Goal: Task Accomplishment & Management: Manage account settings

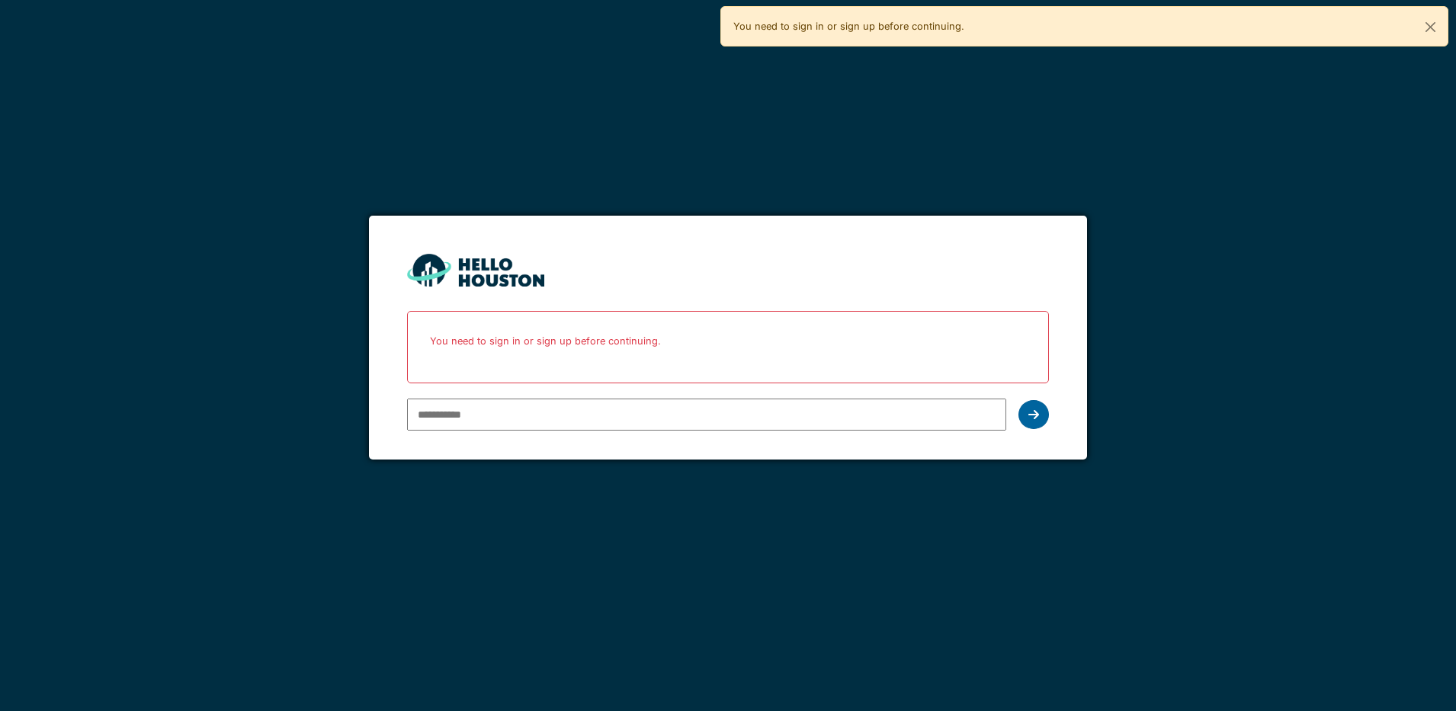
type input "**********"
click at [1035, 416] on icon at bounding box center [1033, 415] width 11 height 12
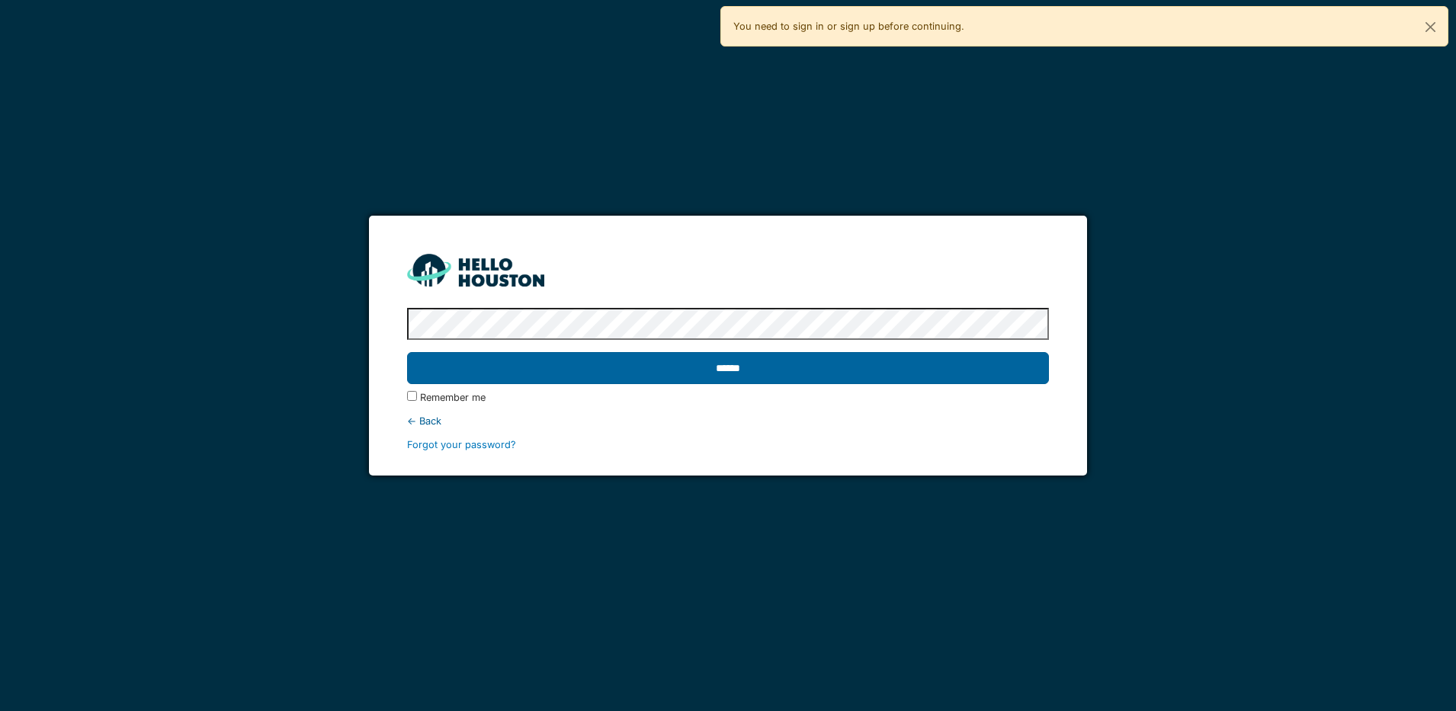
click at [954, 371] on input "******" at bounding box center [728, 368] width 642 height 32
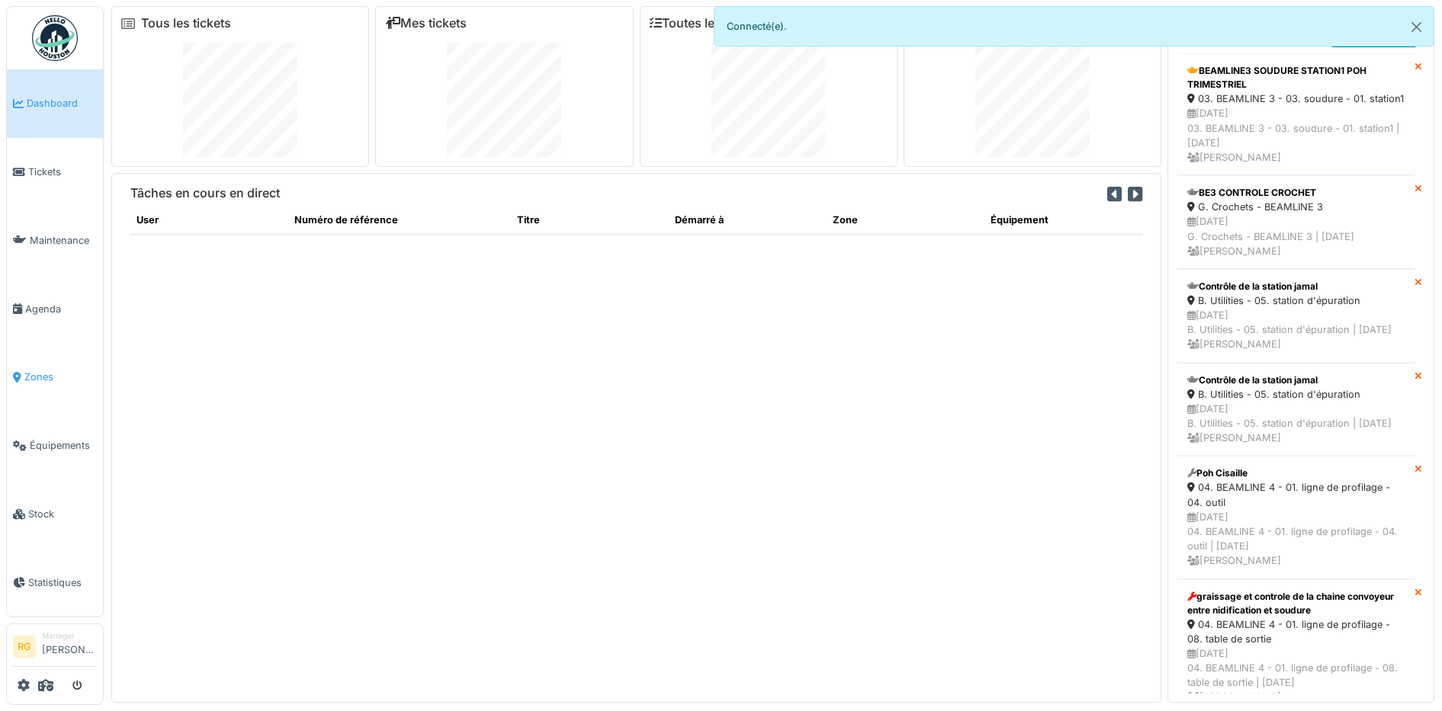
click at [34, 371] on span "Zones" at bounding box center [60, 377] width 72 height 14
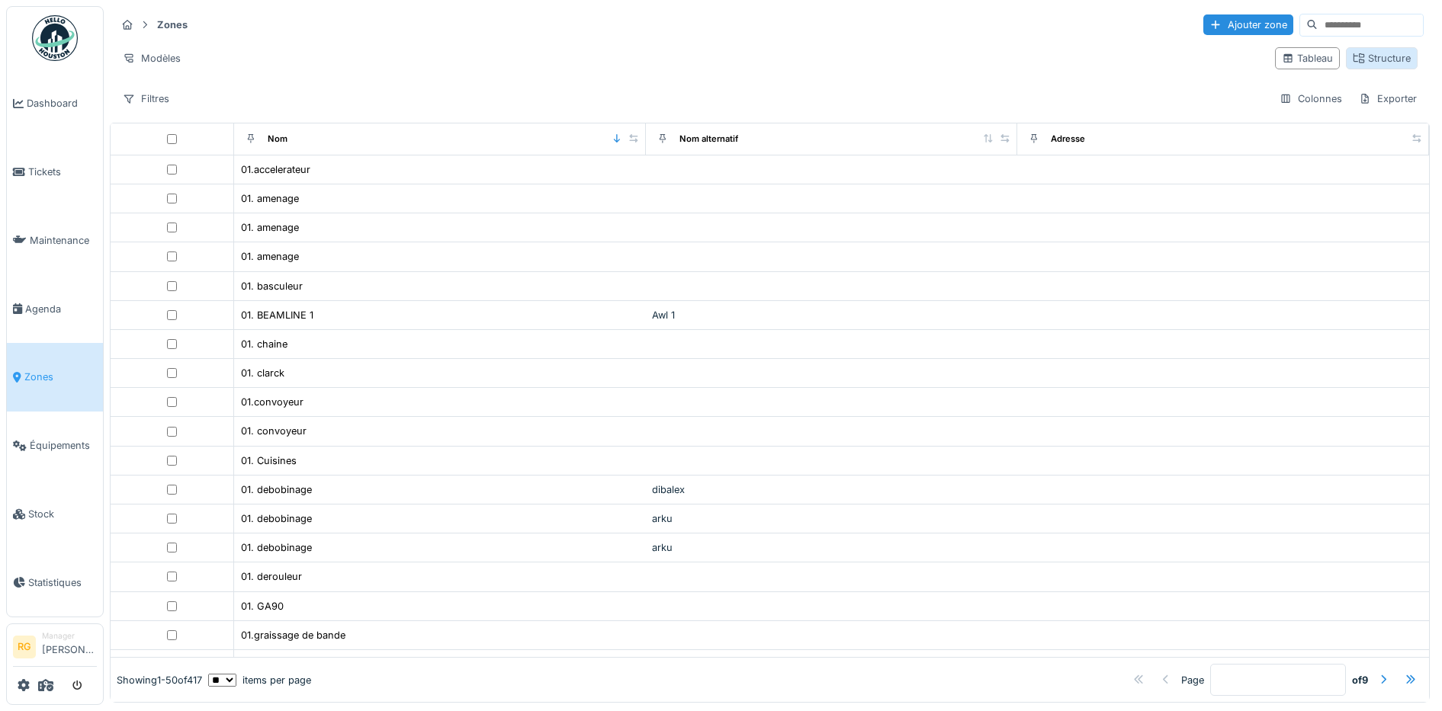
click at [1353, 53] on div "Structure" at bounding box center [1381, 58] width 58 height 14
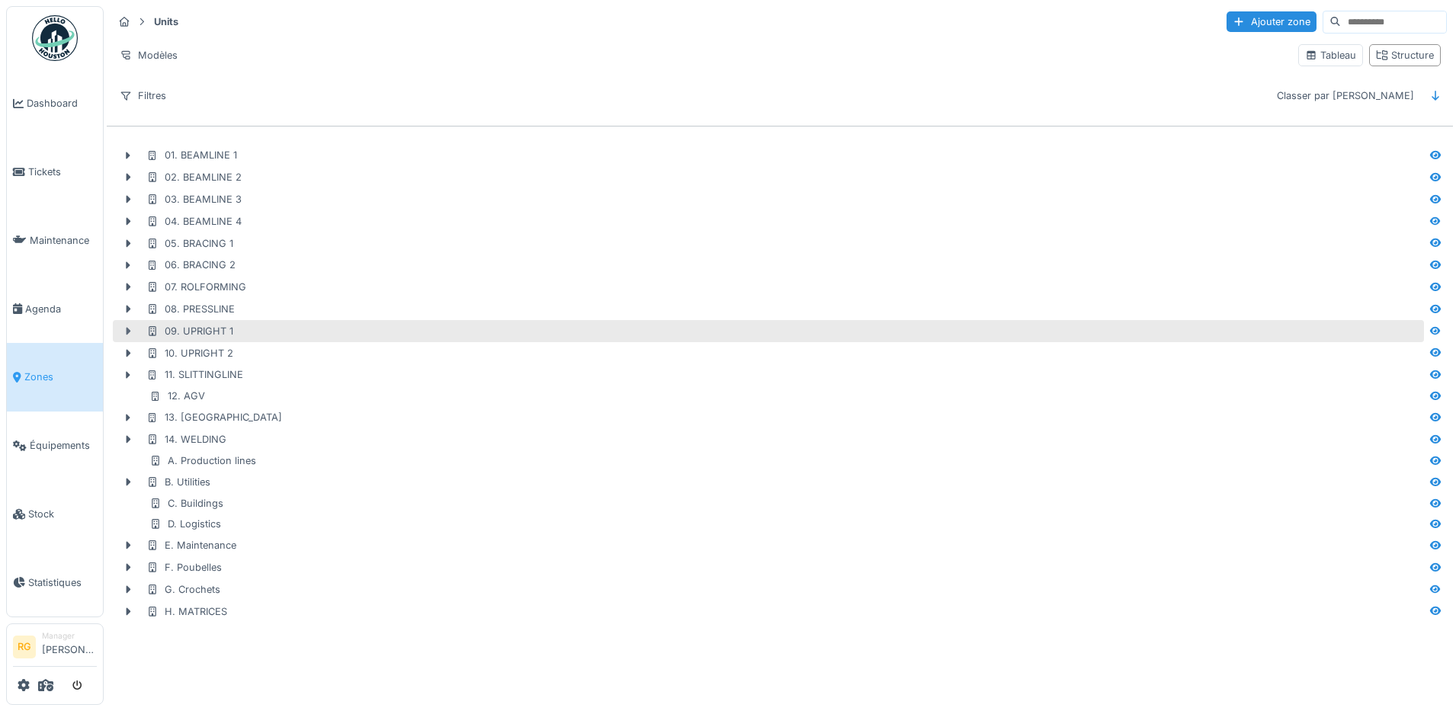
click at [125, 334] on icon at bounding box center [128, 331] width 12 height 10
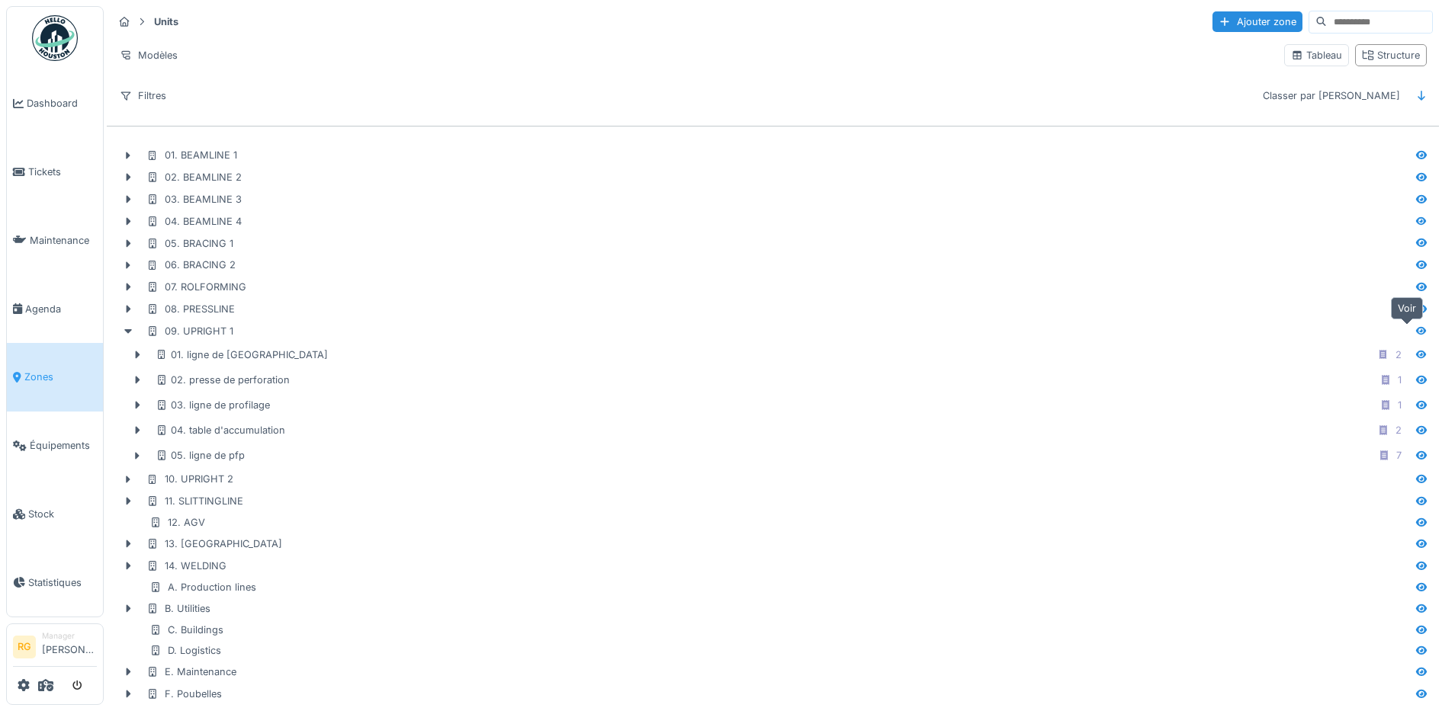
click at [1415, 329] on icon at bounding box center [1421, 331] width 12 height 10
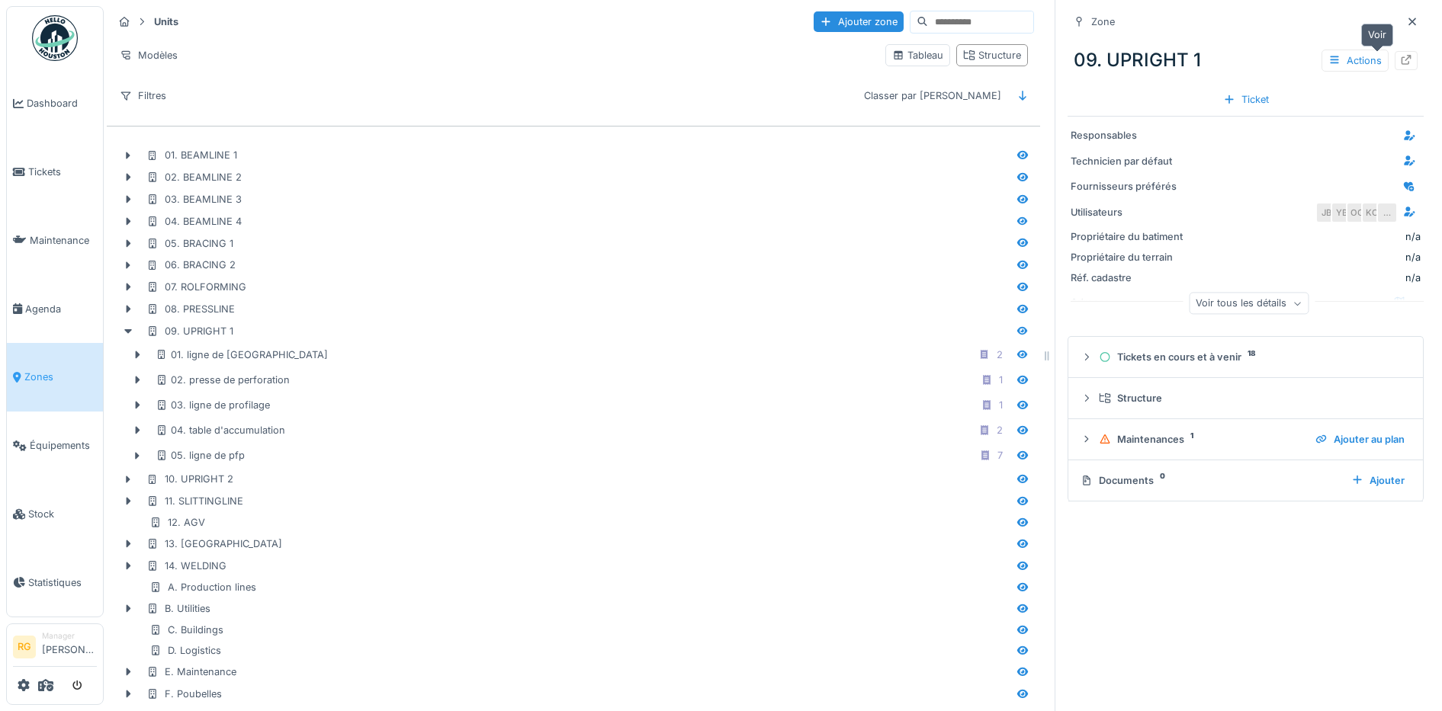
click at [1400, 59] on icon at bounding box center [1406, 60] width 12 height 10
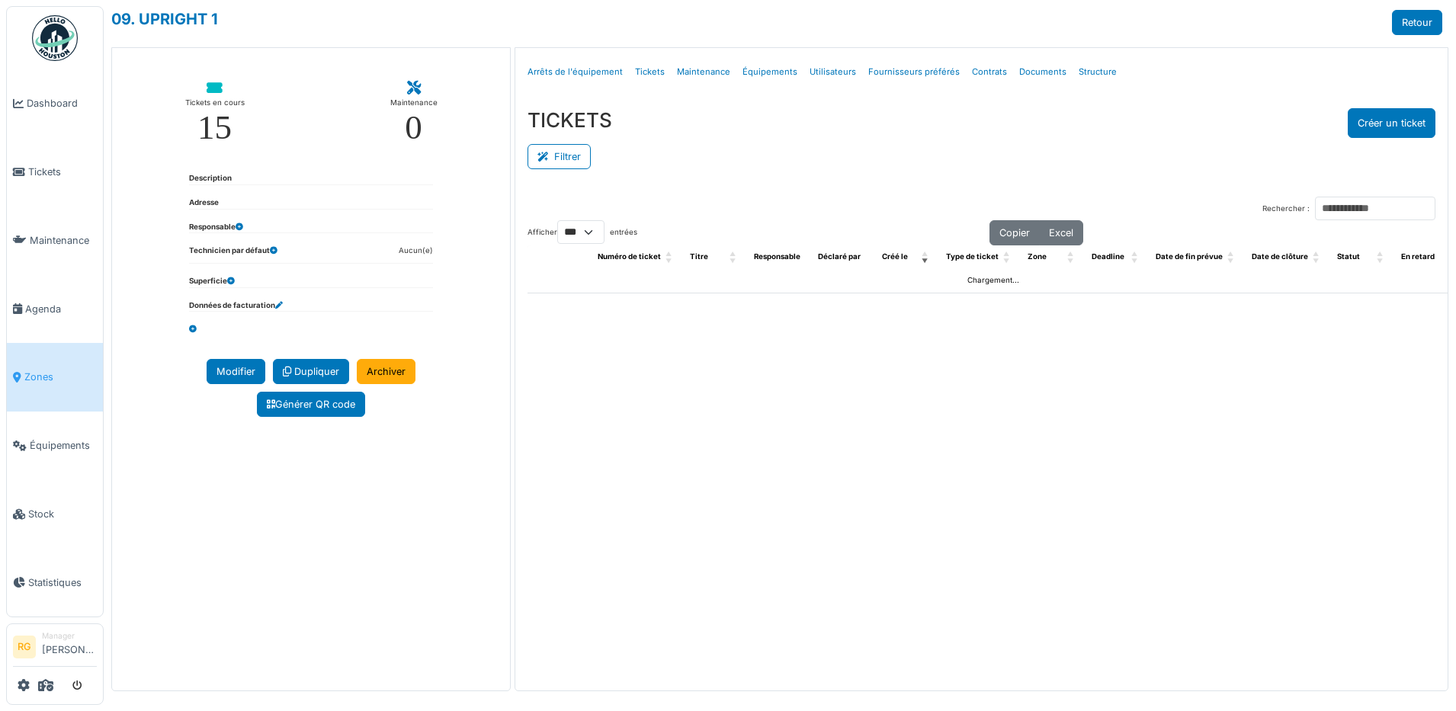
select select "***"
click at [1080, 72] on link "Structure" at bounding box center [1098, 72] width 50 height 36
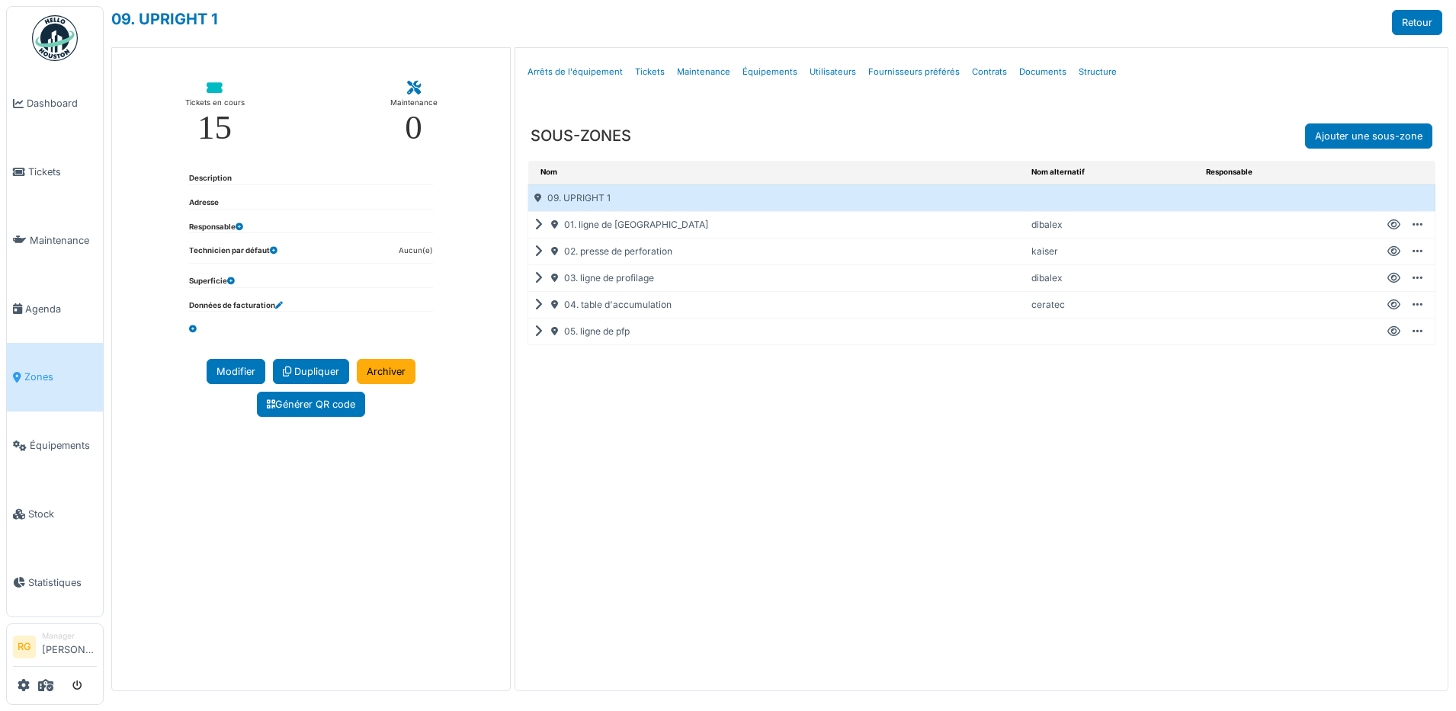
click at [537, 226] on icon at bounding box center [541, 225] width 14 height 1
click at [541, 278] on icon at bounding box center [541, 278] width 14 height 1
click at [541, 225] on icon at bounding box center [543, 225] width 18 height 1
click at [541, 225] on icon at bounding box center [541, 225] width 14 height 1
click at [541, 305] on icon at bounding box center [541, 305] width 14 height 1
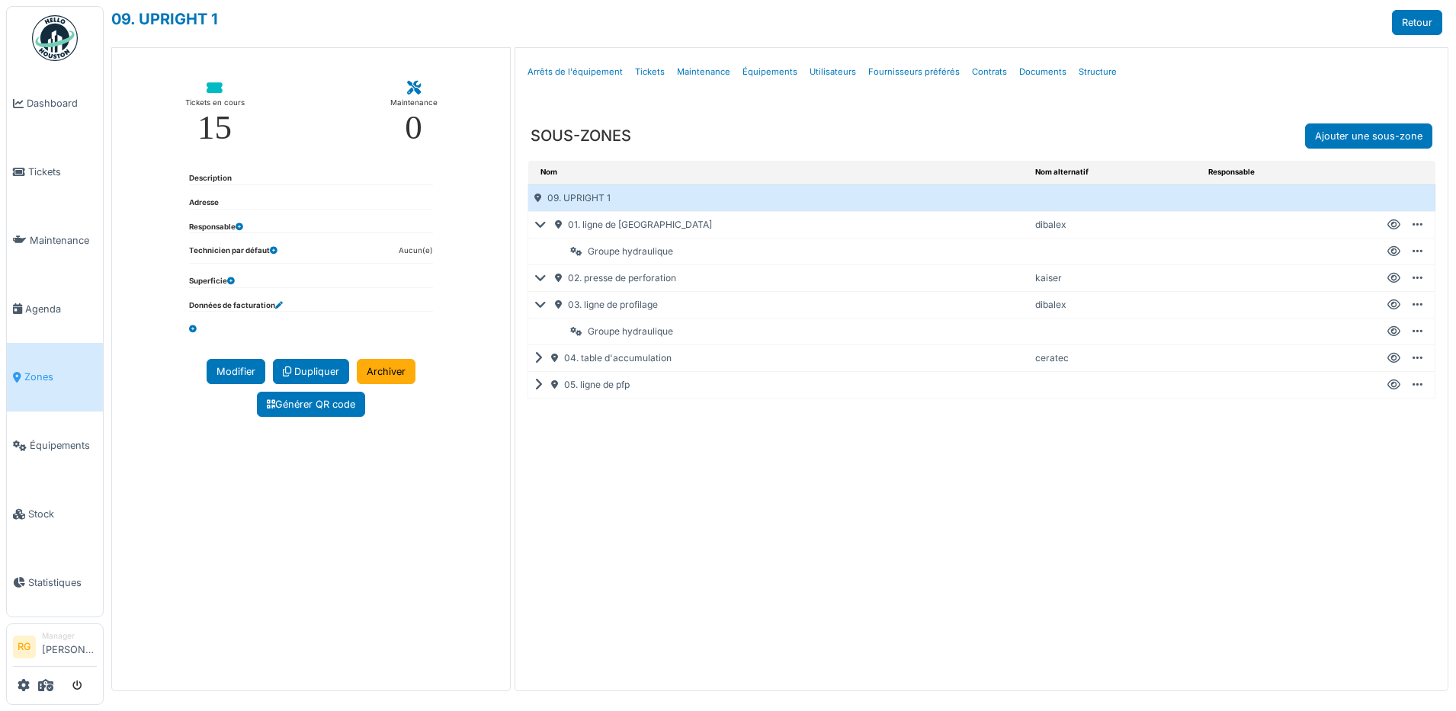
click at [541, 358] on icon at bounding box center [541, 358] width 14 height 1
click at [34, 371] on span "Zones" at bounding box center [60, 377] width 72 height 14
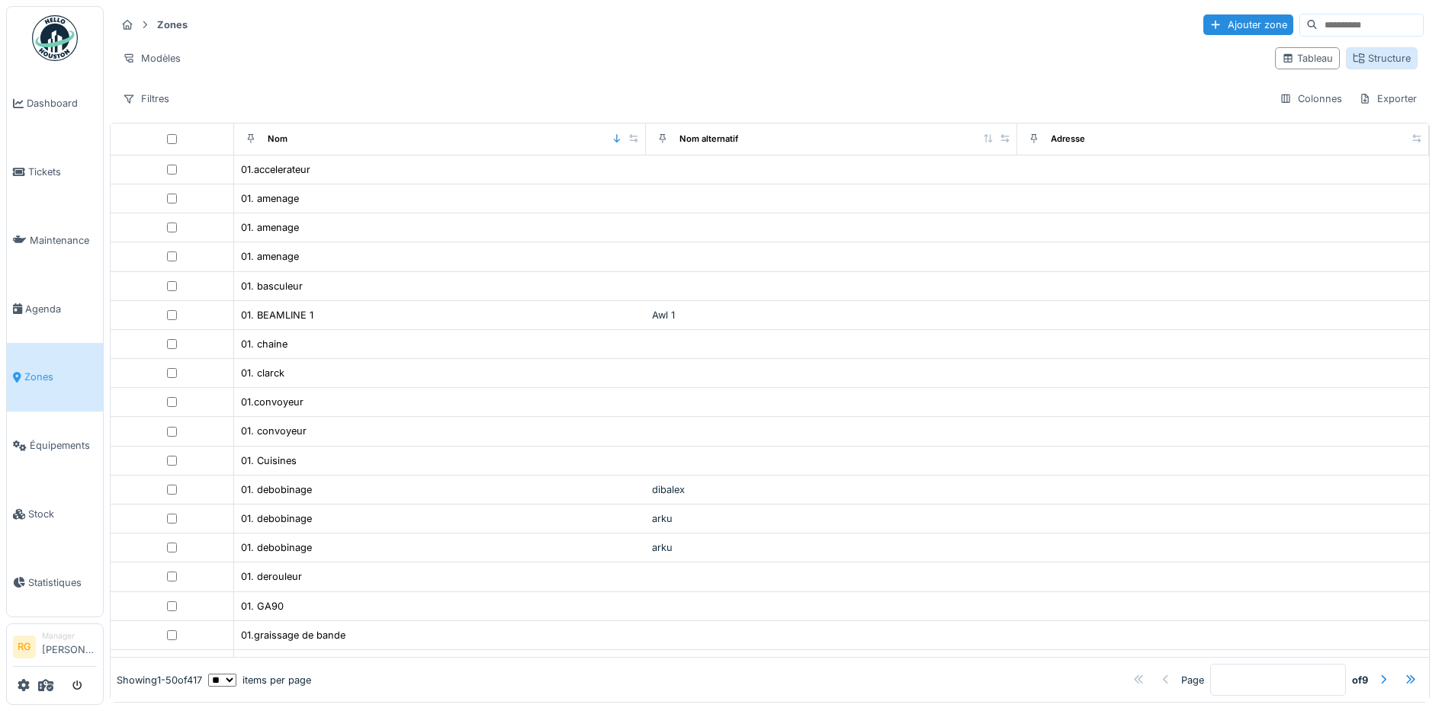
click at [1352, 59] on div "Structure" at bounding box center [1381, 58] width 58 height 14
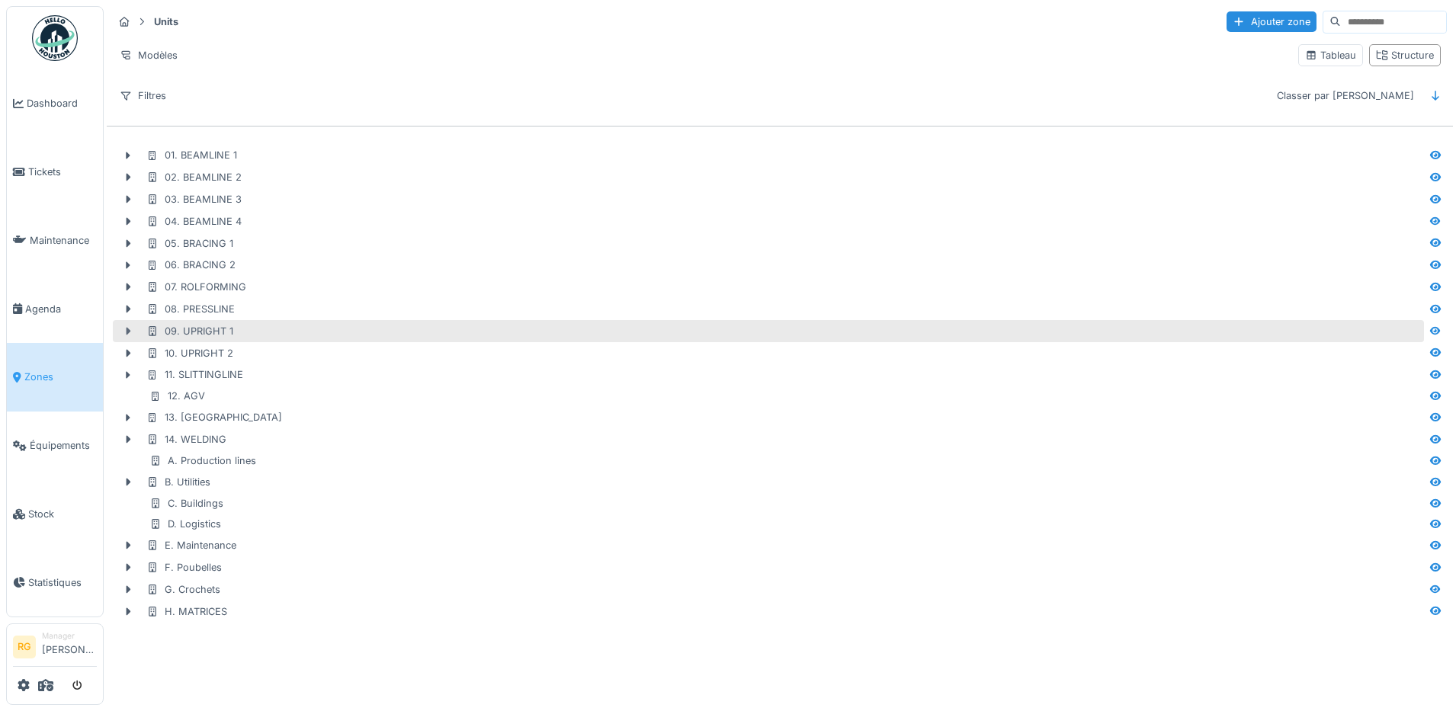
click at [126, 333] on icon at bounding box center [128, 331] width 12 height 10
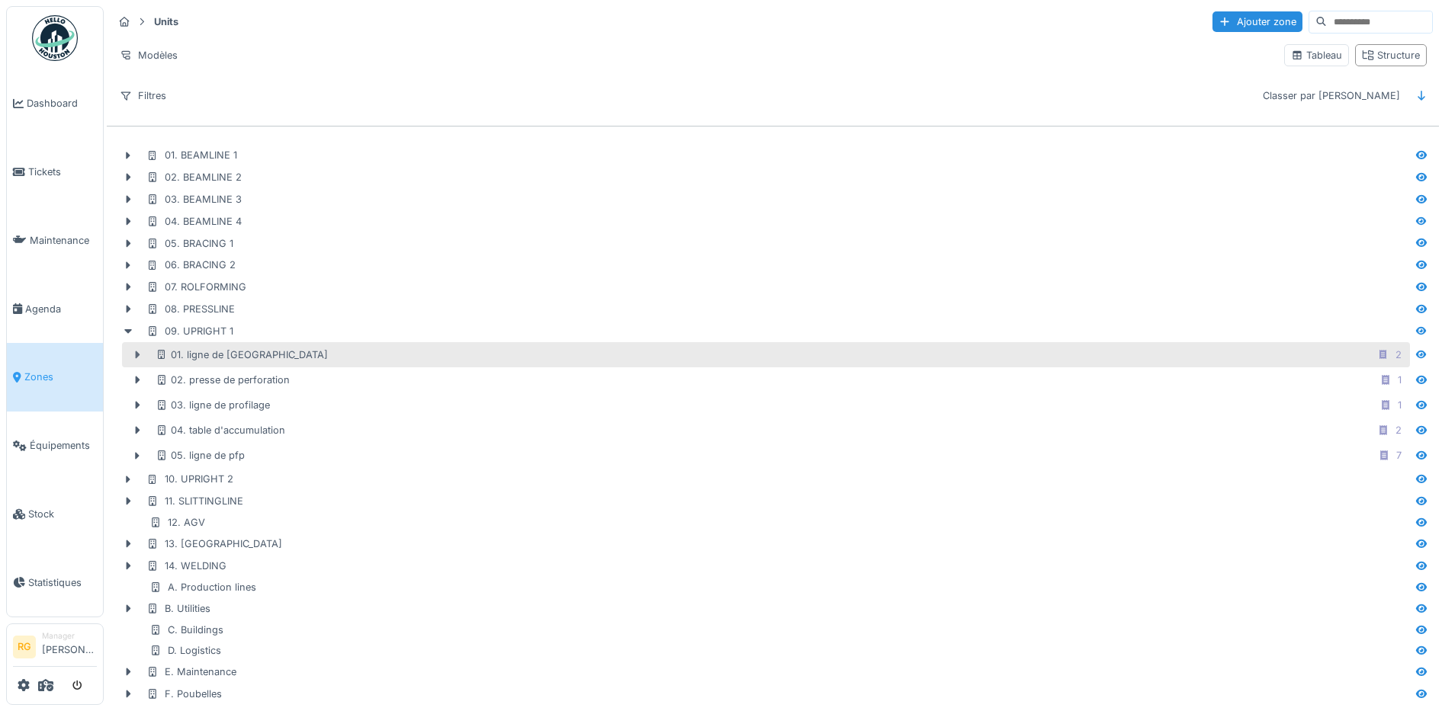
click at [136, 357] on icon at bounding box center [138, 355] width 5 height 8
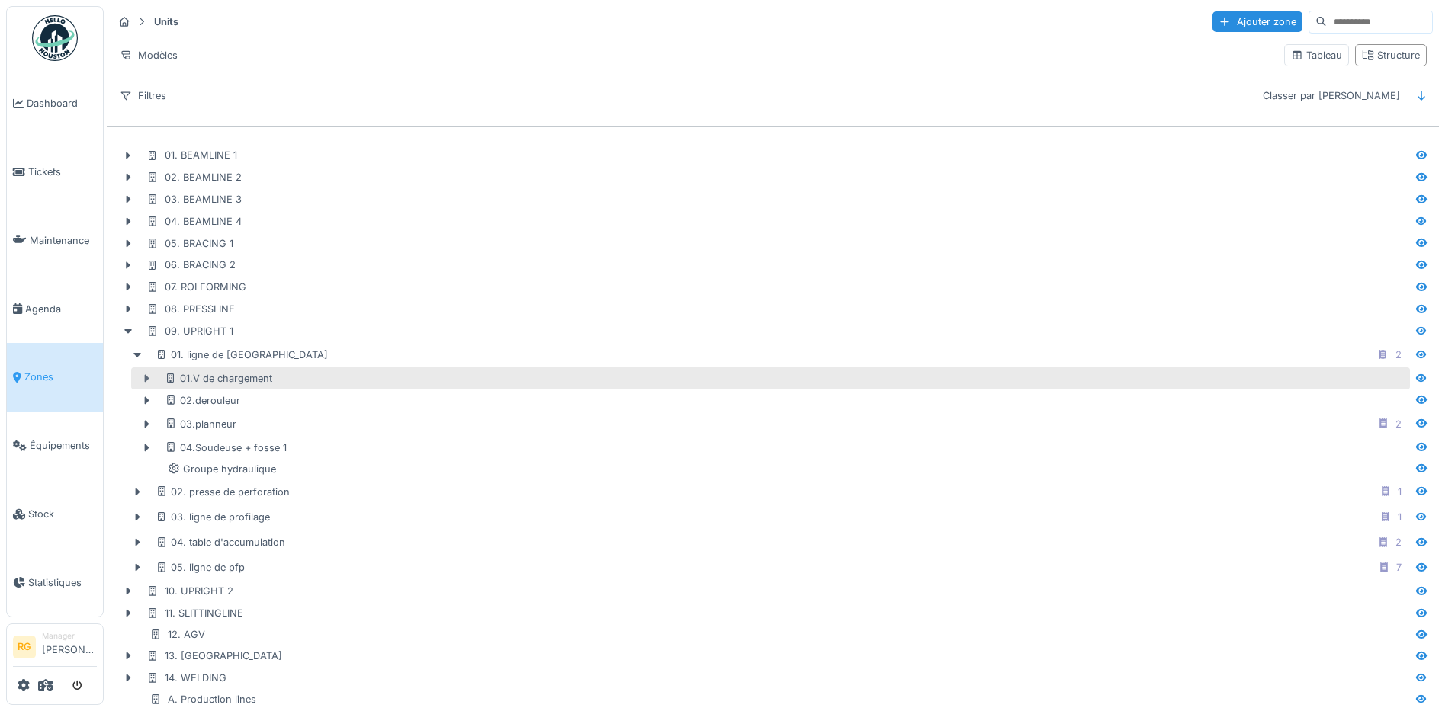
click at [147, 381] on icon at bounding box center [147, 379] width 5 height 8
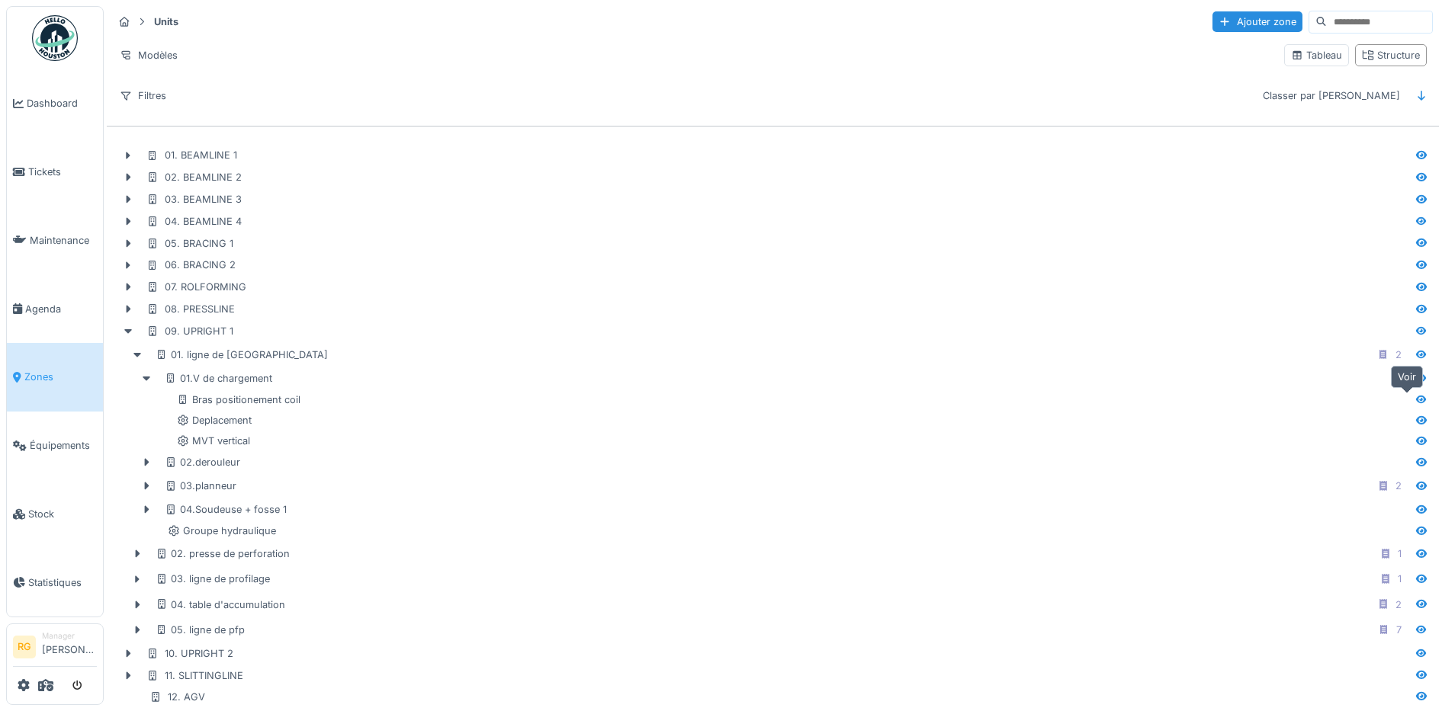
click at [1415, 401] on icon at bounding box center [1421, 400] width 12 height 10
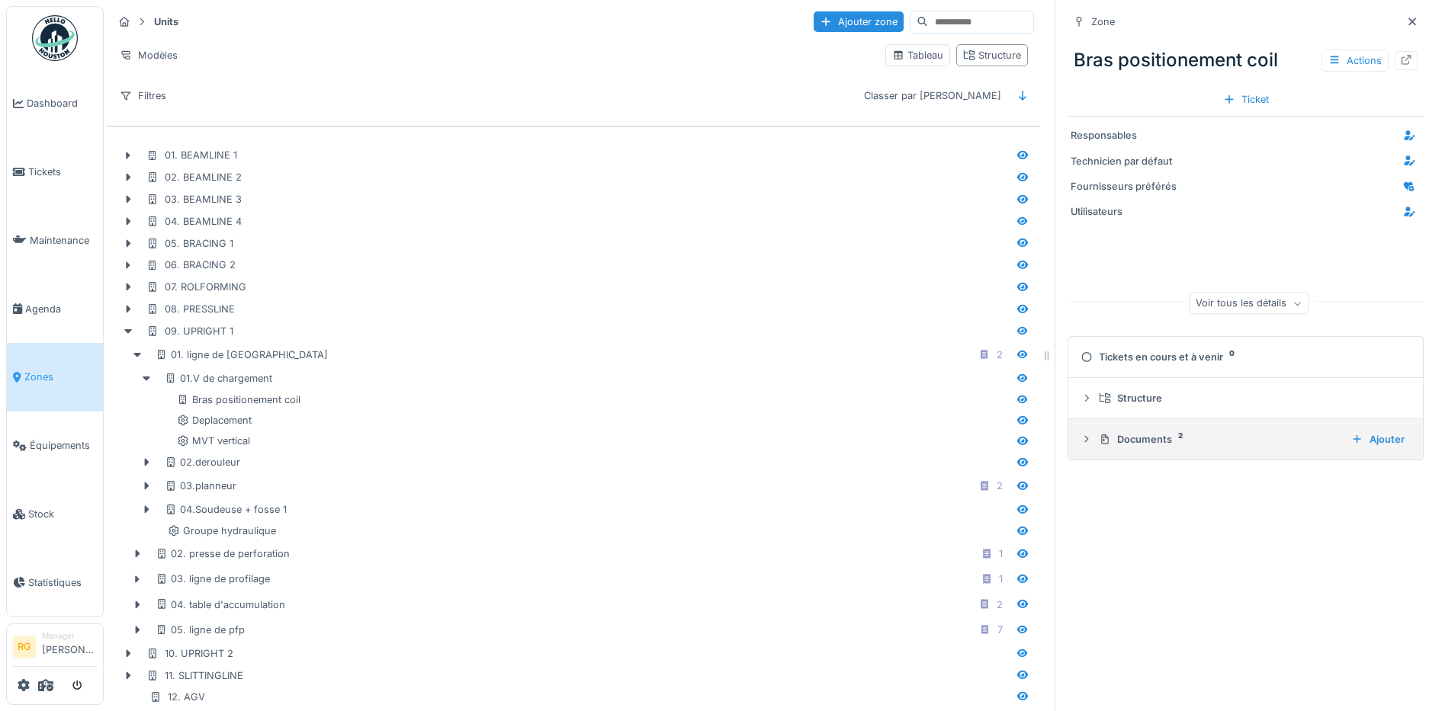
click at [1080, 442] on icon at bounding box center [1086, 440] width 12 height 10
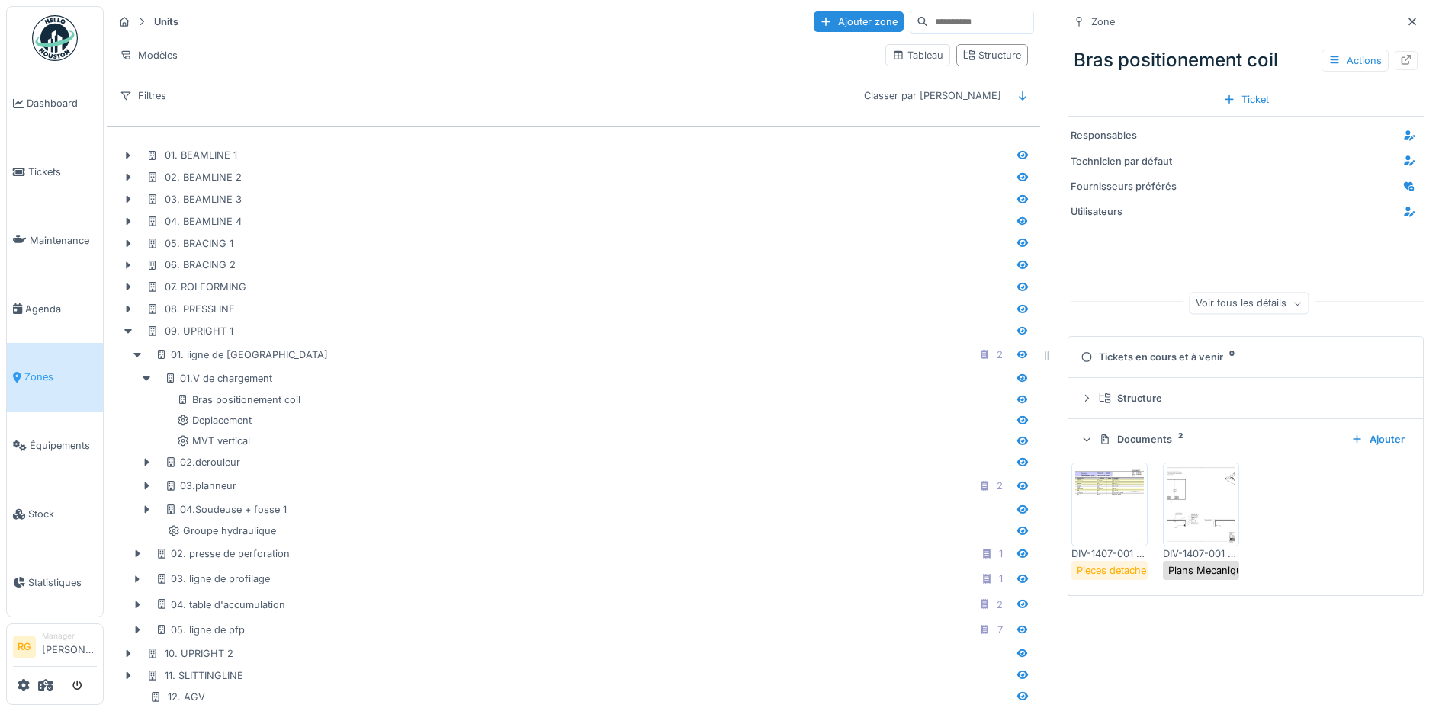
click at [1194, 509] on img at bounding box center [1200, 505] width 69 height 76
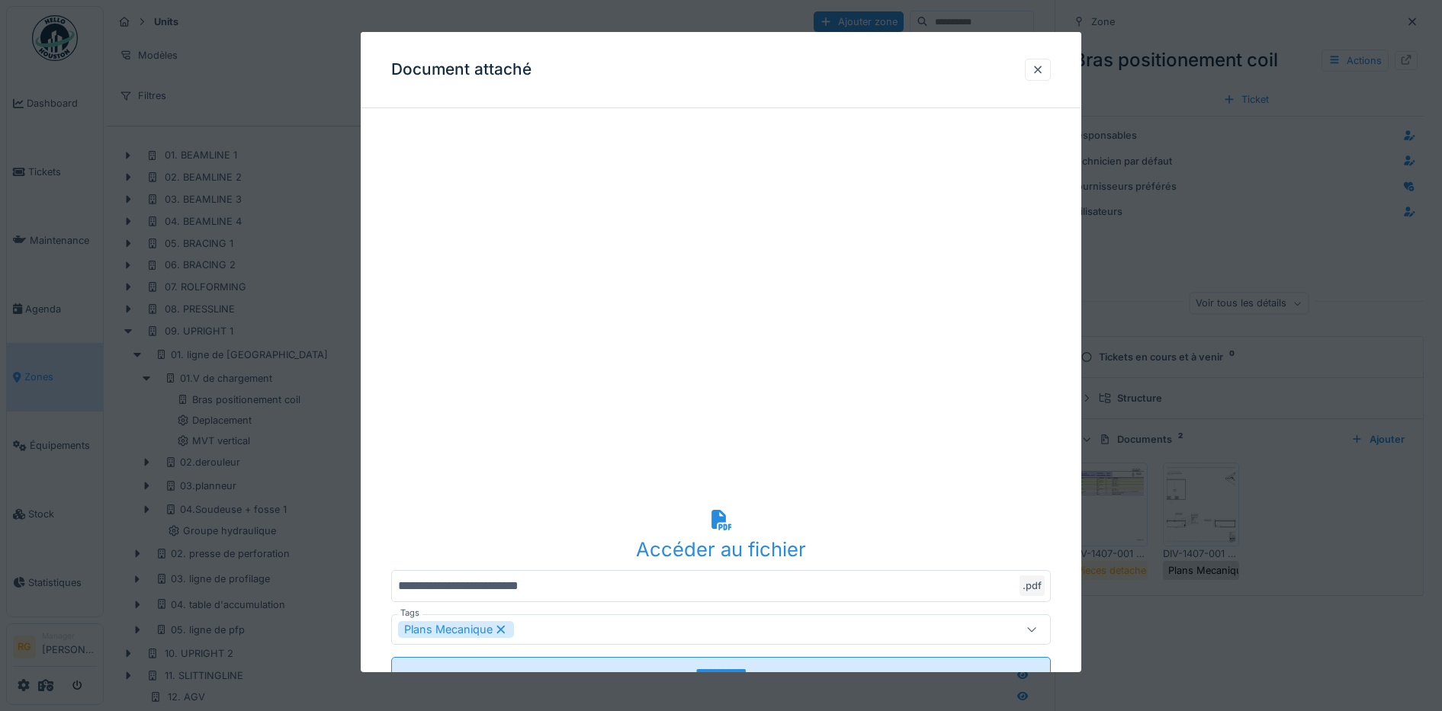
click at [740, 552] on div "Accéder au fichier" at bounding box center [721, 549] width 660 height 29
click at [1044, 71] on div at bounding box center [1037, 70] width 12 height 14
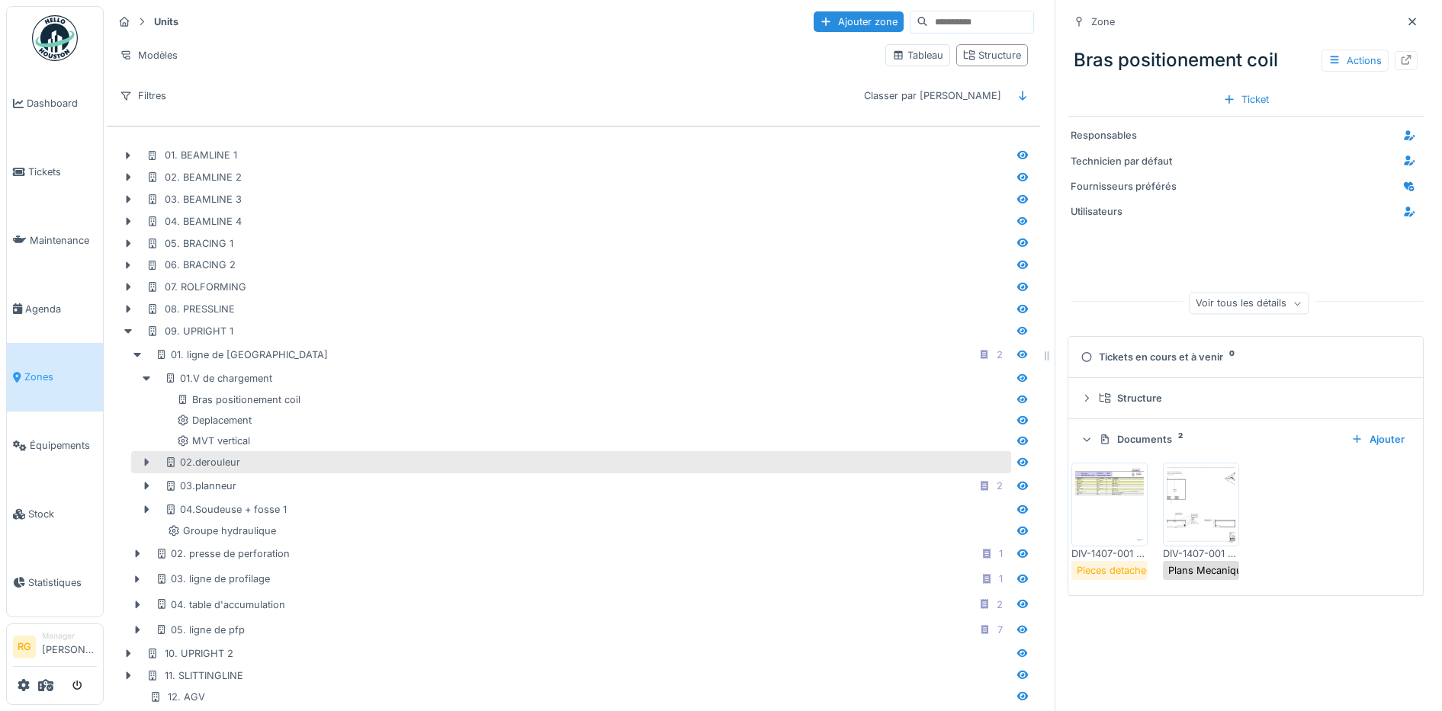
click at [145, 463] on icon at bounding box center [147, 463] width 5 height 8
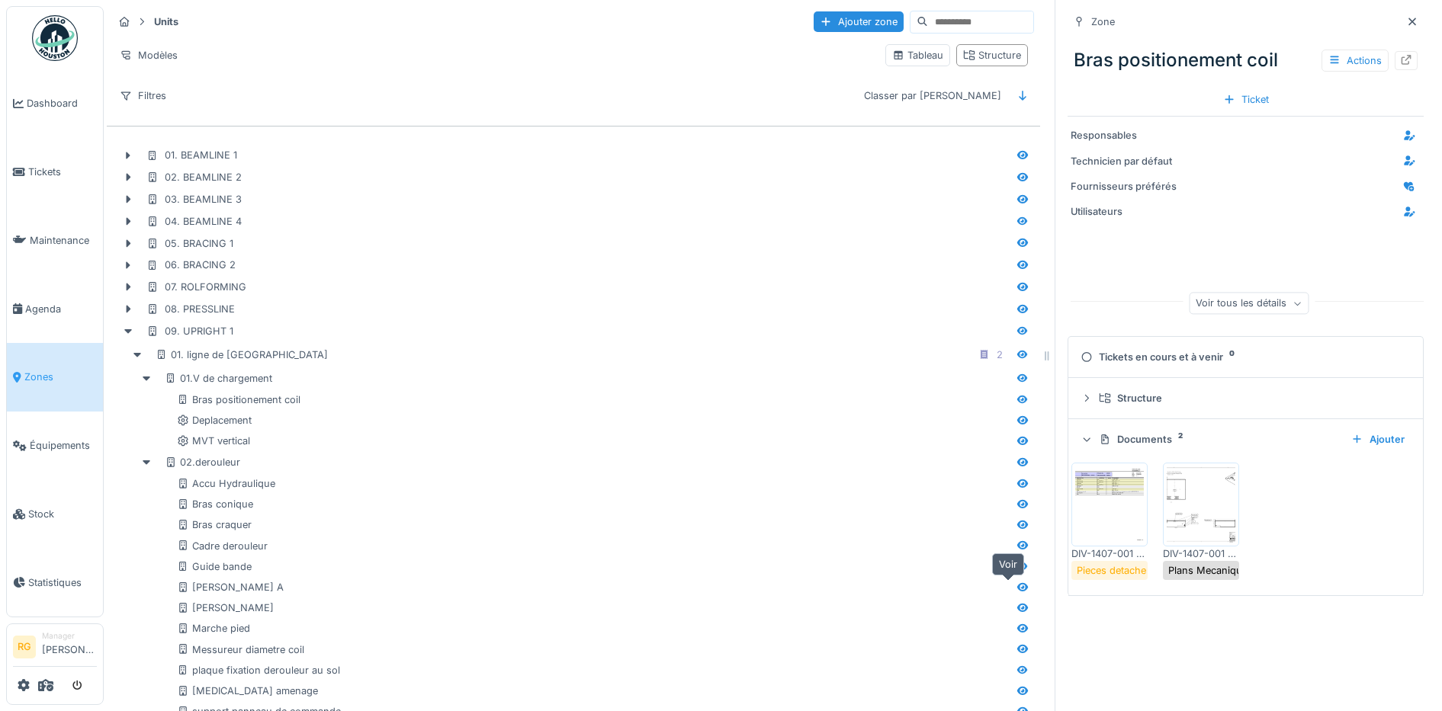
click at [1016, 588] on icon at bounding box center [1022, 587] width 12 height 10
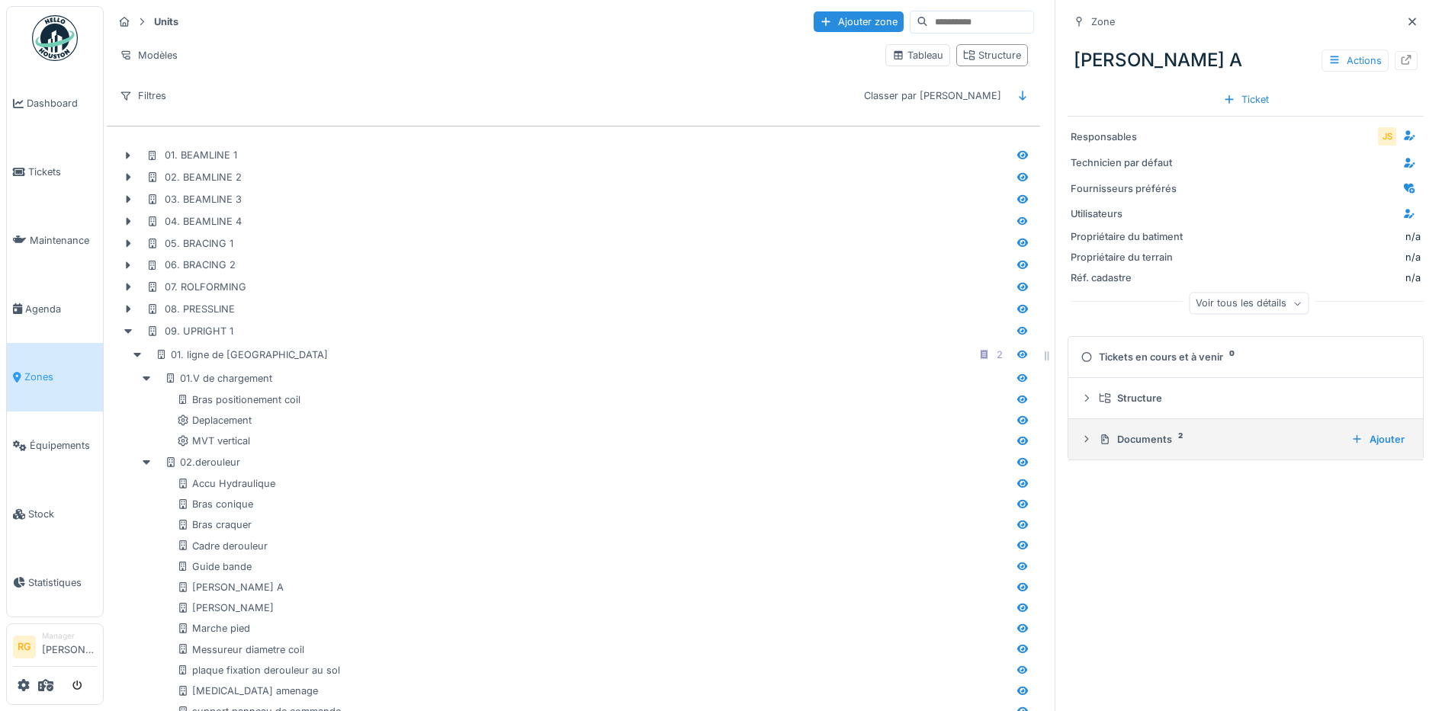
click at [1080, 441] on icon at bounding box center [1086, 440] width 12 height 10
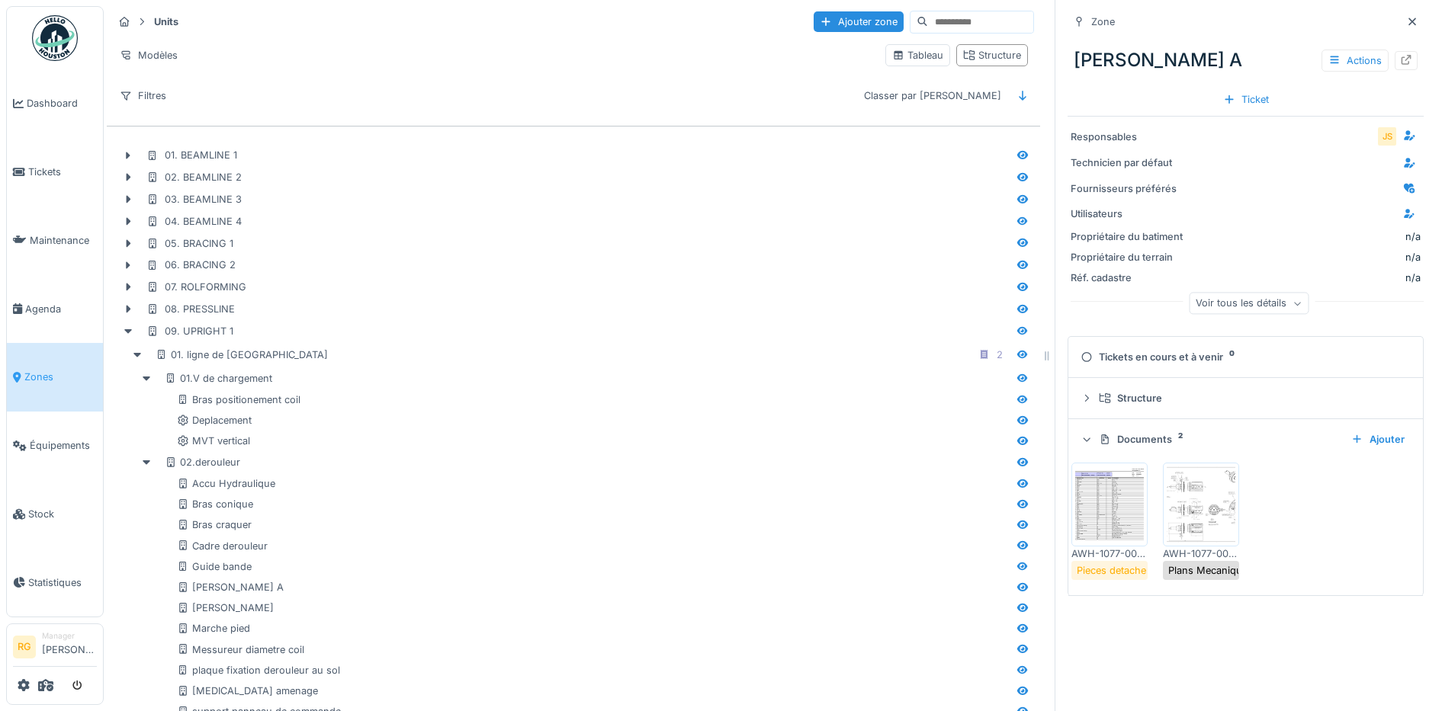
click at [1189, 520] on img at bounding box center [1200, 505] width 69 height 76
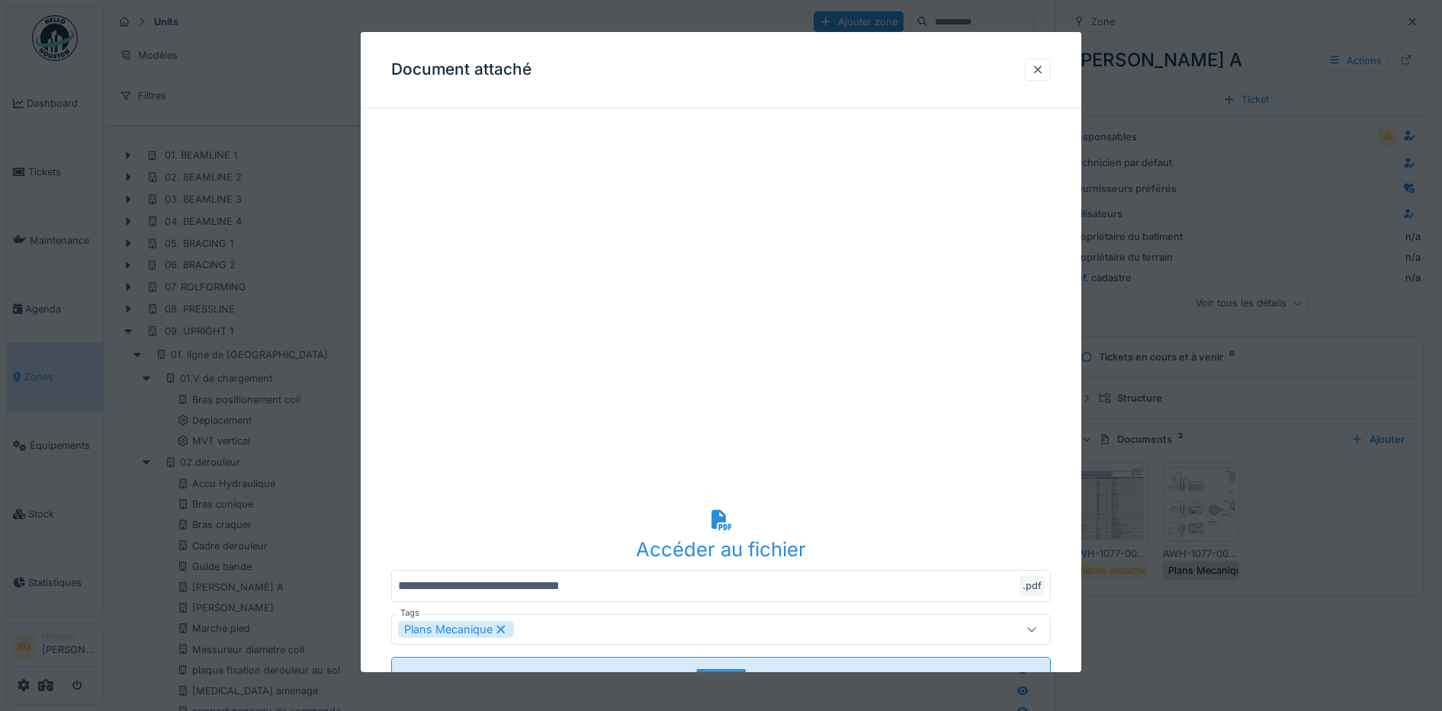
click at [762, 541] on div "Accéder au fichier" at bounding box center [721, 549] width 660 height 29
click at [1044, 68] on div at bounding box center [1037, 70] width 12 height 14
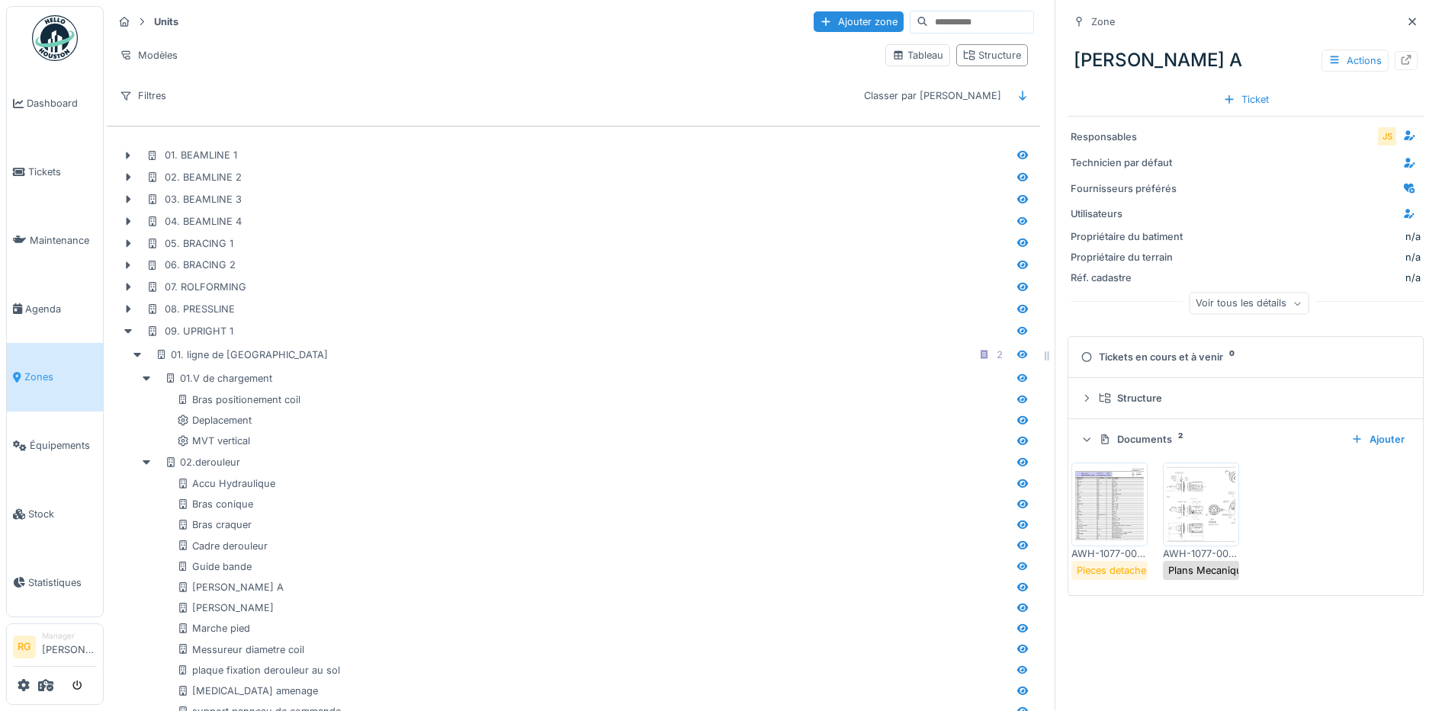
click at [1104, 512] on img at bounding box center [1109, 505] width 69 height 76
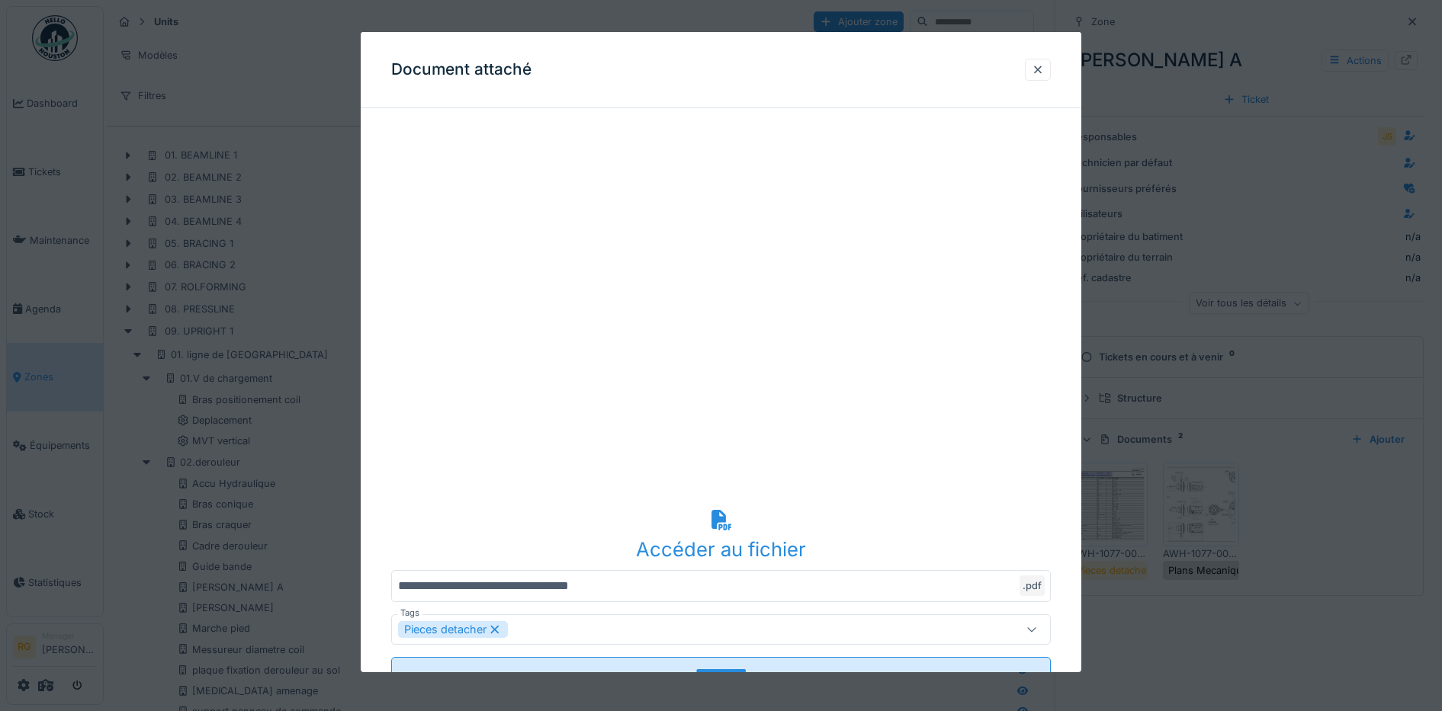
click at [706, 550] on div "Accéder au fichier" at bounding box center [721, 549] width 660 height 29
click at [1041, 71] on div at bounding box center [1037, 70] width 12 height 14
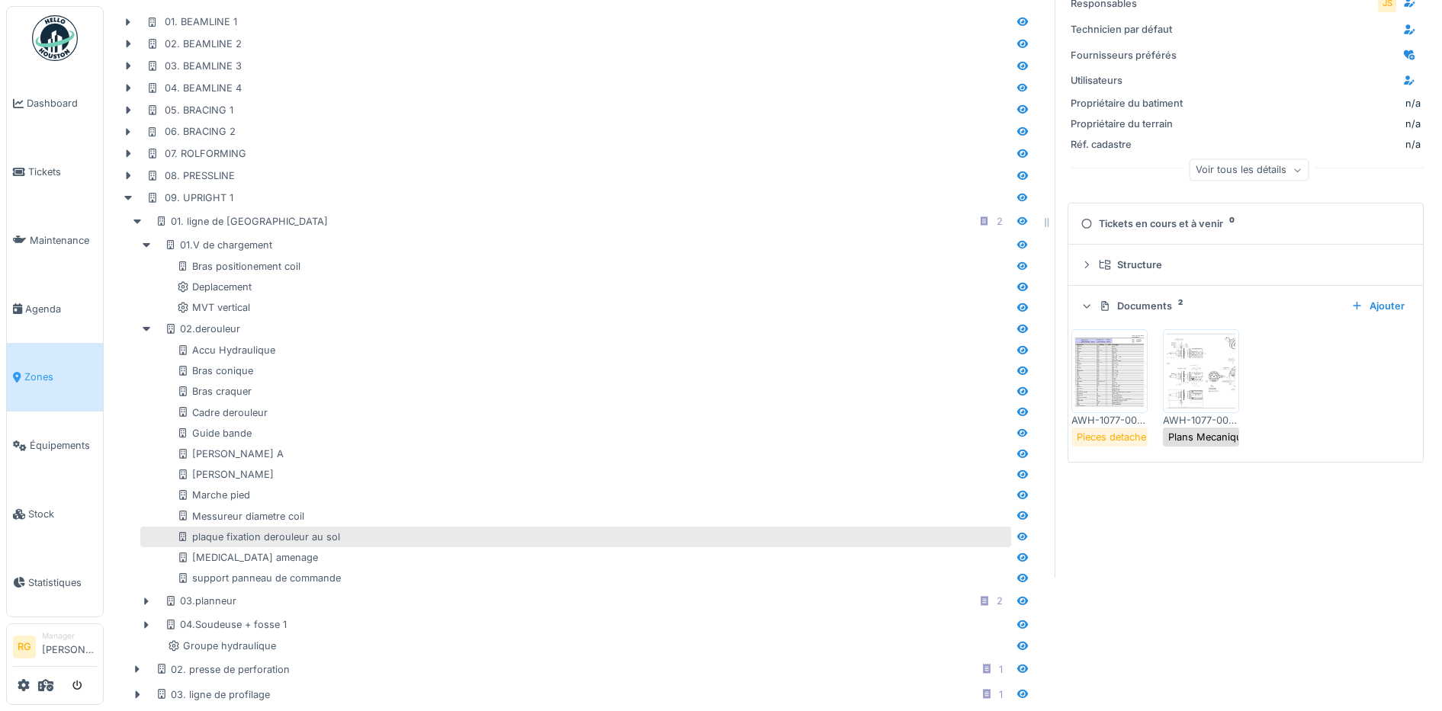
scroll to position [191, 0]
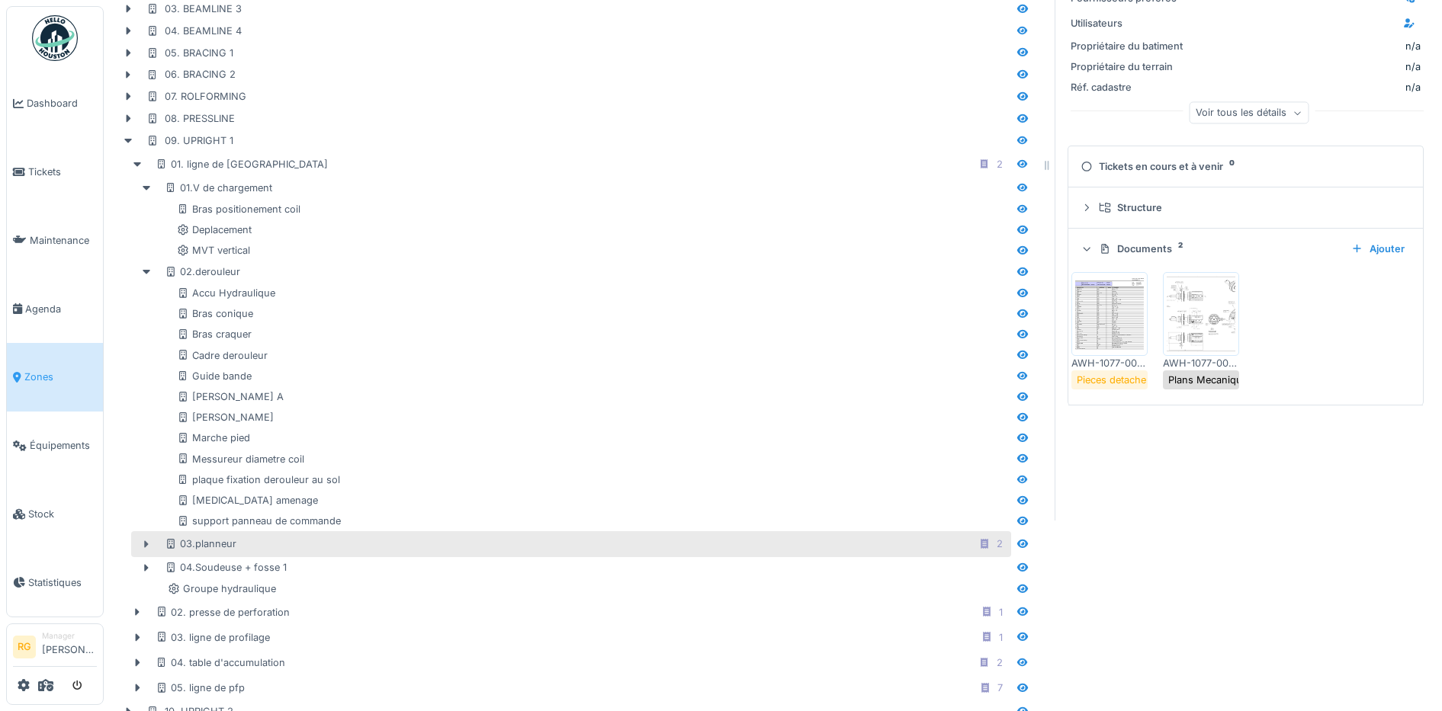
click at [145, 548] on icon at bounding box center [147, 545] width 5 height 8
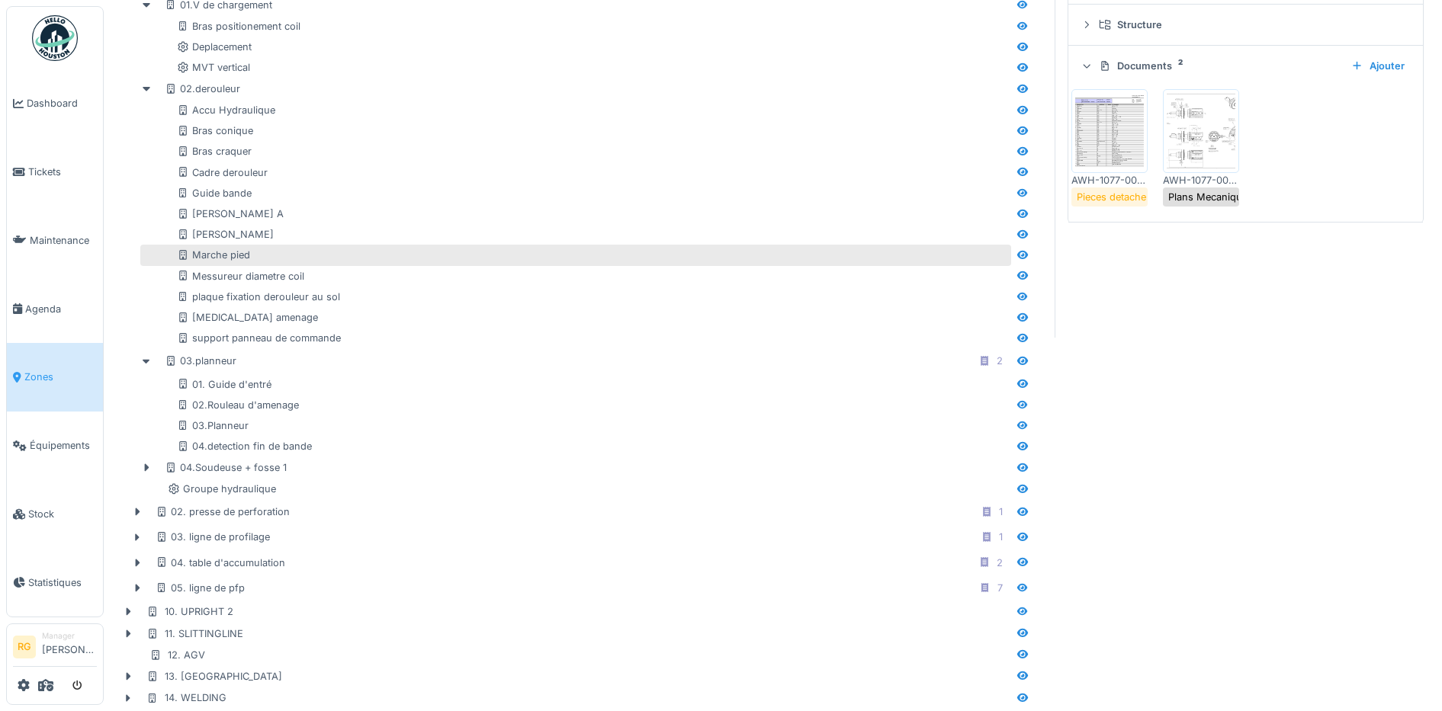
scroll to position [381, 0]
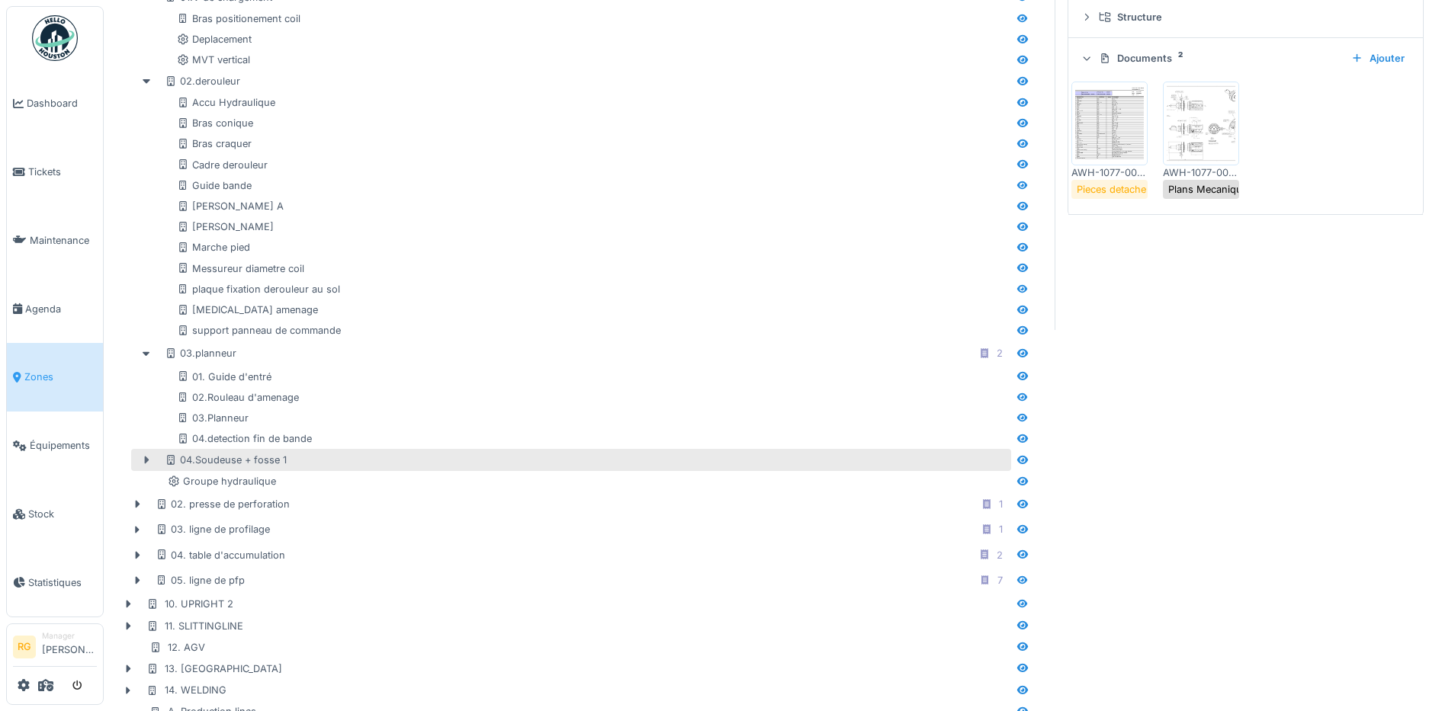
click at [146, 463] on icon at bounding box center [147, 461] width 5 height 8
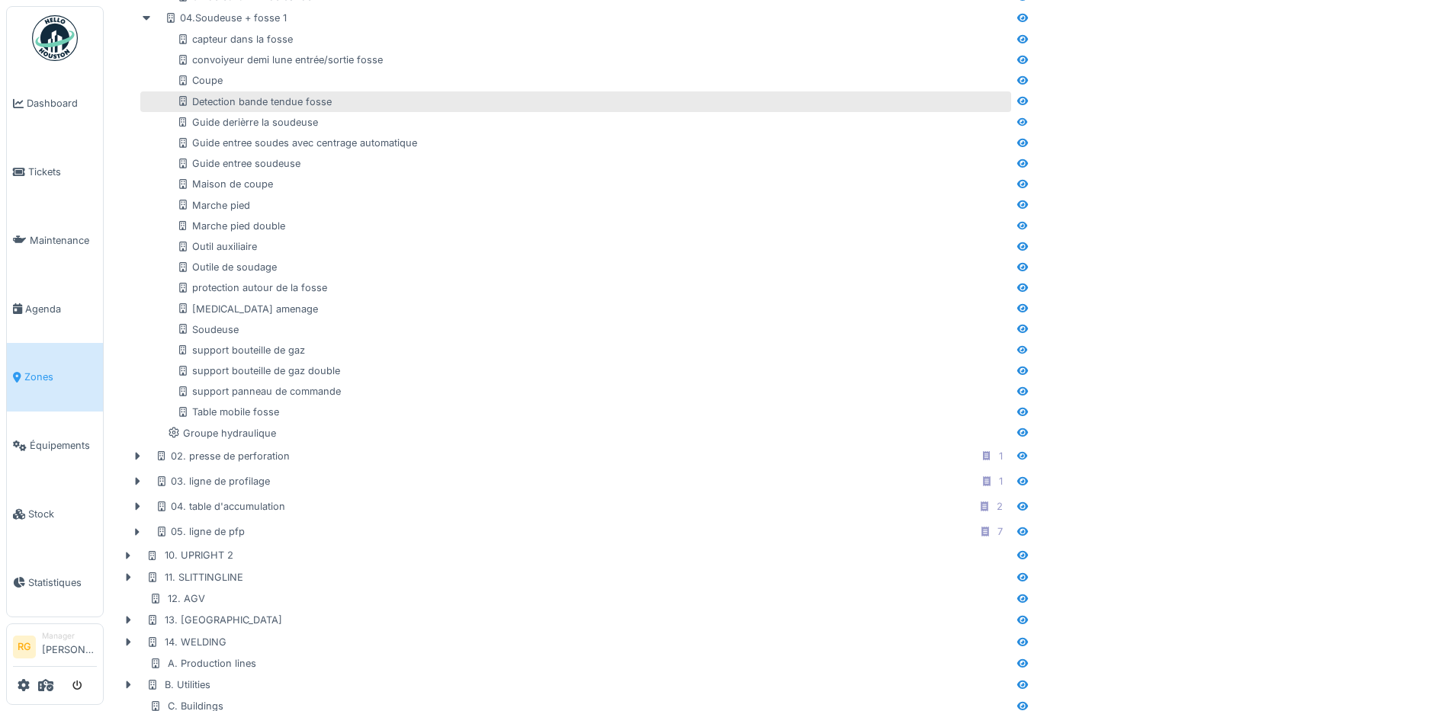
scroll to position [858, 0]
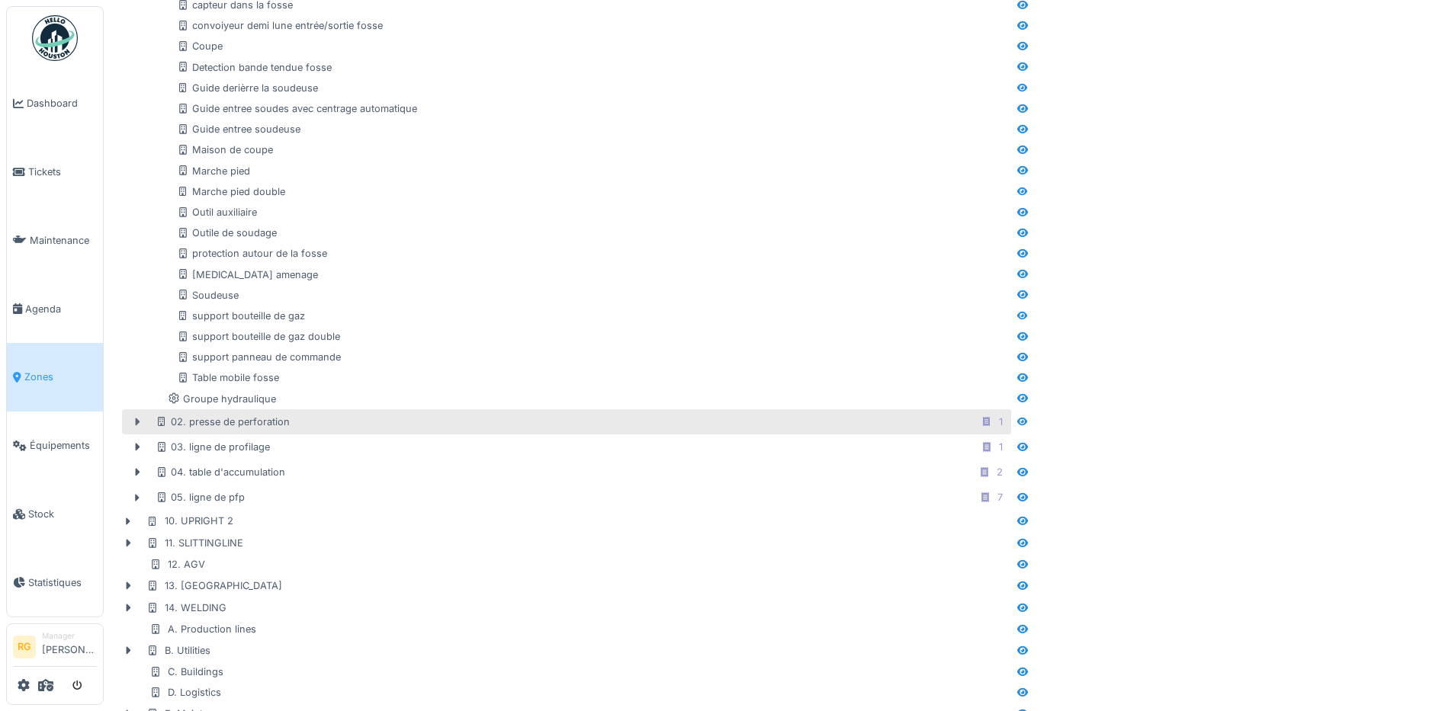
click at [135, 425] on icon at bounding box center [137, 422] width 12 height 10
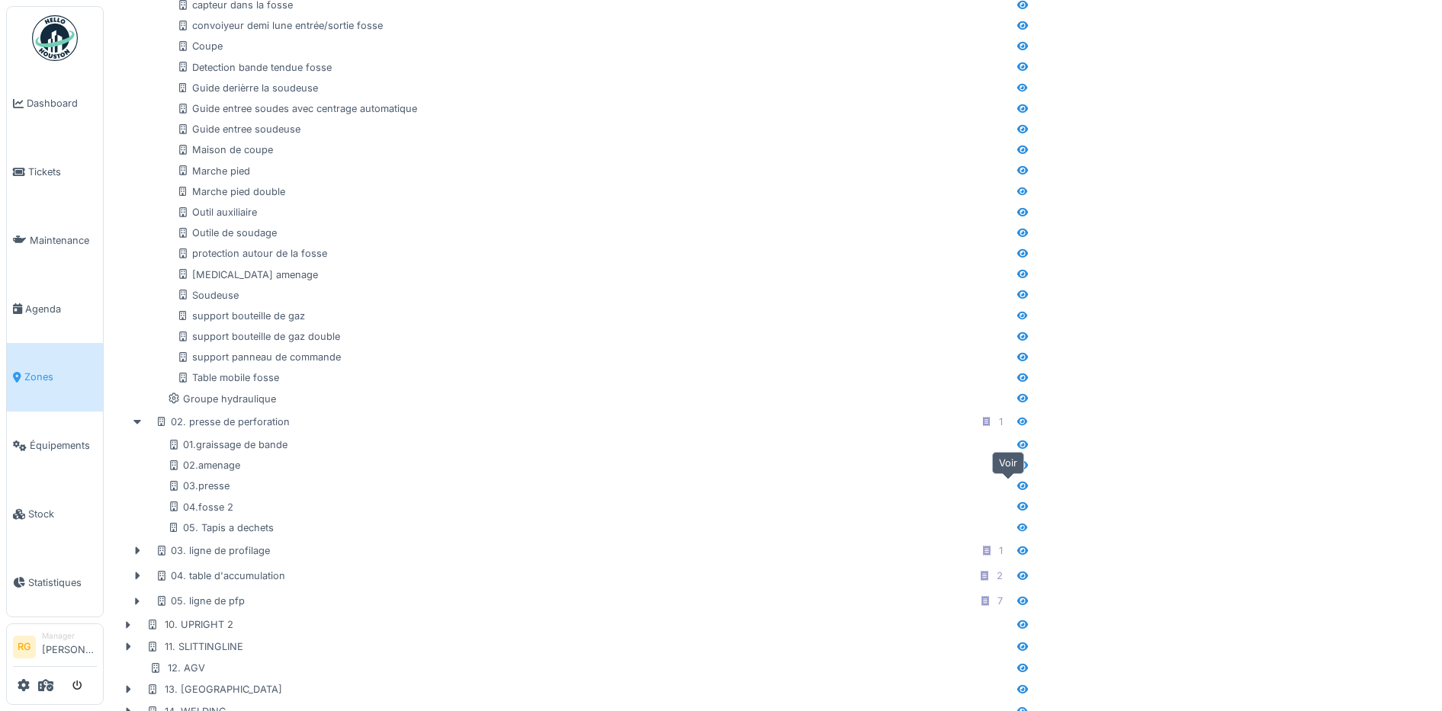
click at [1016, 486] on icon at bounding box center [1022, 486] width 12 height 10
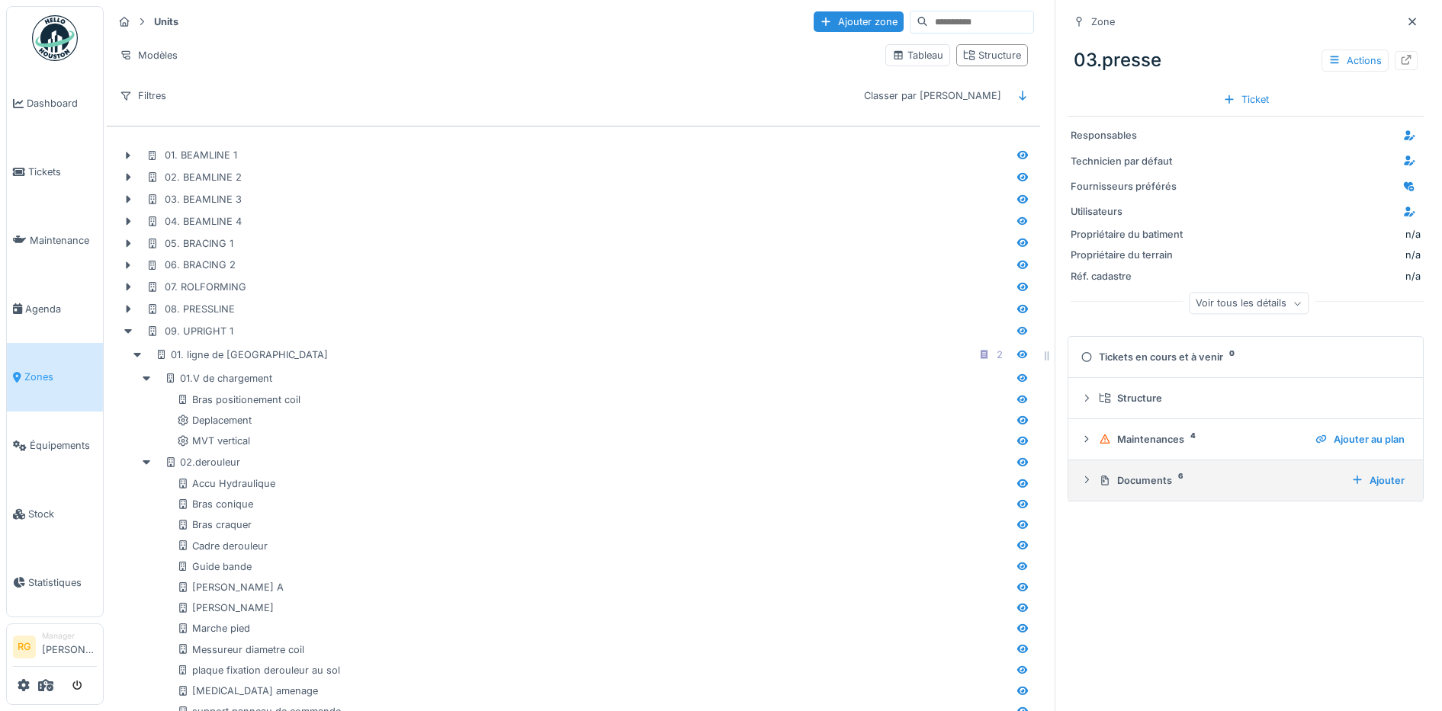
click at [1080, 487] on div at bounding box center [1086, 480] width 12 height 14
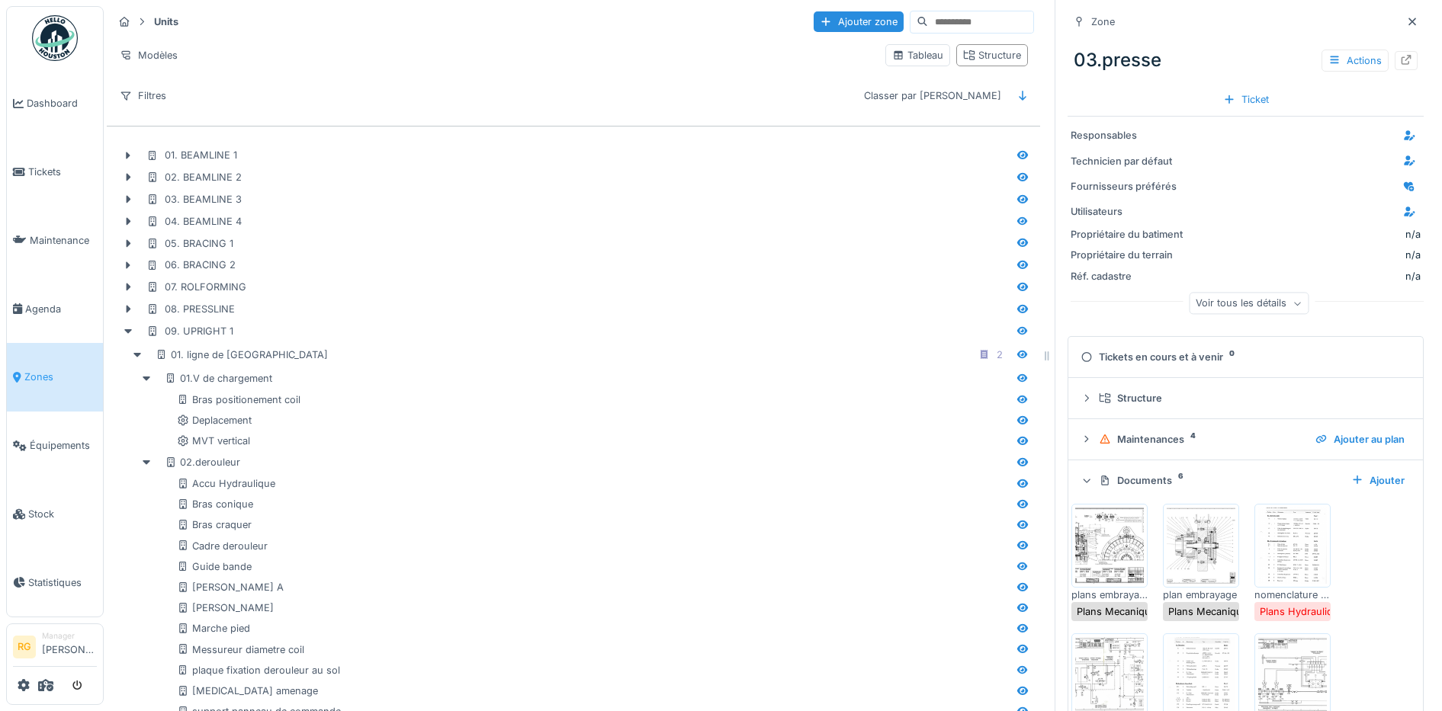
scroll to position [70, 0]
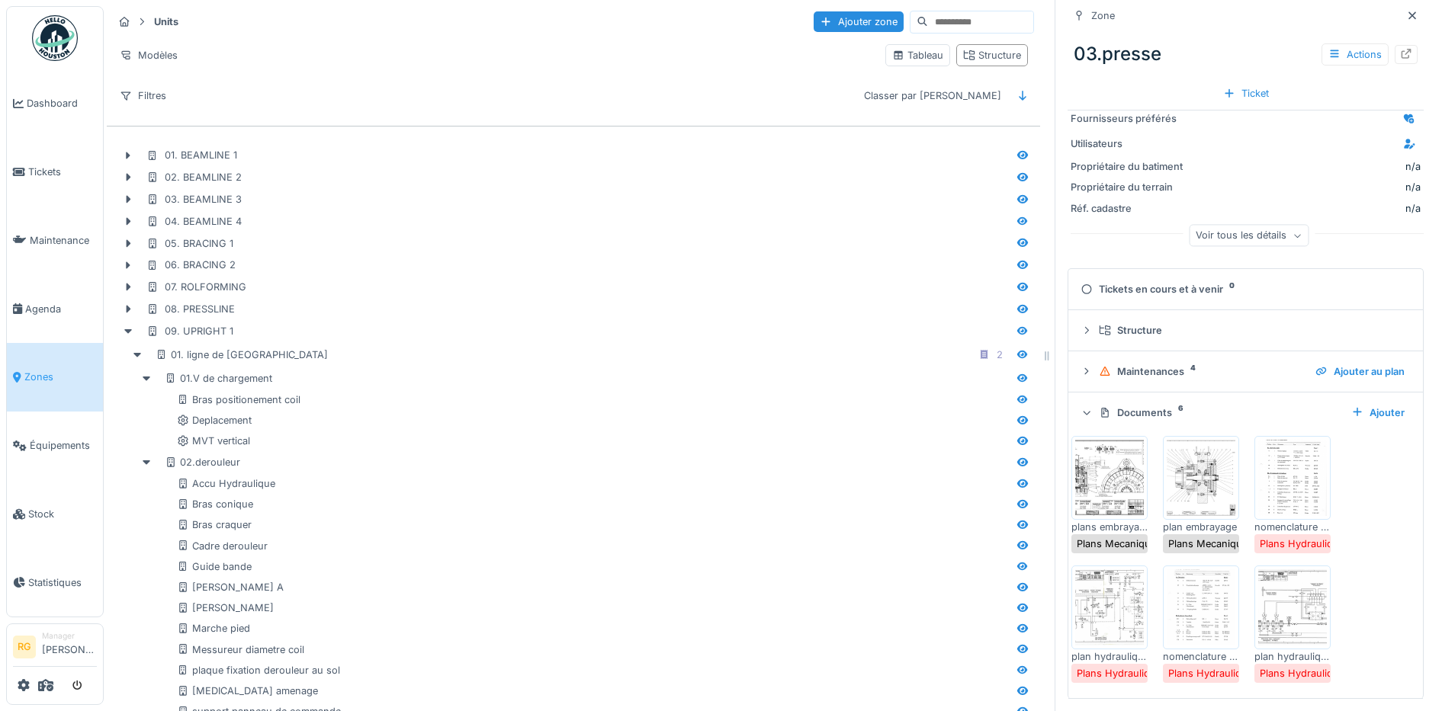
click at [1268, 480] on img at bounding box center [1292, 478] width 69 height 76
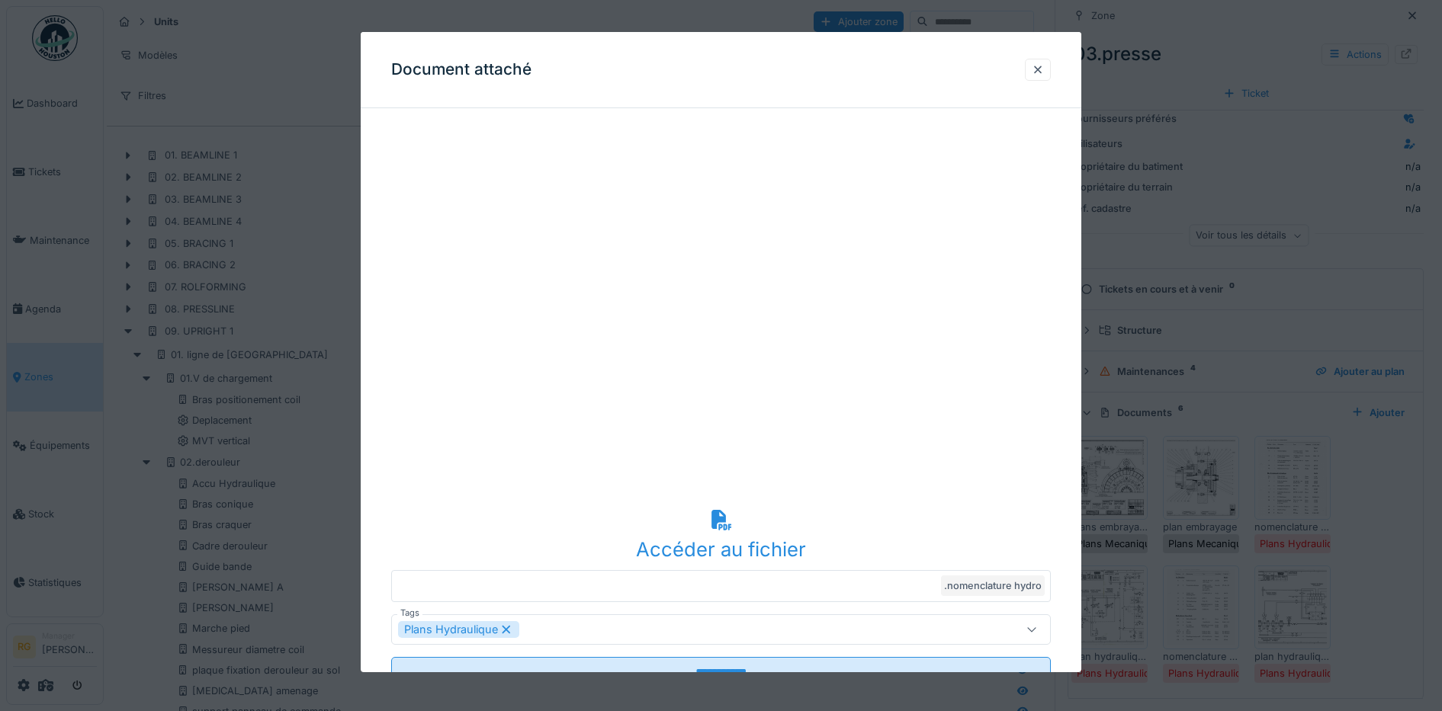
drag, startPoint x: 1044, startPoint y: 69, endPoint x: 903, endPoint y: 264, distance: 240.4
click at [1044, 68] on div at bounding box center [1037, 70] width 12 height 14
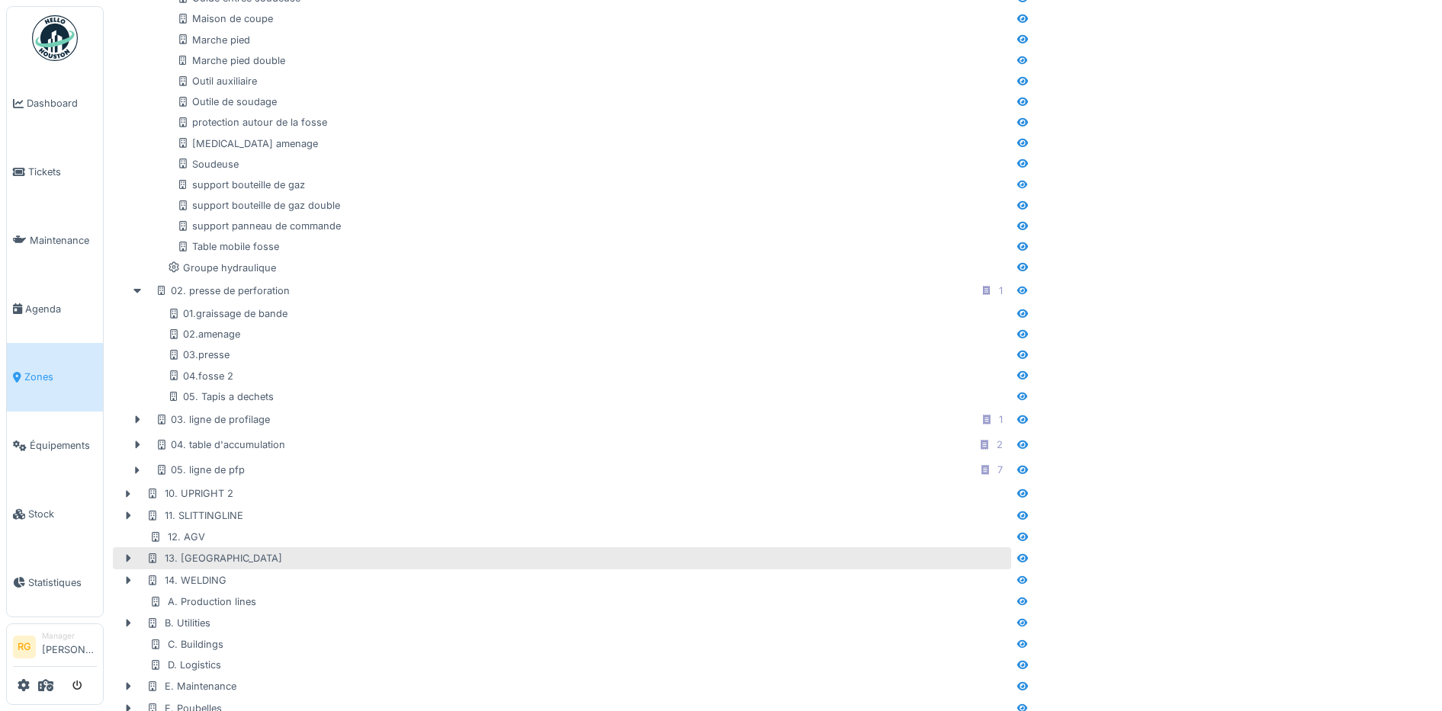
scroll to position [1048, 0]
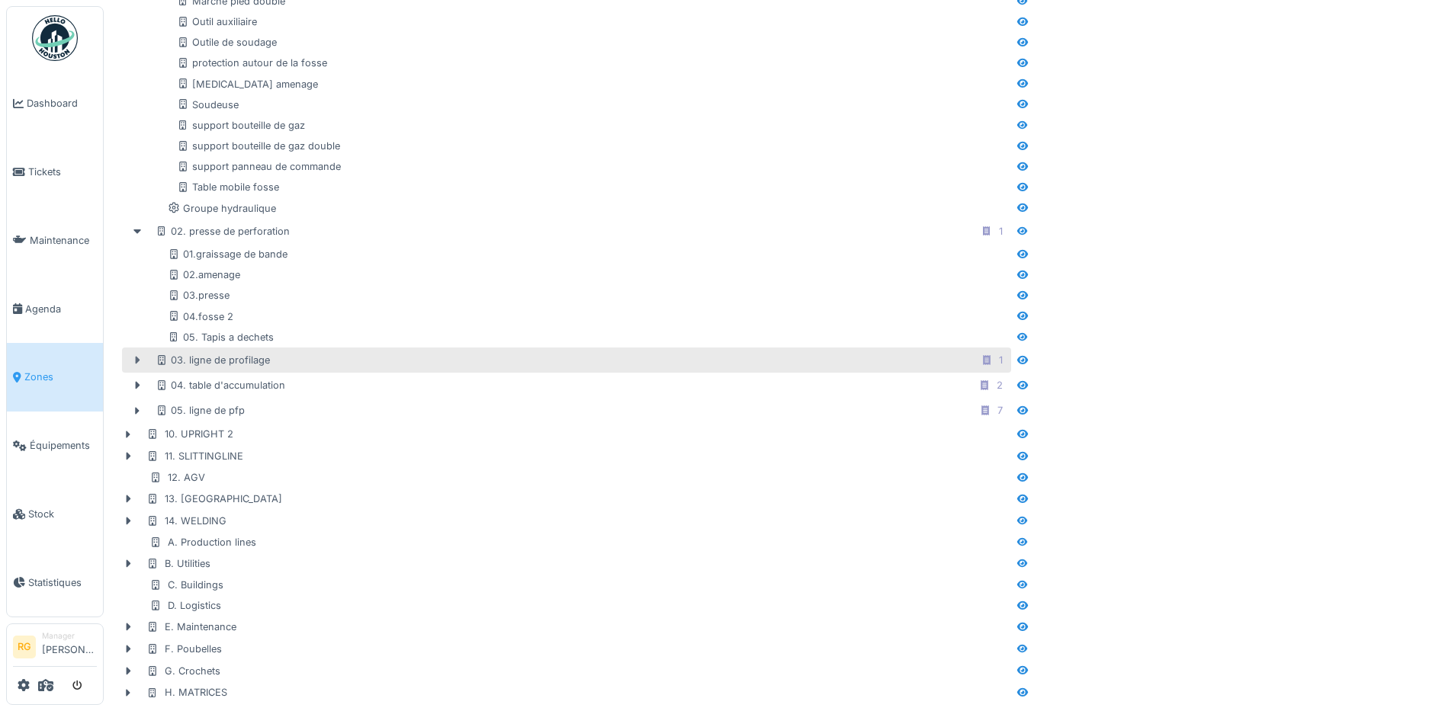
click at [136, 364] on icon at bounding box center [138, 361] width 5 height 8
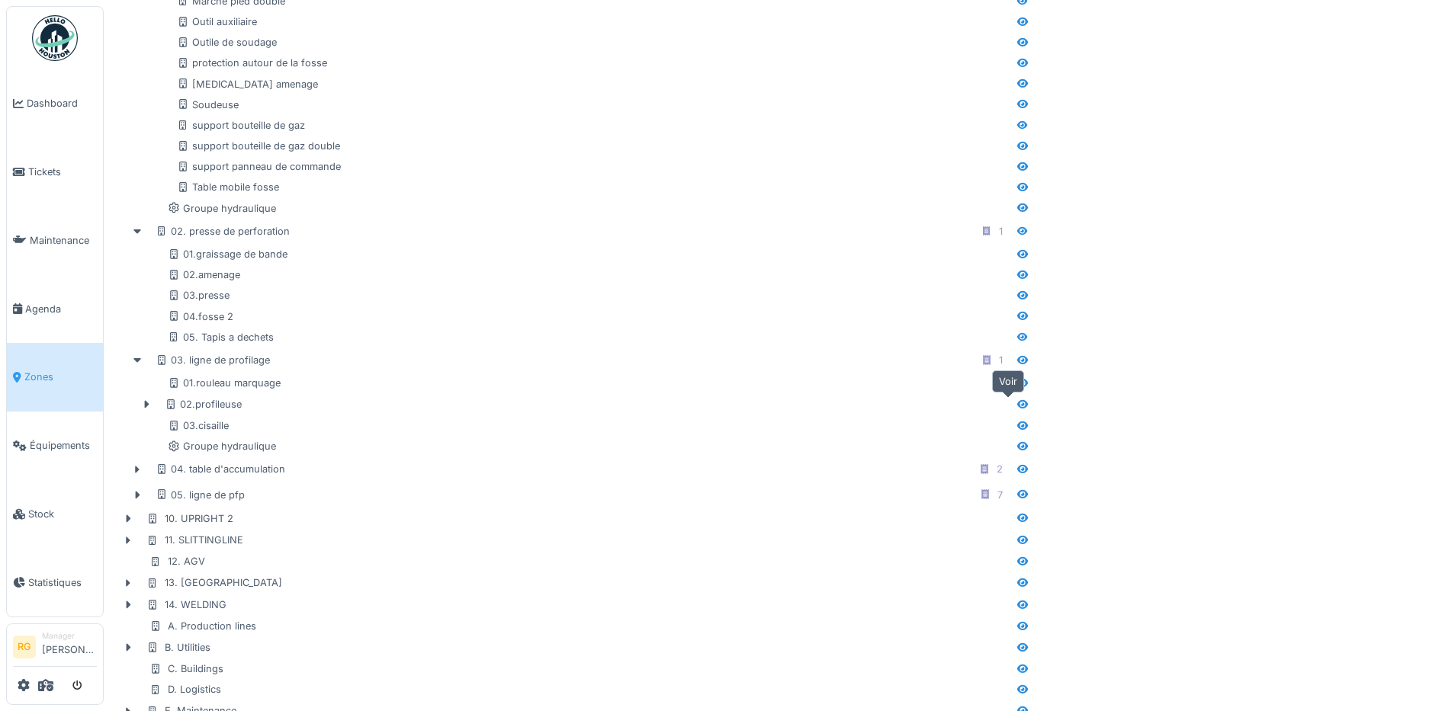
click at [1016, 408] on icon at bounding box center [1022, 404] width 12 height 10
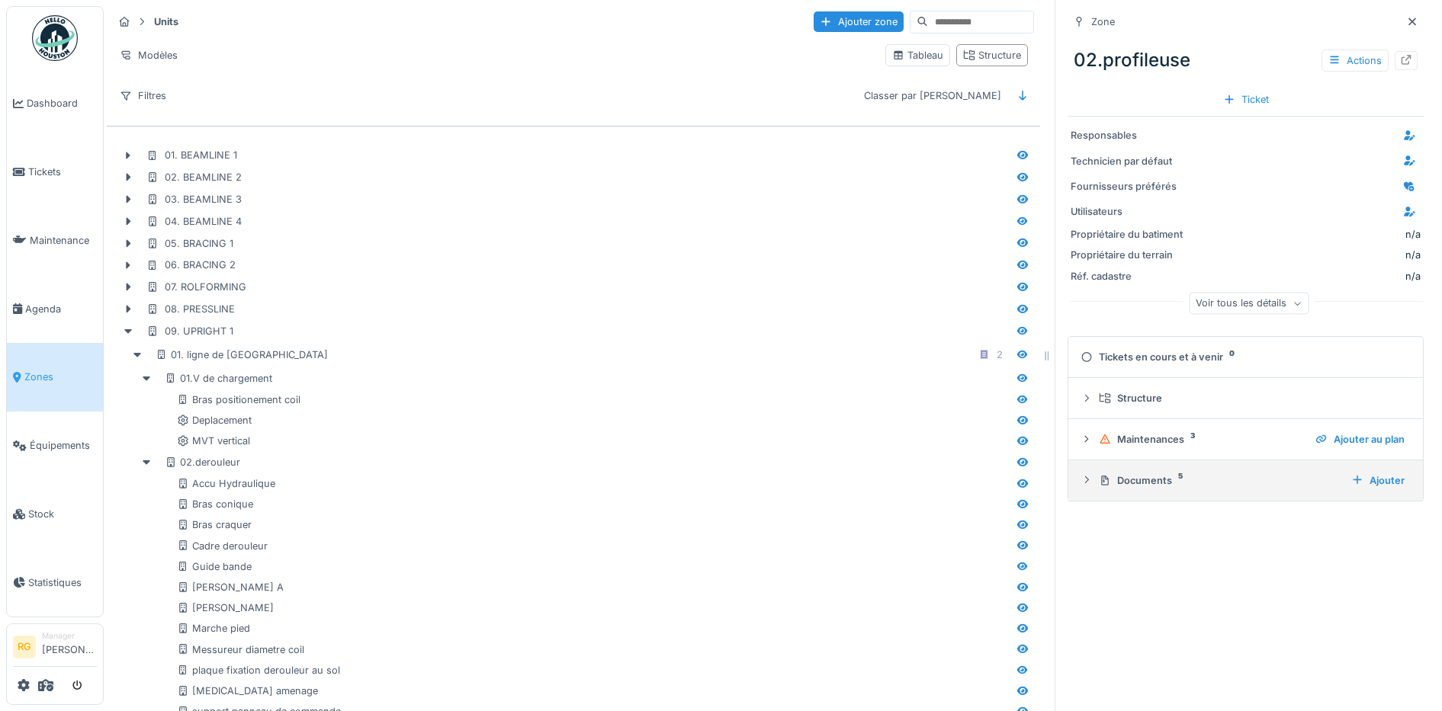
click at [1080, 482] on icon at bounding box center [1086, 480] width 12 height 10
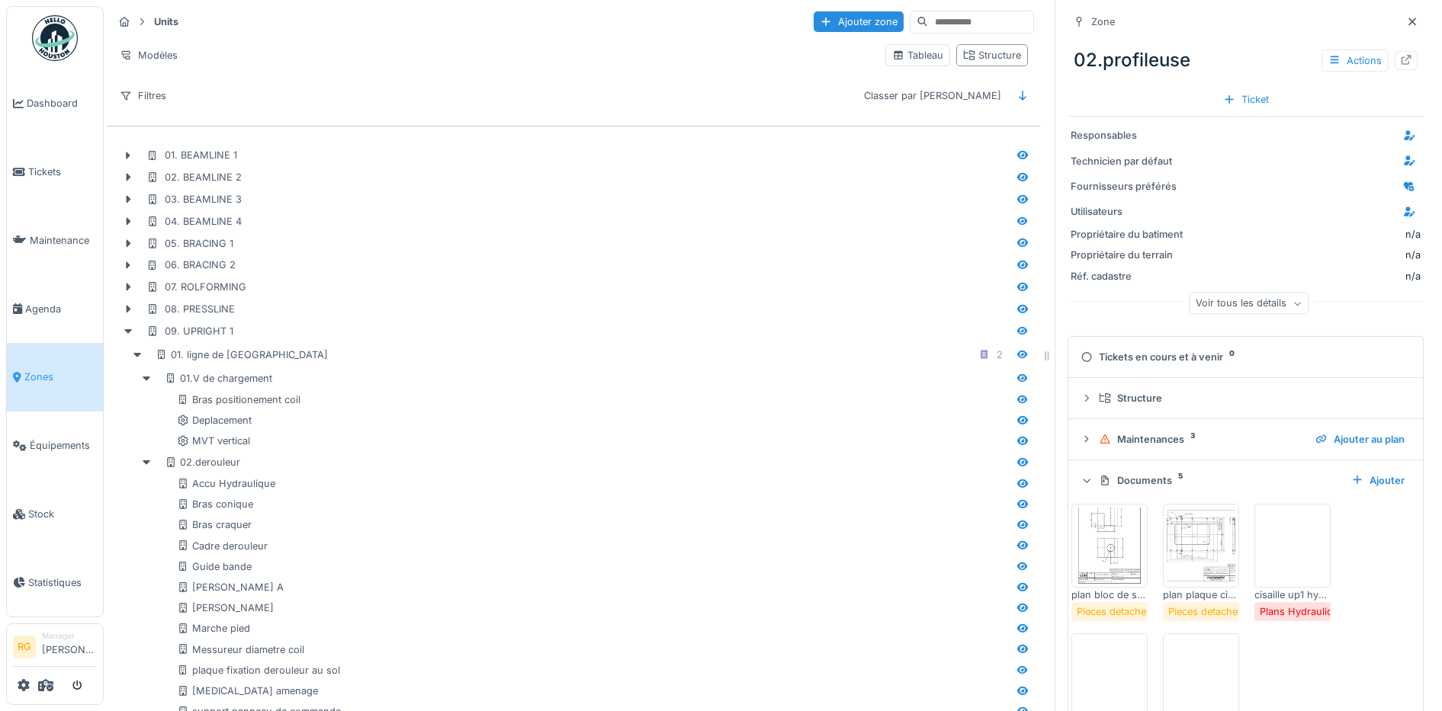
scroll to position [70, 0]
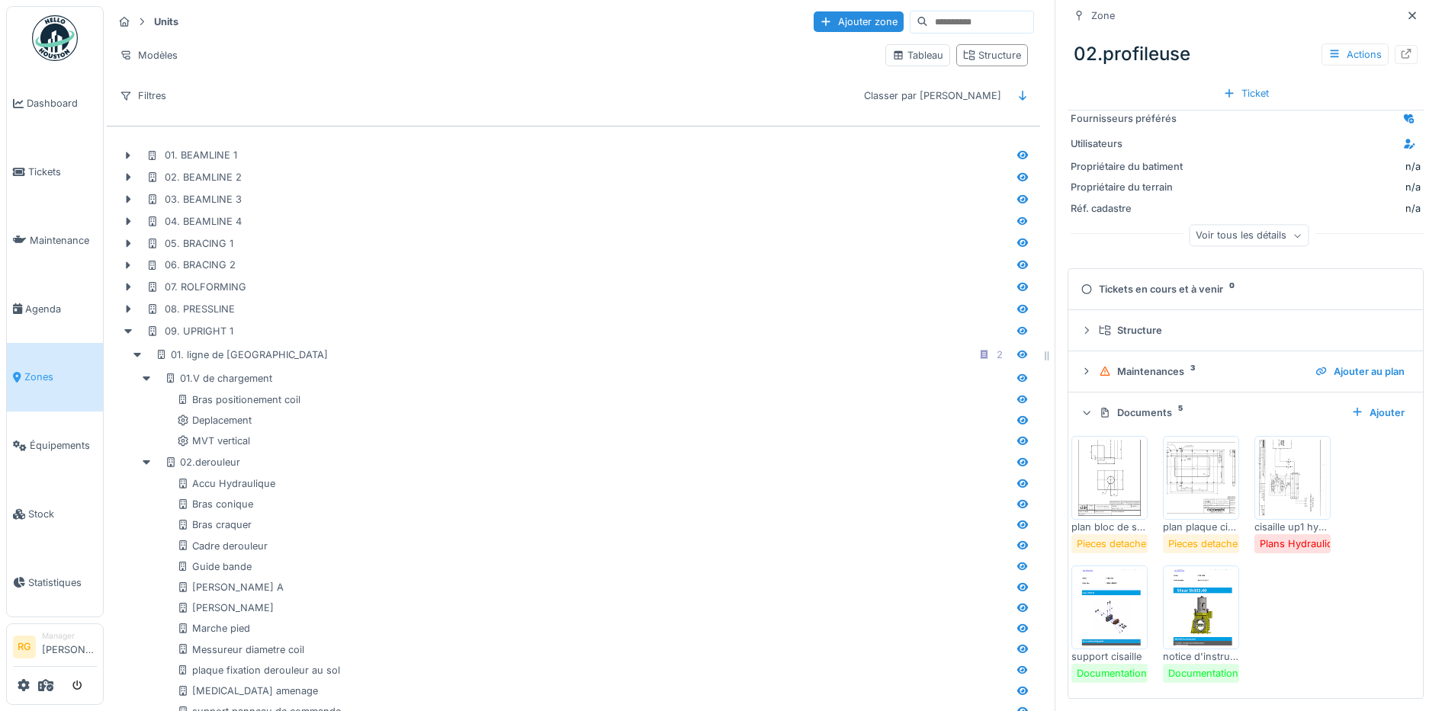
click at [1191, 613] on img at bounding box center [1200, 607] width 69 height 76
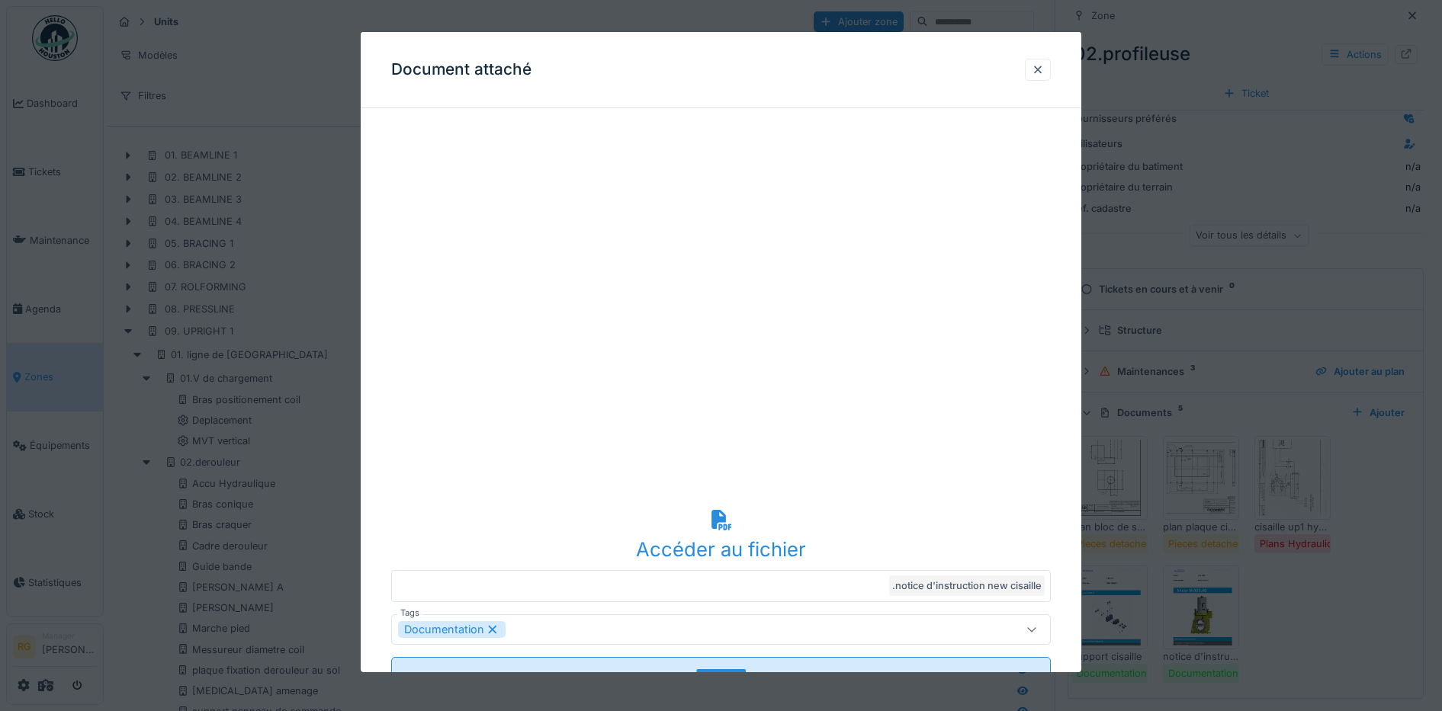
drag, startPoint x: 1051, startPoint y: 75, endPoint x: 1214, endPoint y: 534, distance: 487.1
click at [1044, 74] on div at bounding box center [1037, 70] width 12 height 14
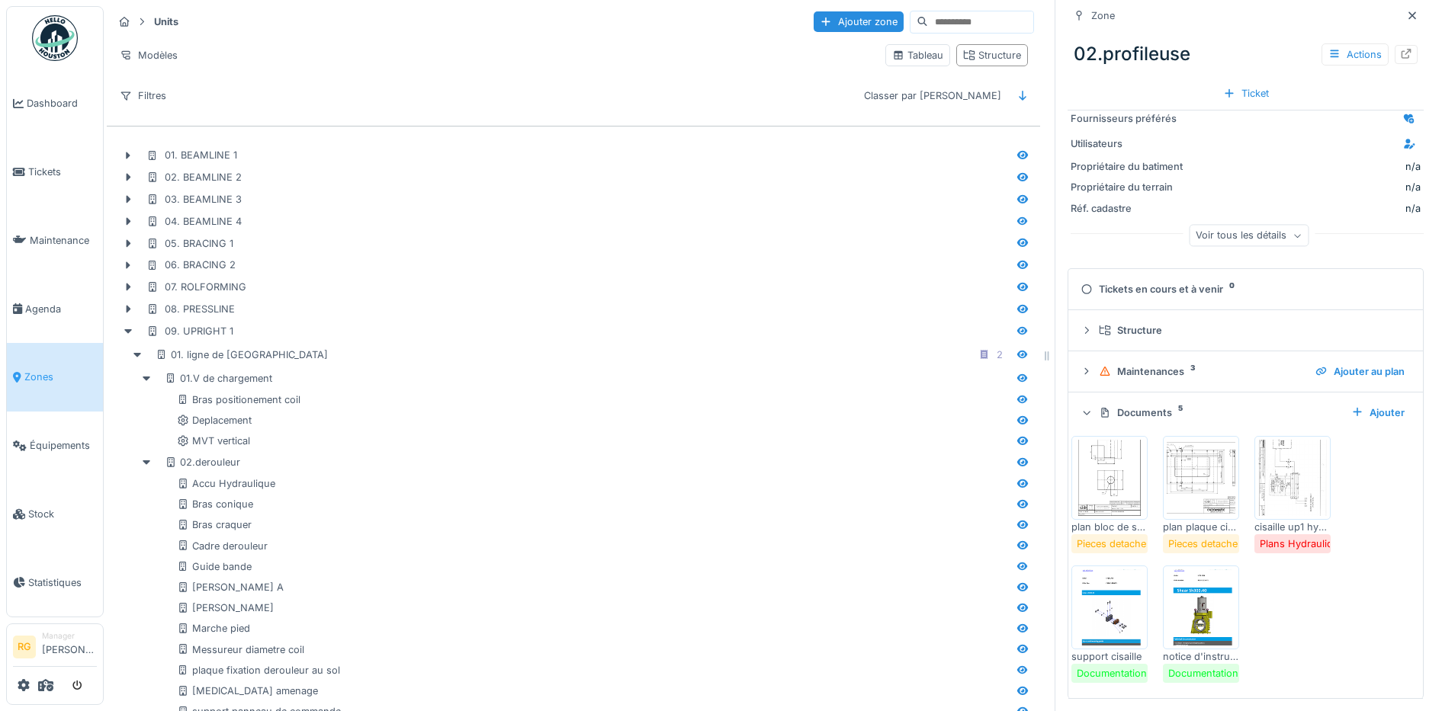
click at [1285, 467] on img at bounding box center [1292, 478] width 69 height 76
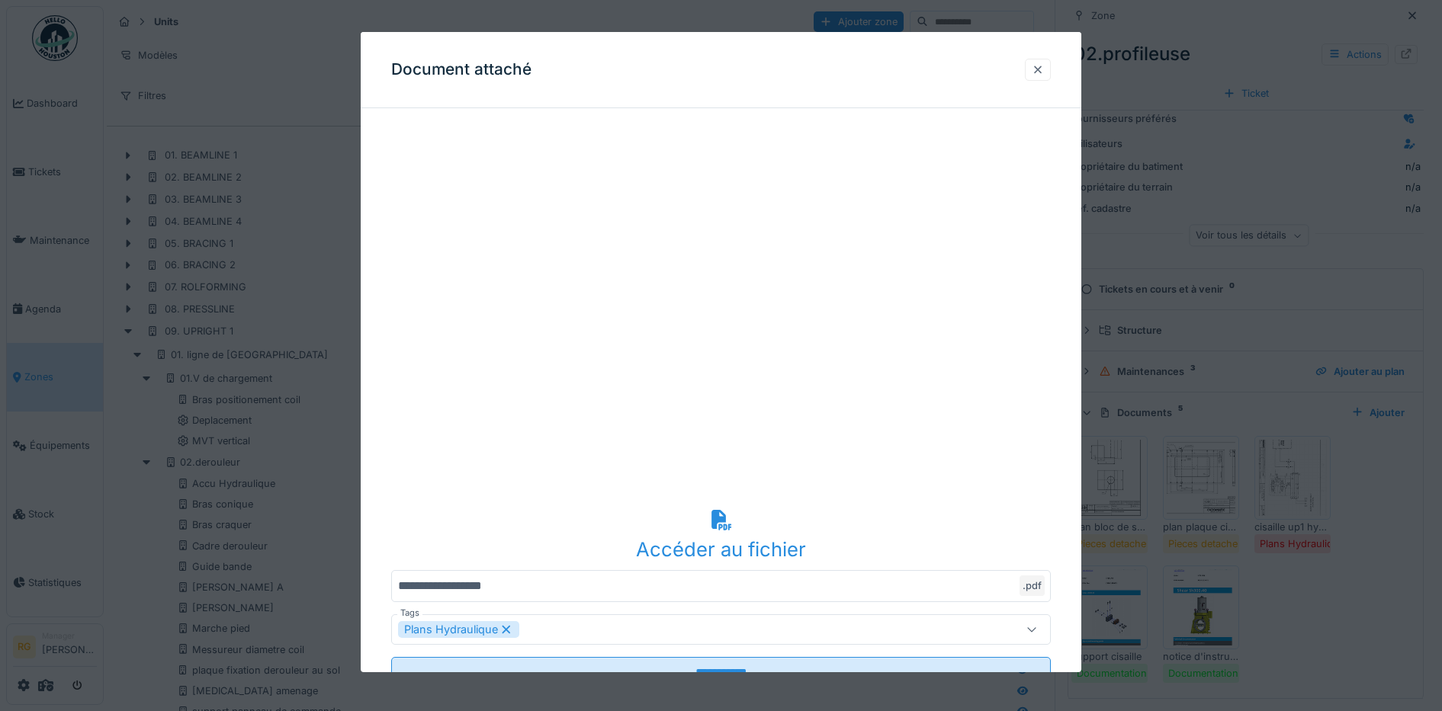
click at [1039, 72] on div at bounding box center [1037, 70] width 12 height 14
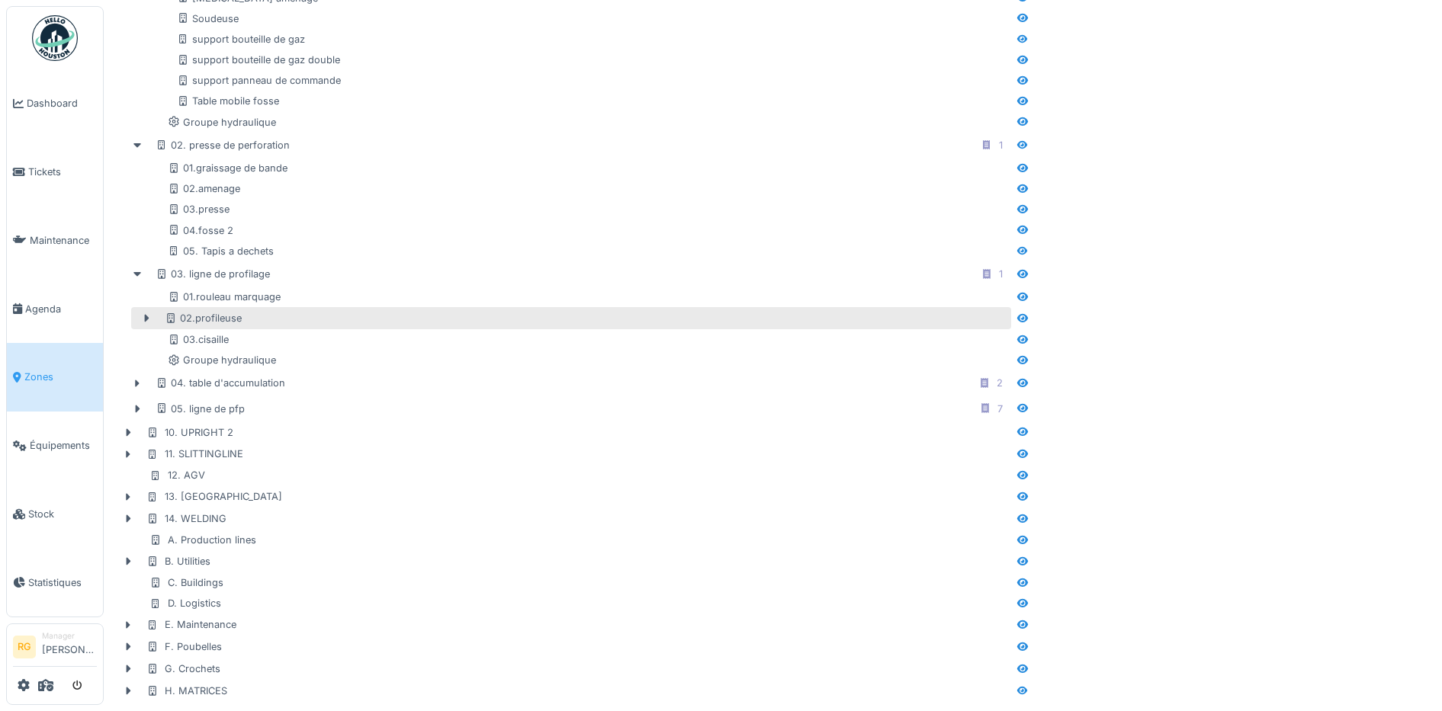
scroll to position [1144, 0]
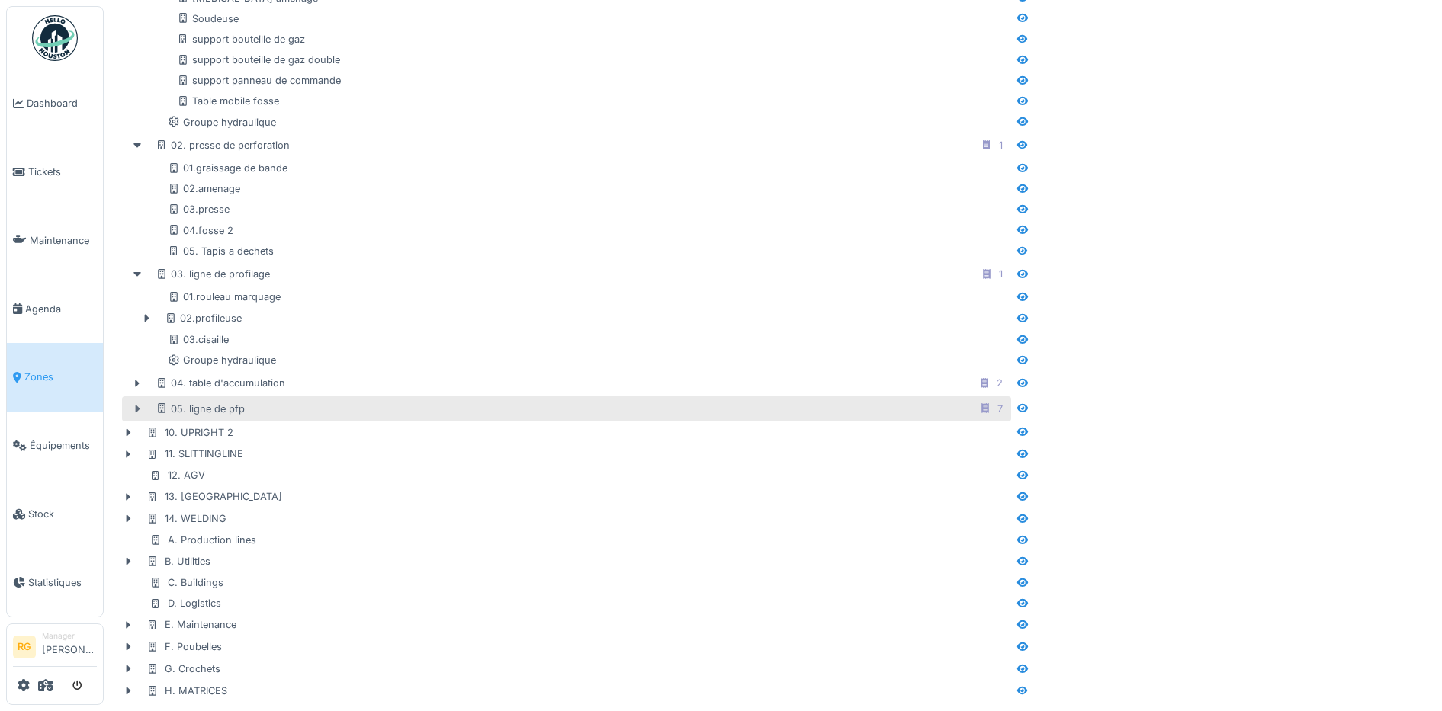
click at [134, 404] on icon at bounding box center [137, 409] width 12 height 10
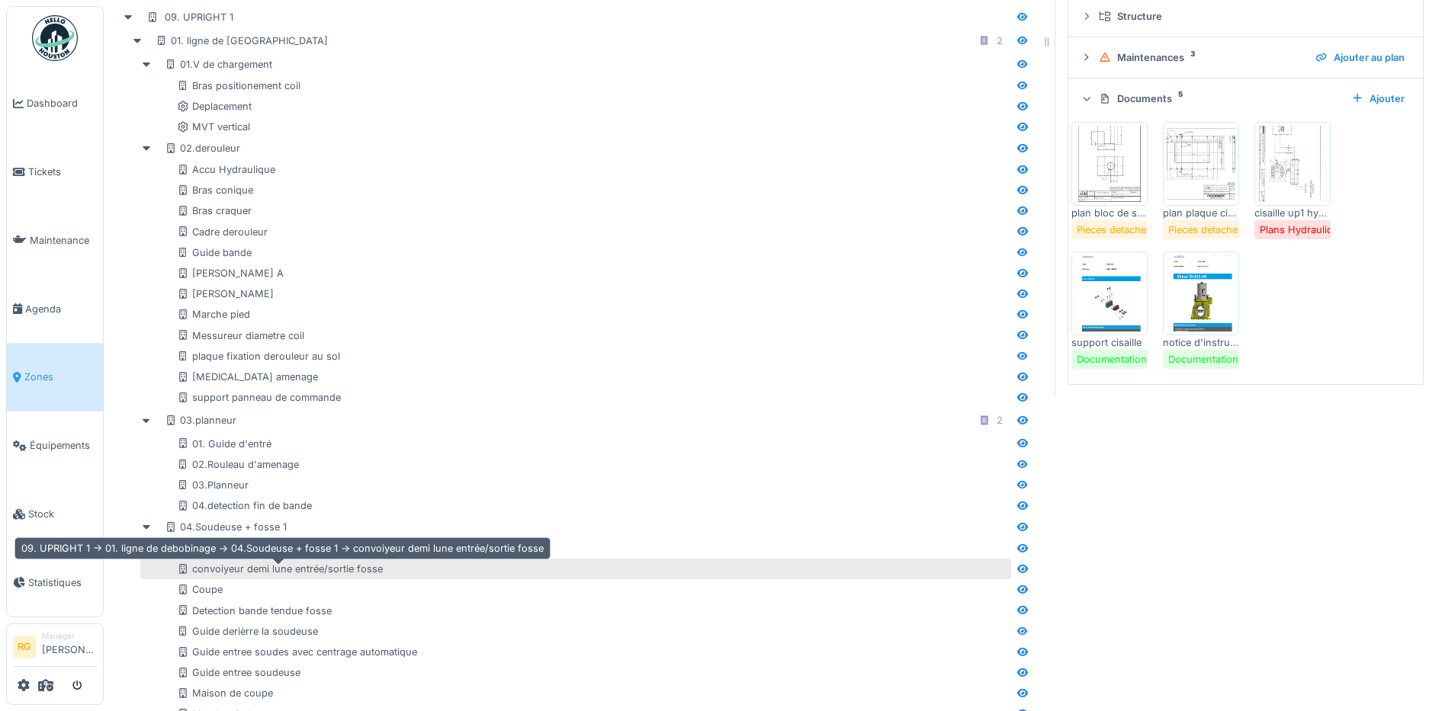
scroll to position [191, 0]
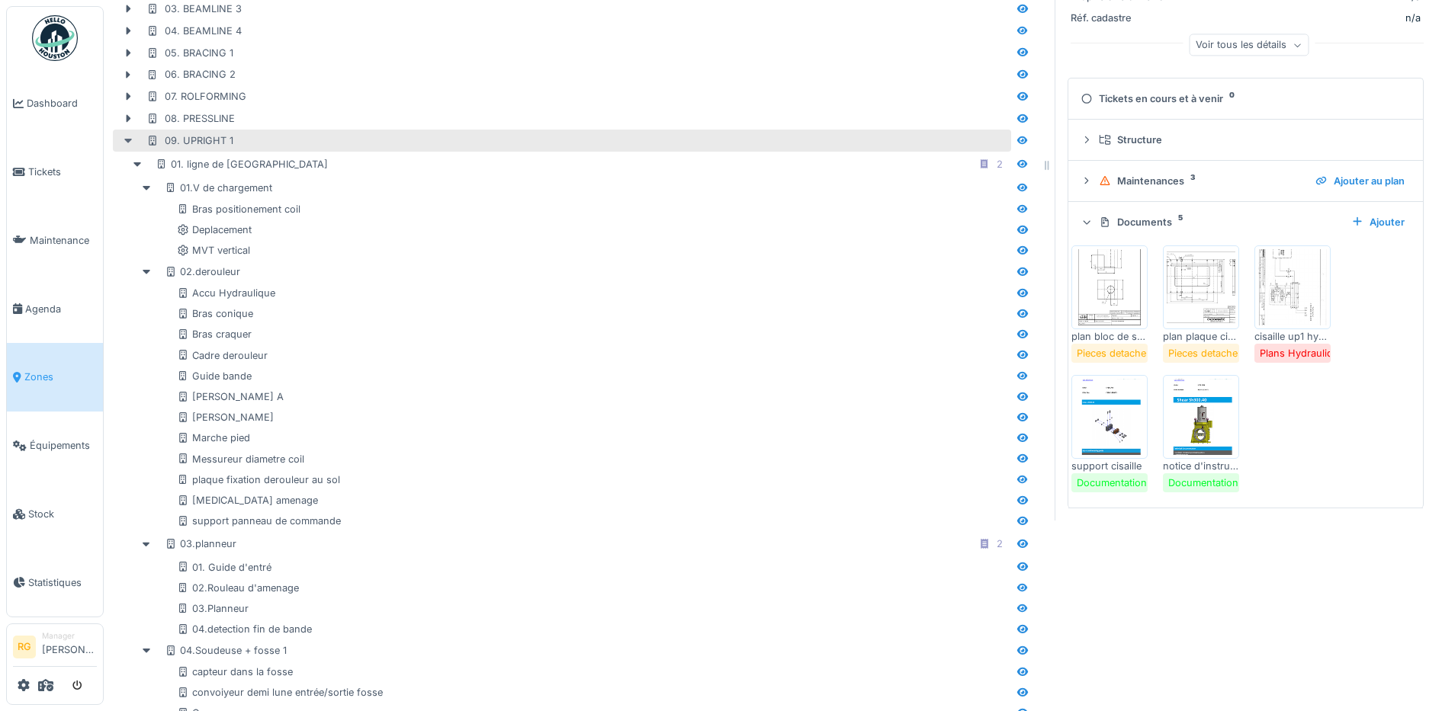
click at [124, 146] on icon at bounding box center [128, 141] width 12 height 10
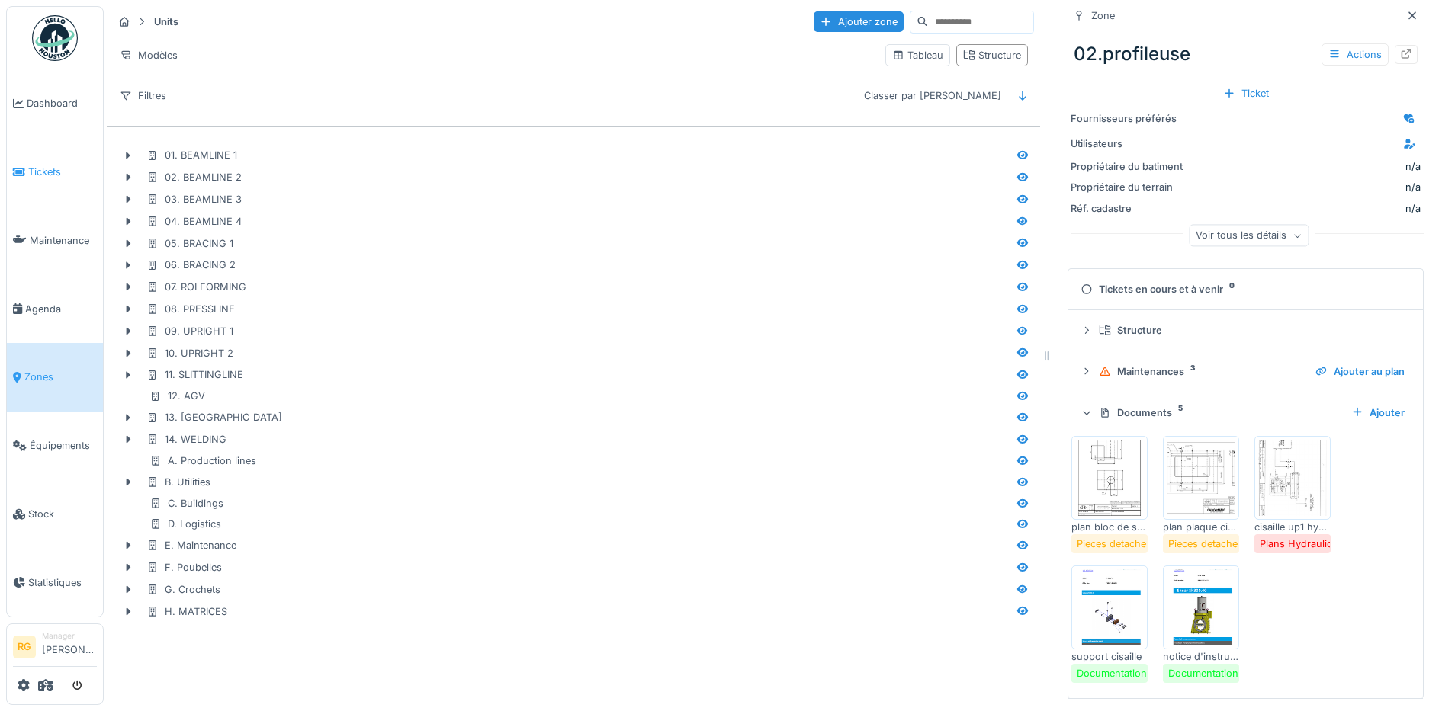
click at [40, 167] on span "Tickets" at bounding box center [62, 172] width 69 height 14
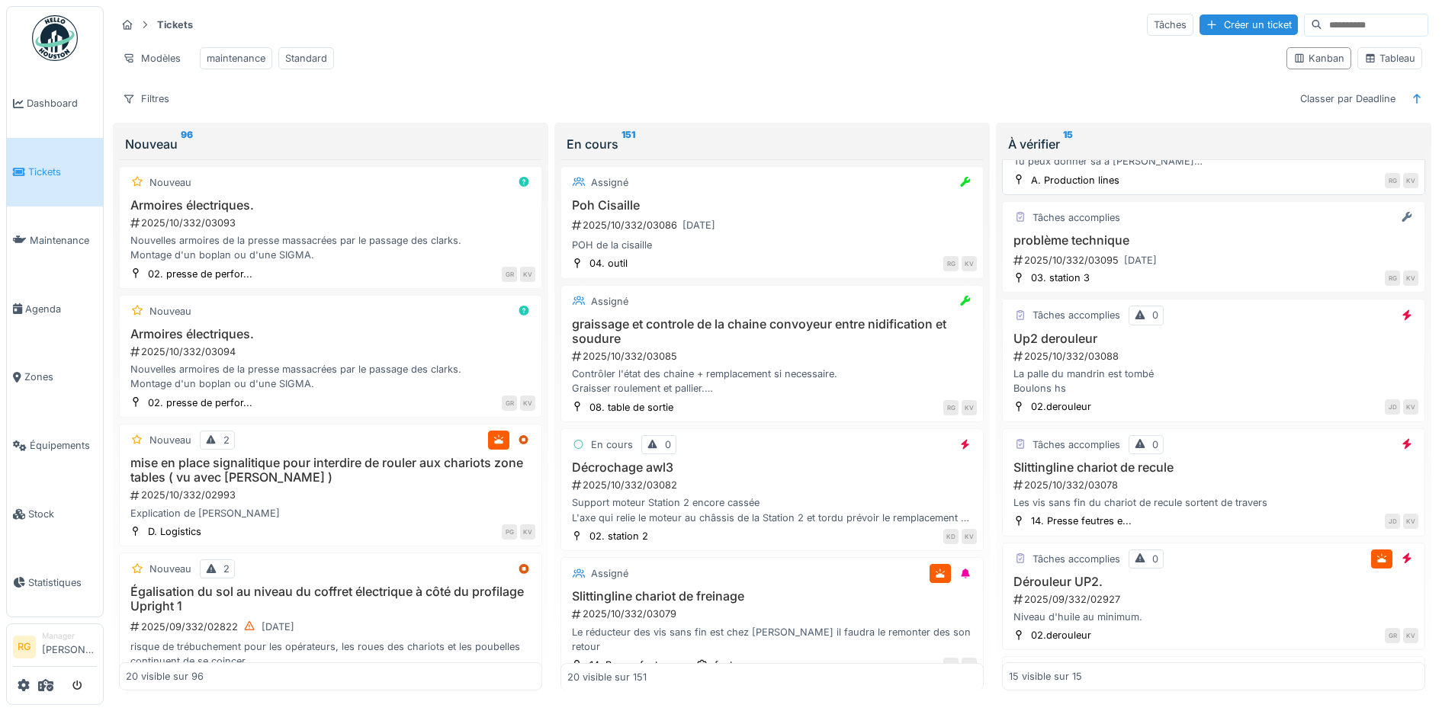
scroll to position [95, 0]
click at [1204, 250] on h3 "problème technique" at bounding box center [1213, 243] width 409 height 14
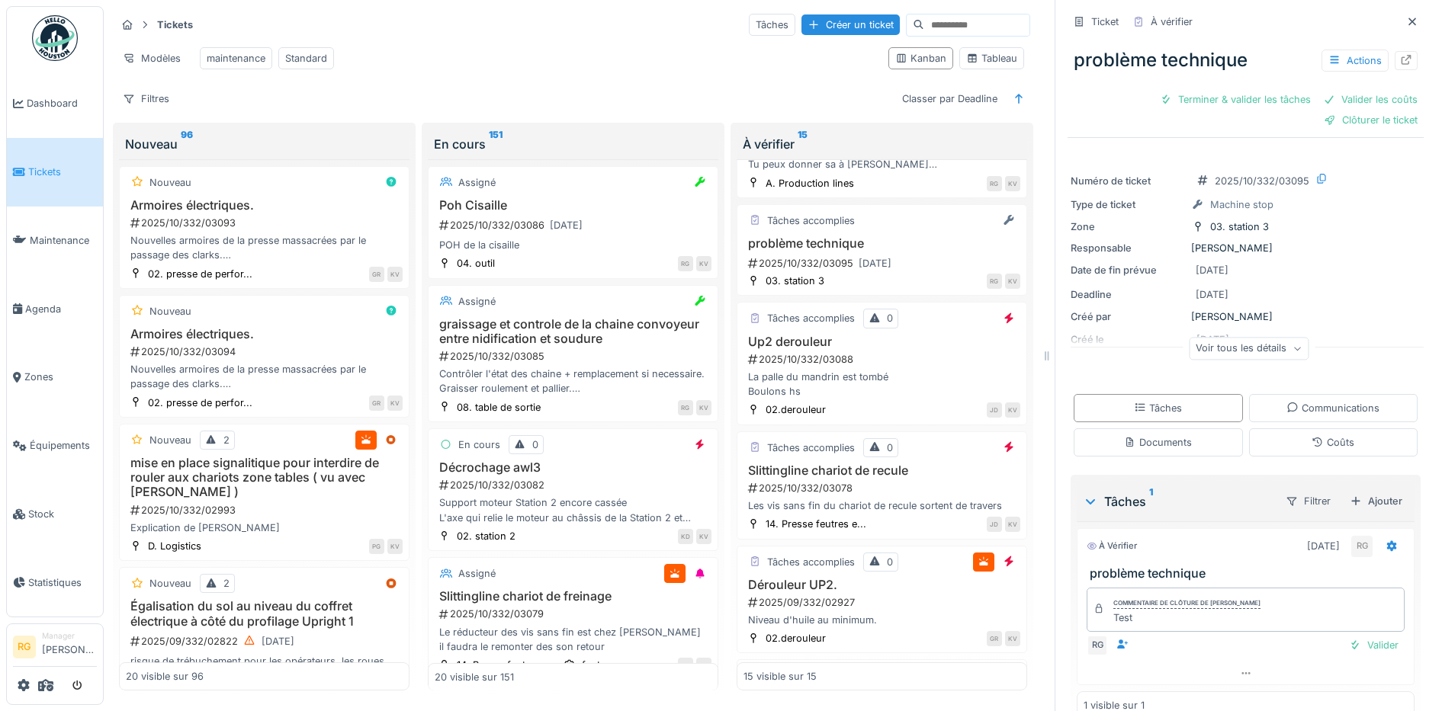
scroll to position [28, 0]
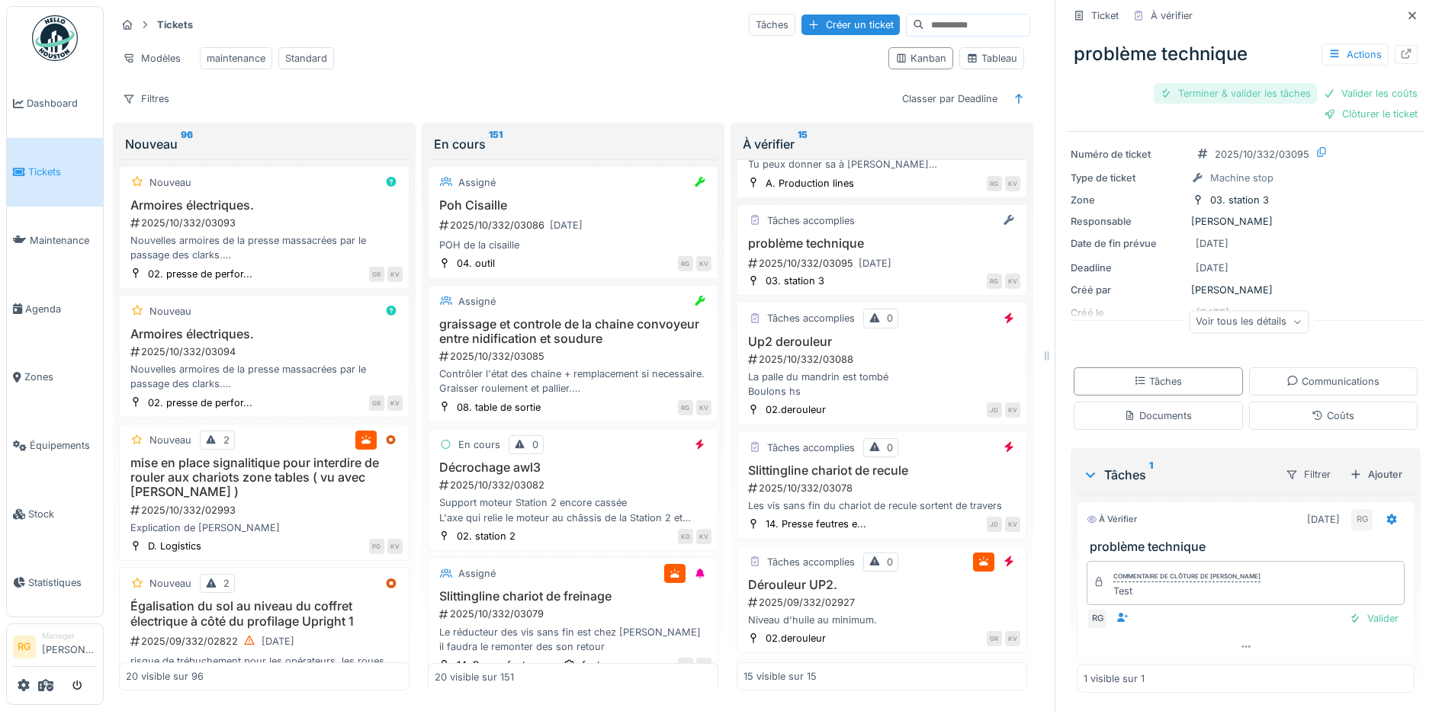
click at [1210, 91] on div "Terminer & valider les tâches" at bounding box center [1234, 93] width 163 height 21
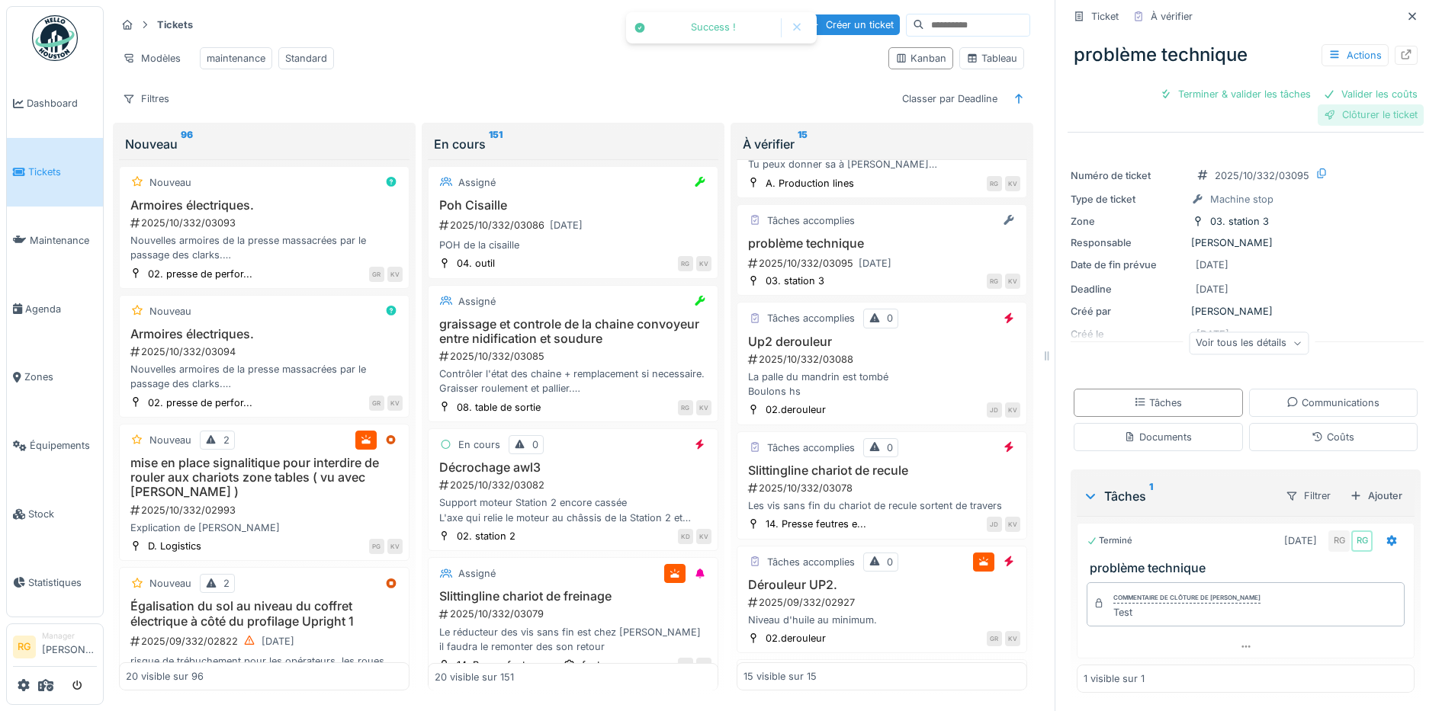
scroll to position [0, 0]
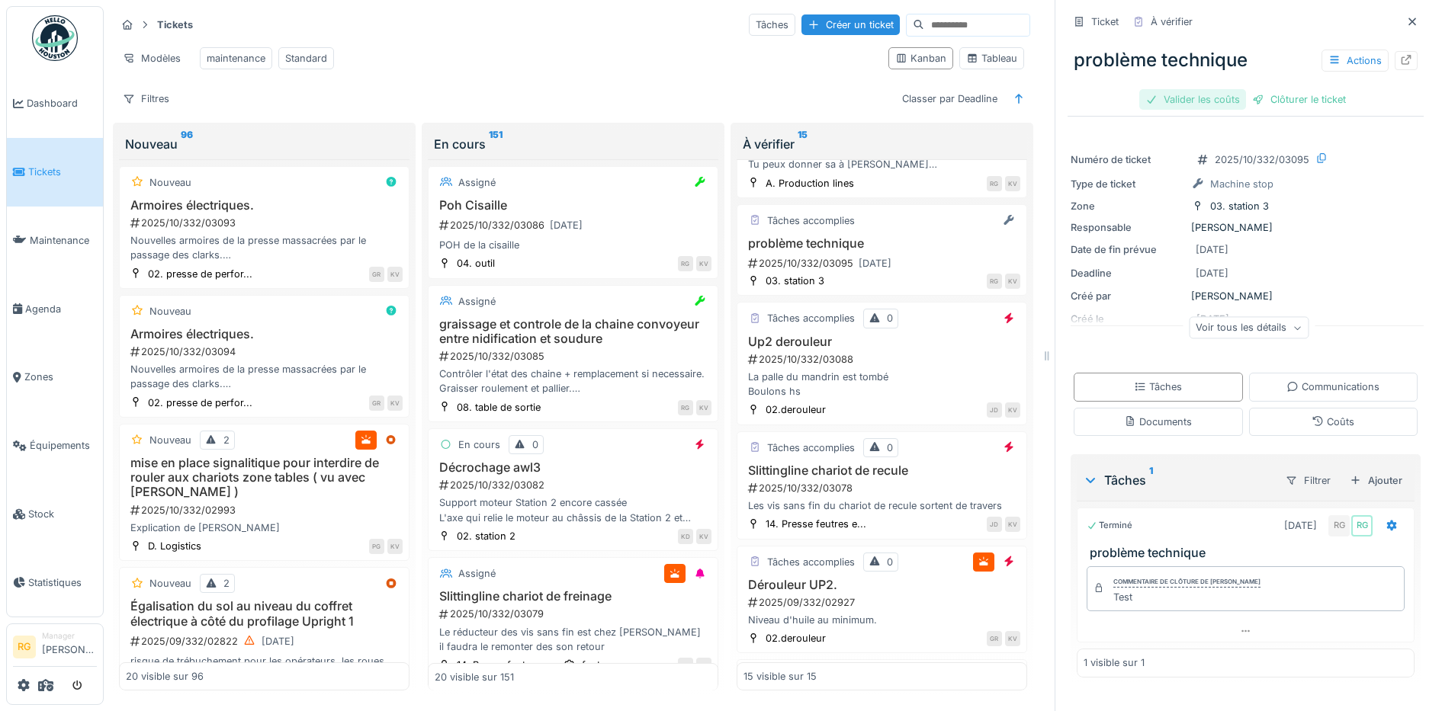
click at [1189, 98] on div "Valider les coûts" at bounding box center [1192, 99] width 107 height 21
click at [1193, 98] on div "Clôturer le ticket" at bounding box center [1245, 99] width 106 height 21
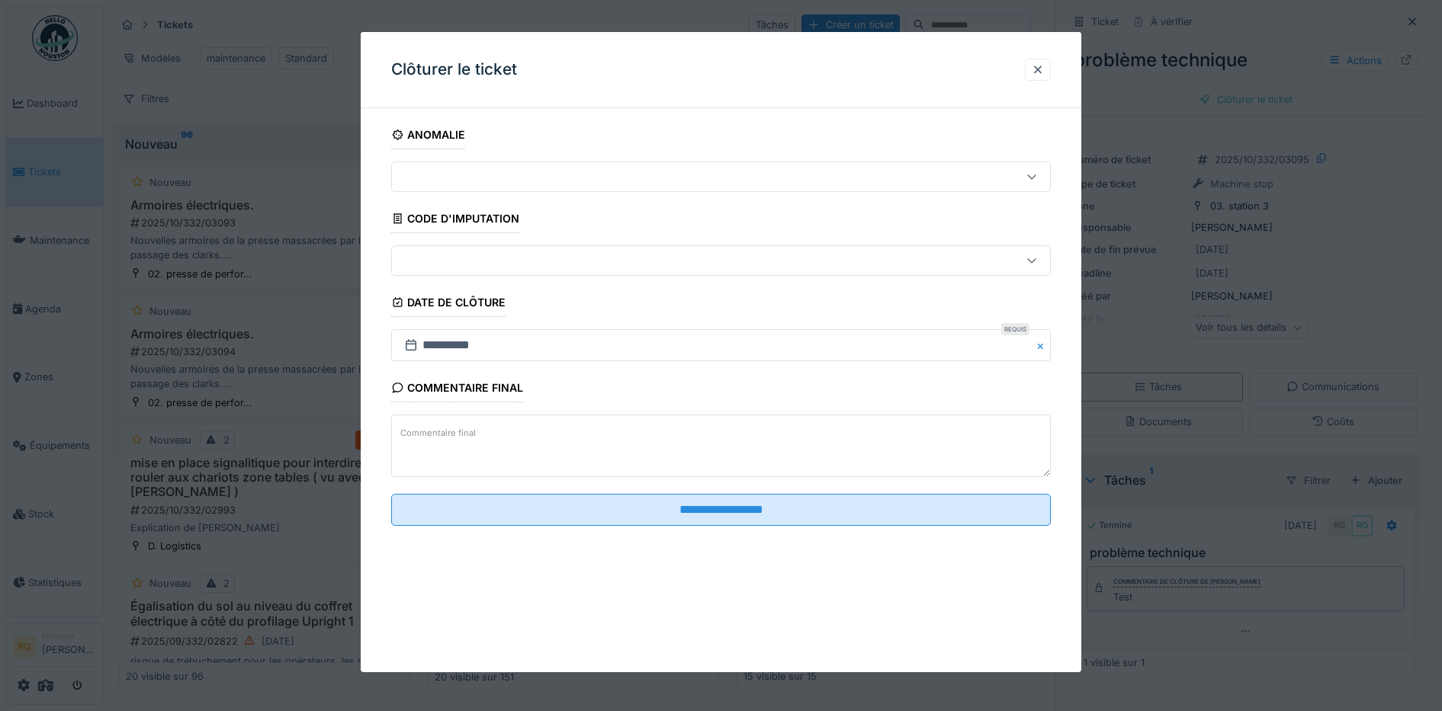
click at [484, 438] on textarea "Commentaire final" at bounding box center [721, 446] width 660 height 63
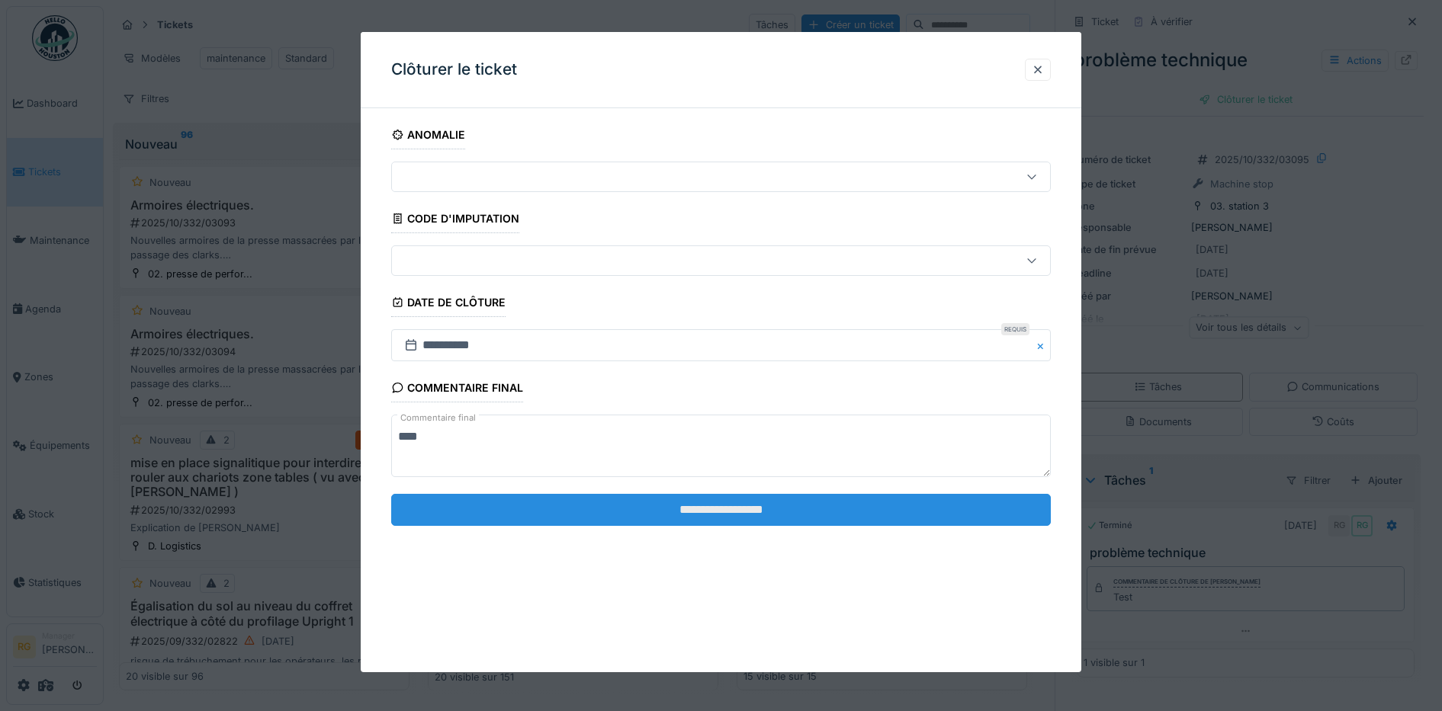
type textarea "****"
click at [740, 500] on input "**********" at bounding box center [721, 510] width 660 height 32
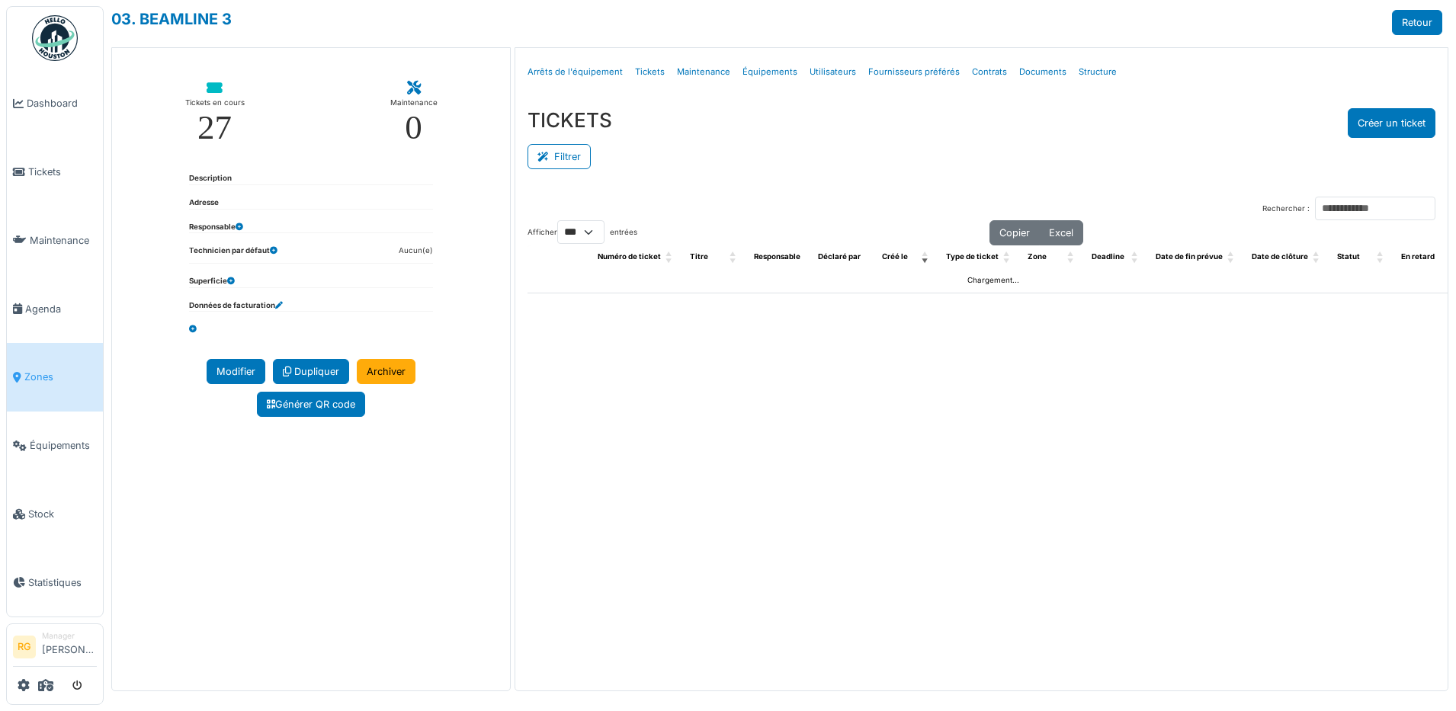
select select "***"
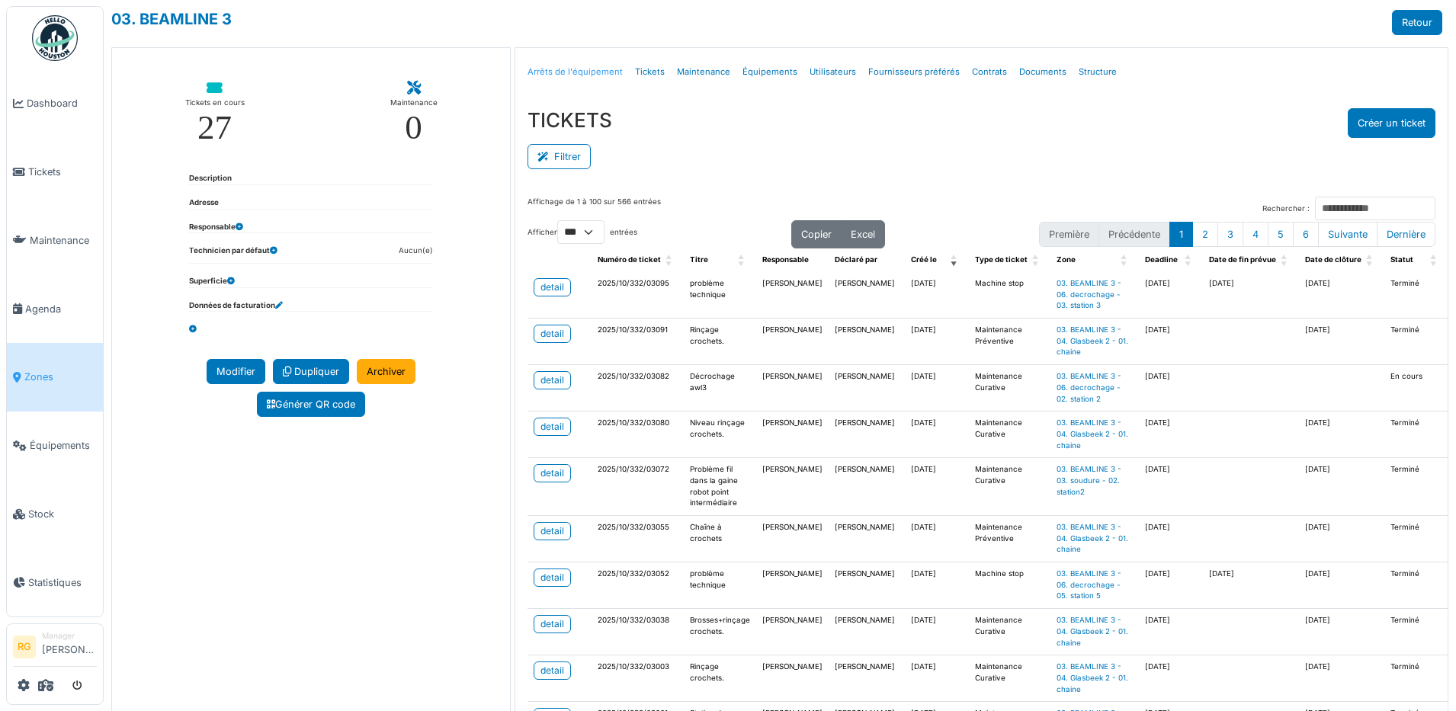
click at [578, 69] on link "Arrêts de l'équipement" at bounding box center [574, 72] width 107 height 36
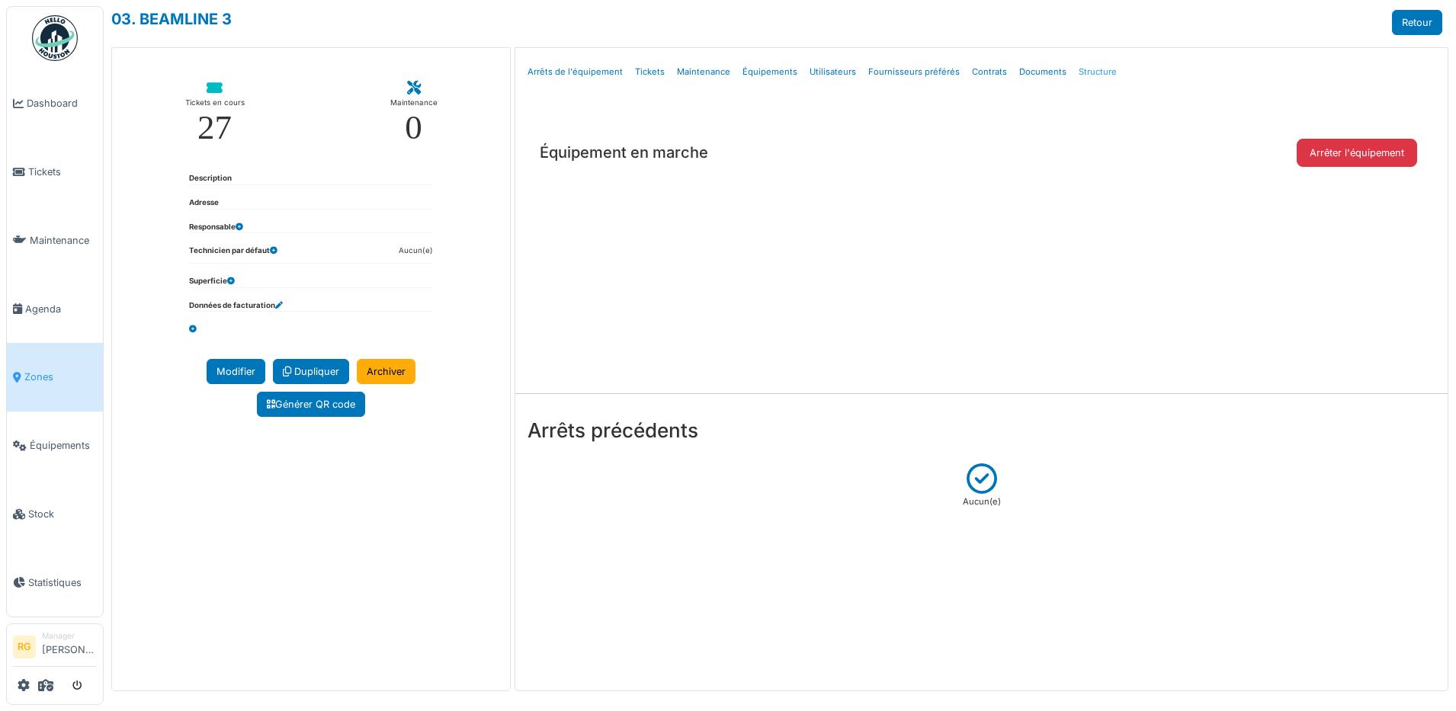
click at [1073, 71] on link "Structure" at bounding box center [1098, 72] width 50 height 36
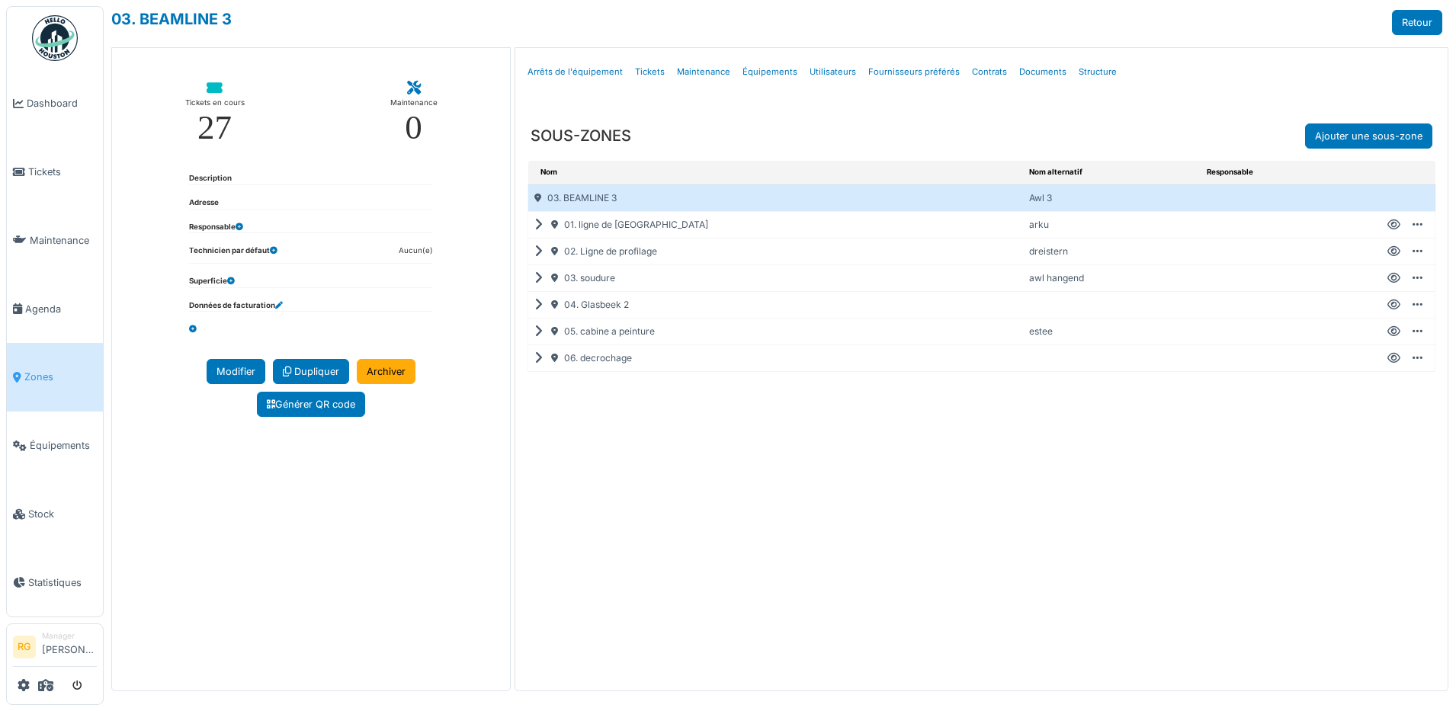
click at [537, 359] on icon at bounding box center [541, 358] width 14 height 1
click at [1395, 359] on icon at bounding box center [1394, 358] width 13 height 1
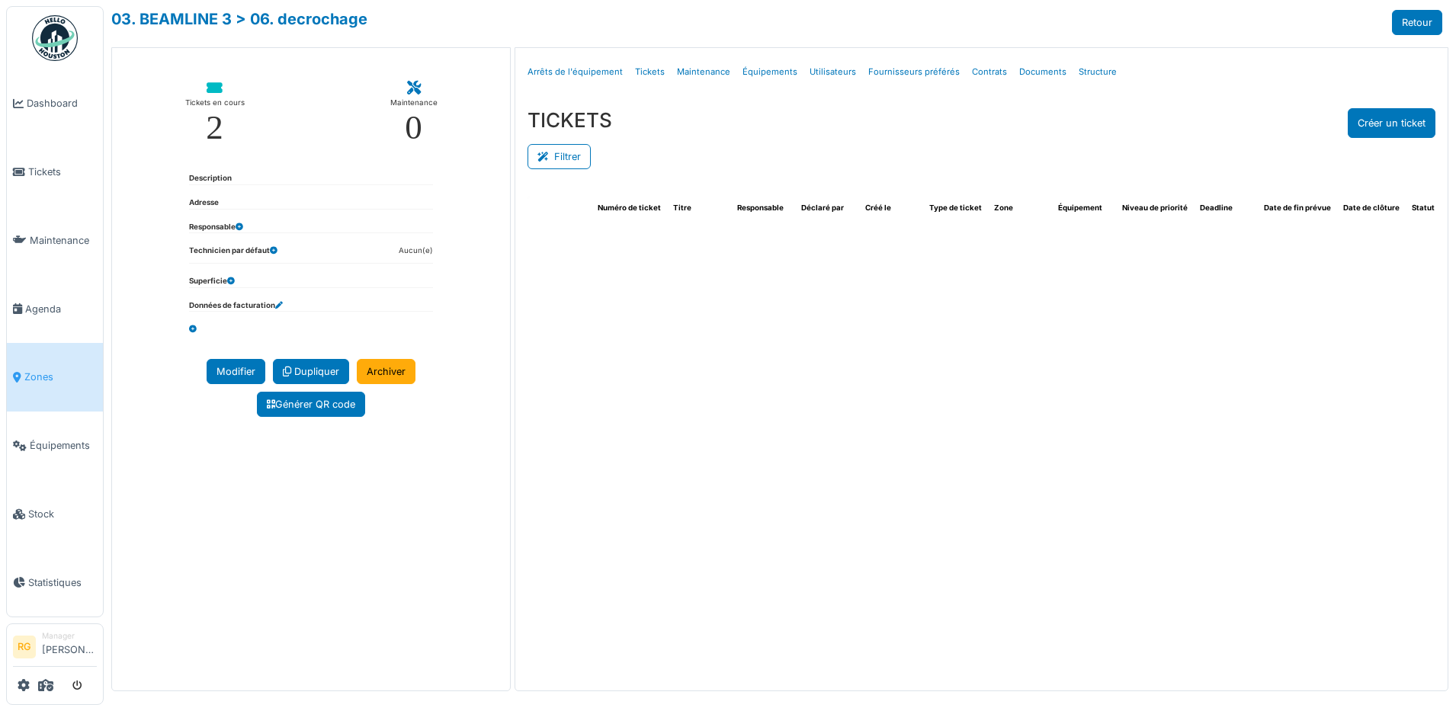
select select "***"
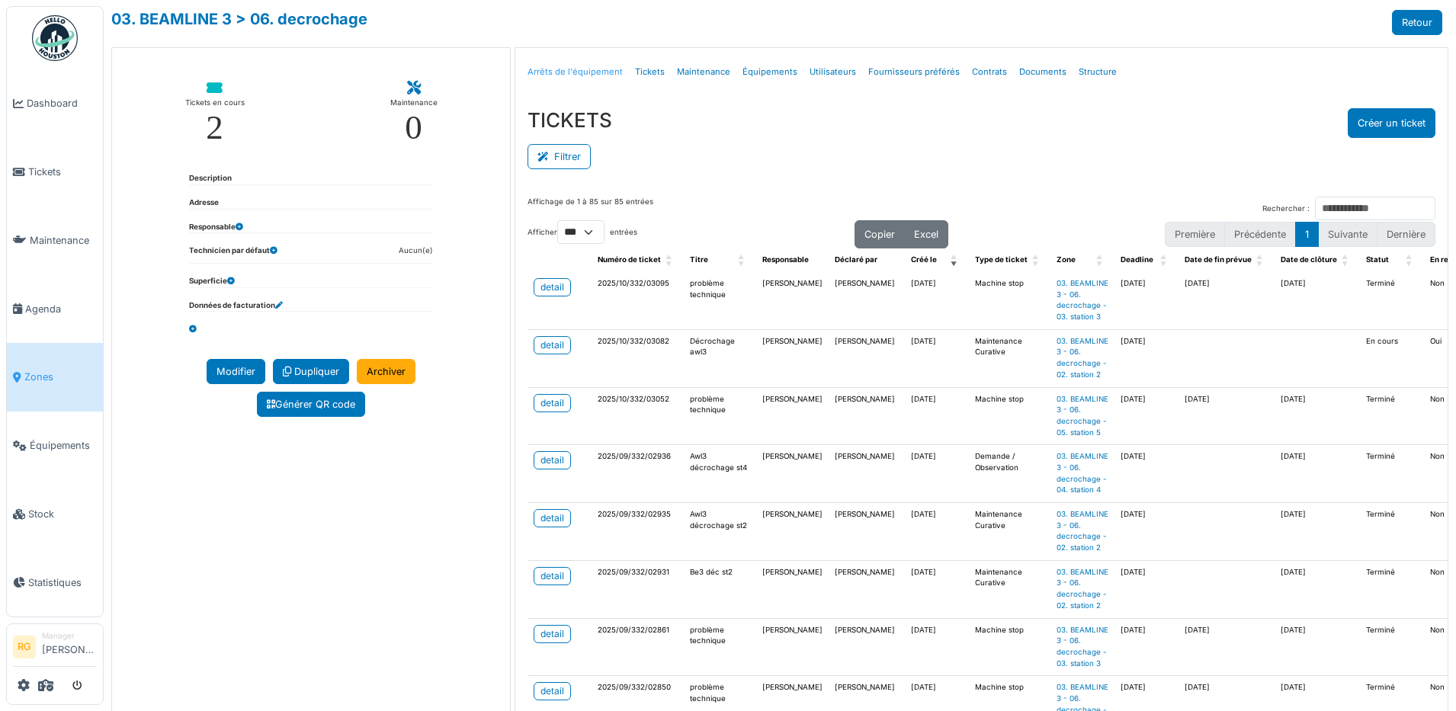
click at [566, 72] on link "Arrêts de l'équipement" at bounding box center [574, 72] width 107 height 36
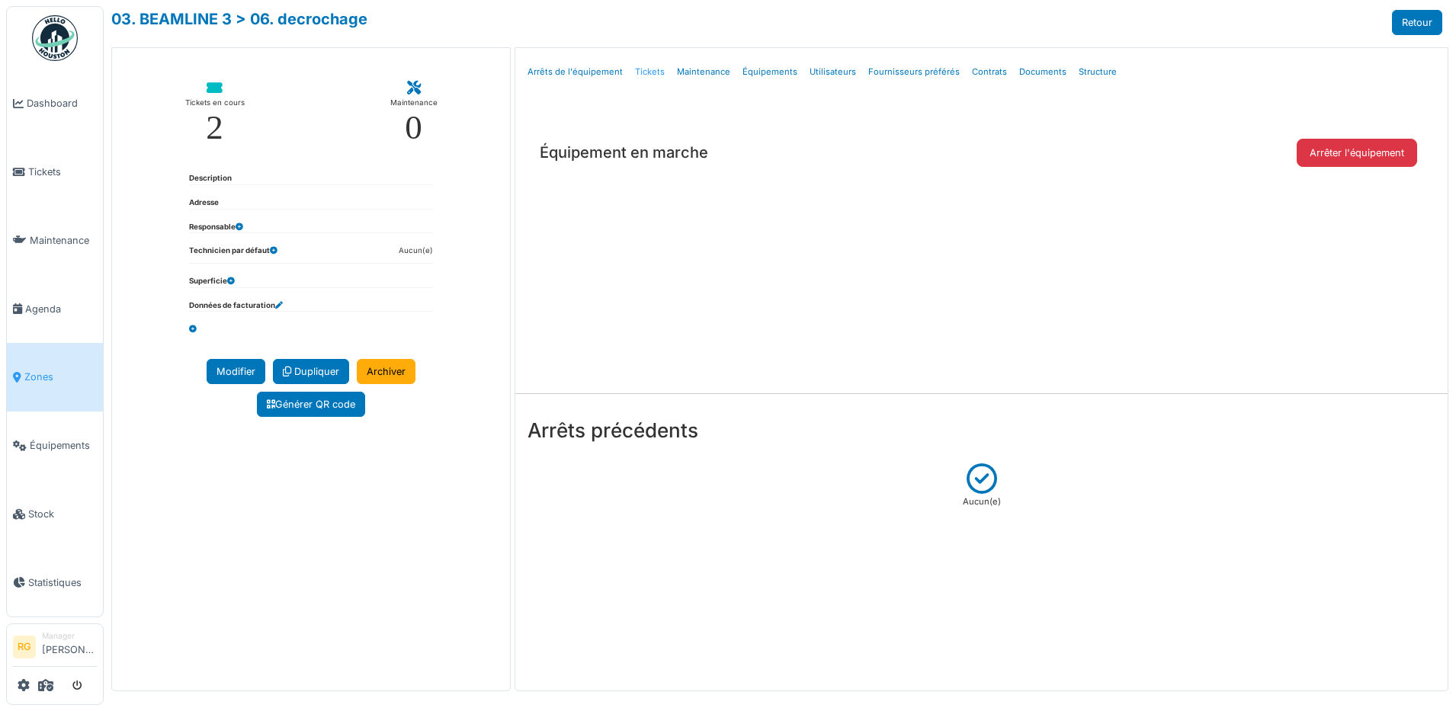
click at [649, 75] on link "Tickets" at bounding box center [650, 72] width 42 height 36
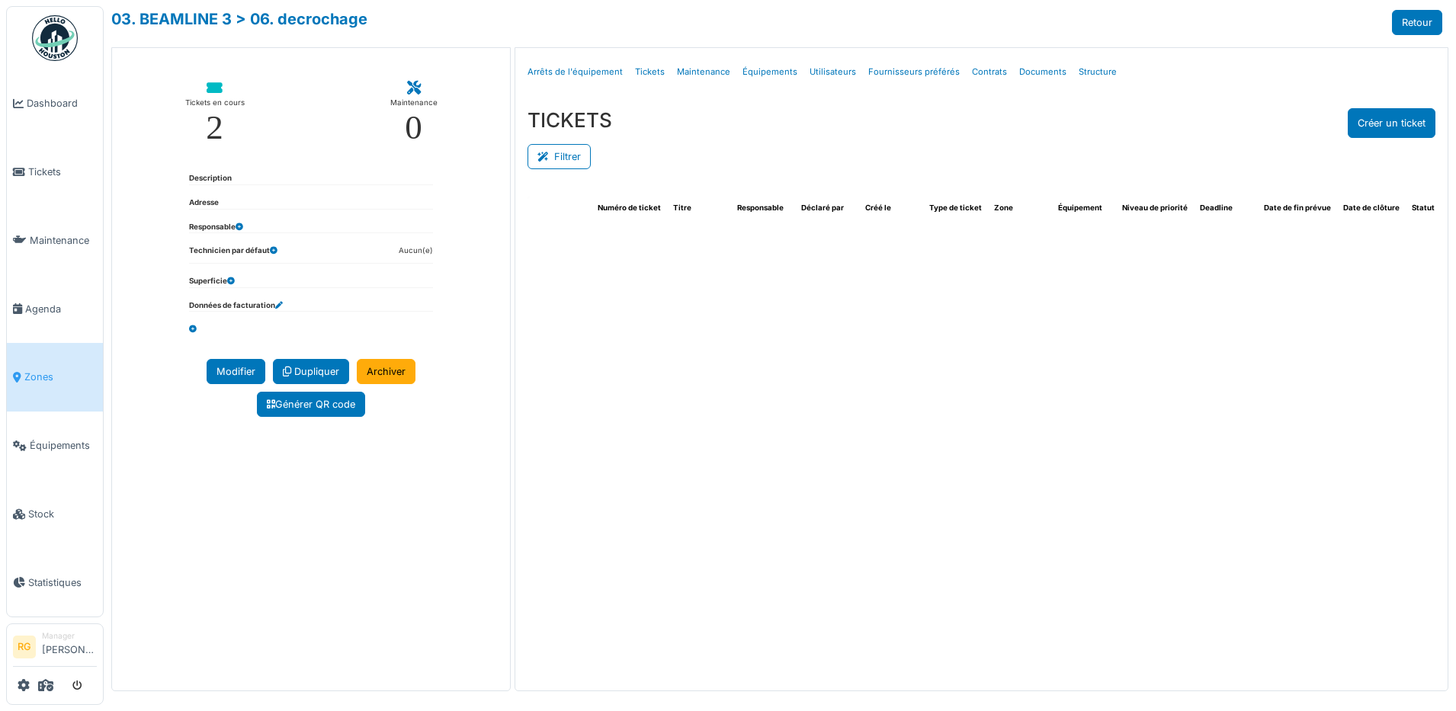
select select "***"
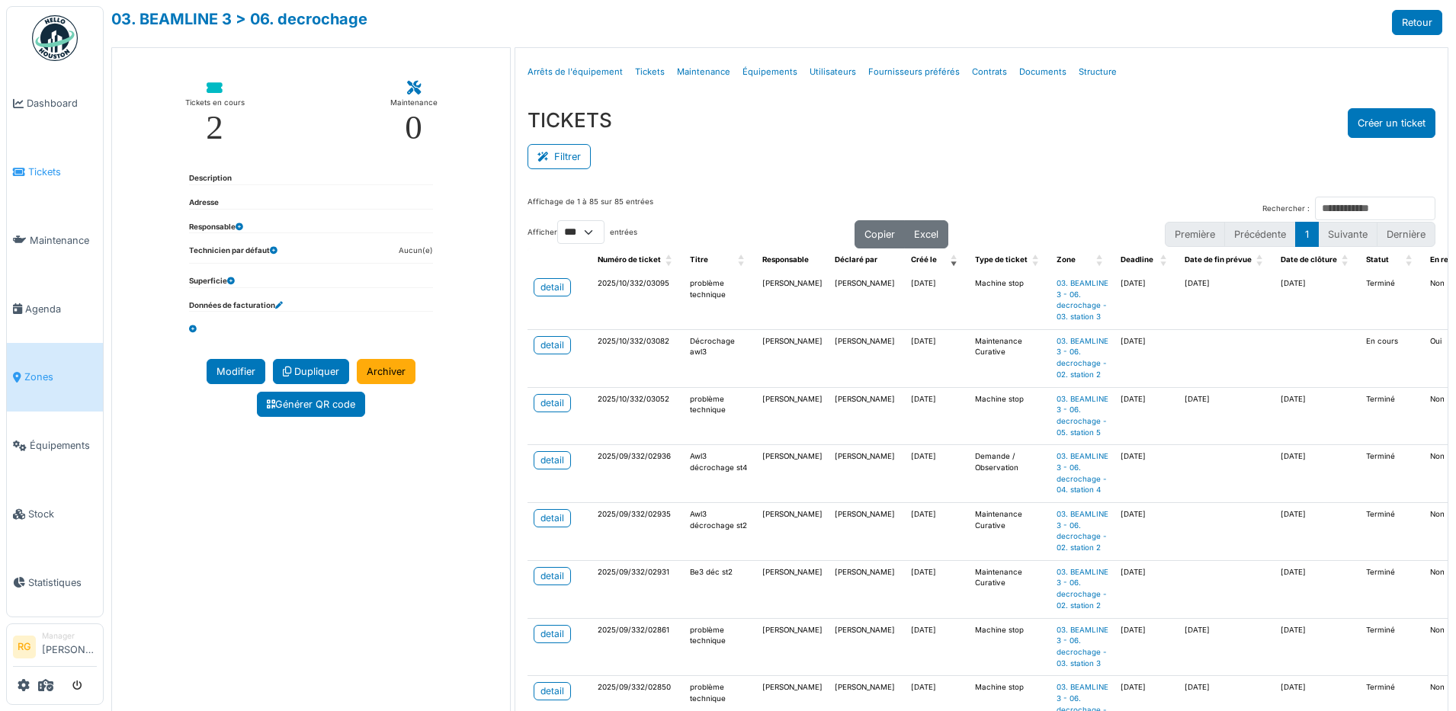
click at [47, 168] on span "Tickets" at bounding box center [62, 172] width 69 height 14
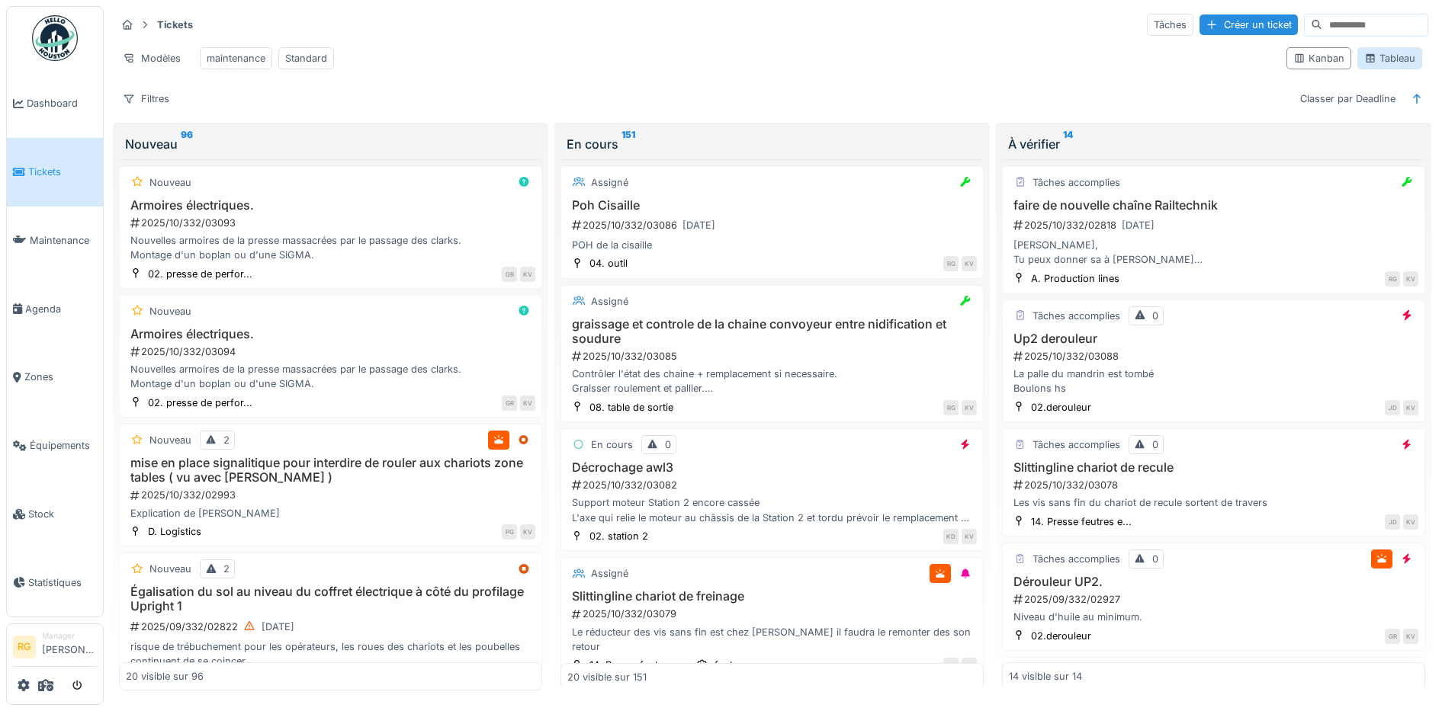
click at [1388, 66] on div "Tableau" at bounding box center [1389, 58] width 51 height 14
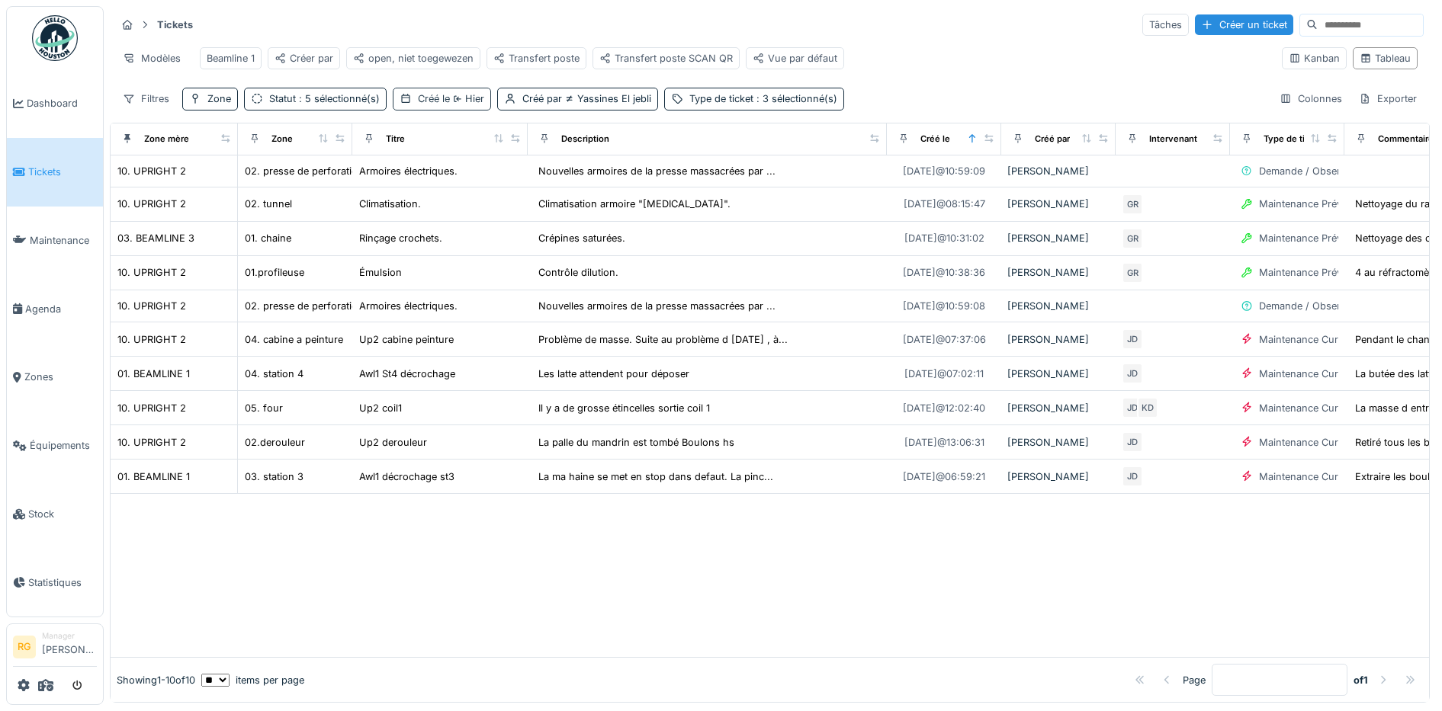
click at [464, 104] on span "Hier" at bounding box center [467, 98] width 34 height 11
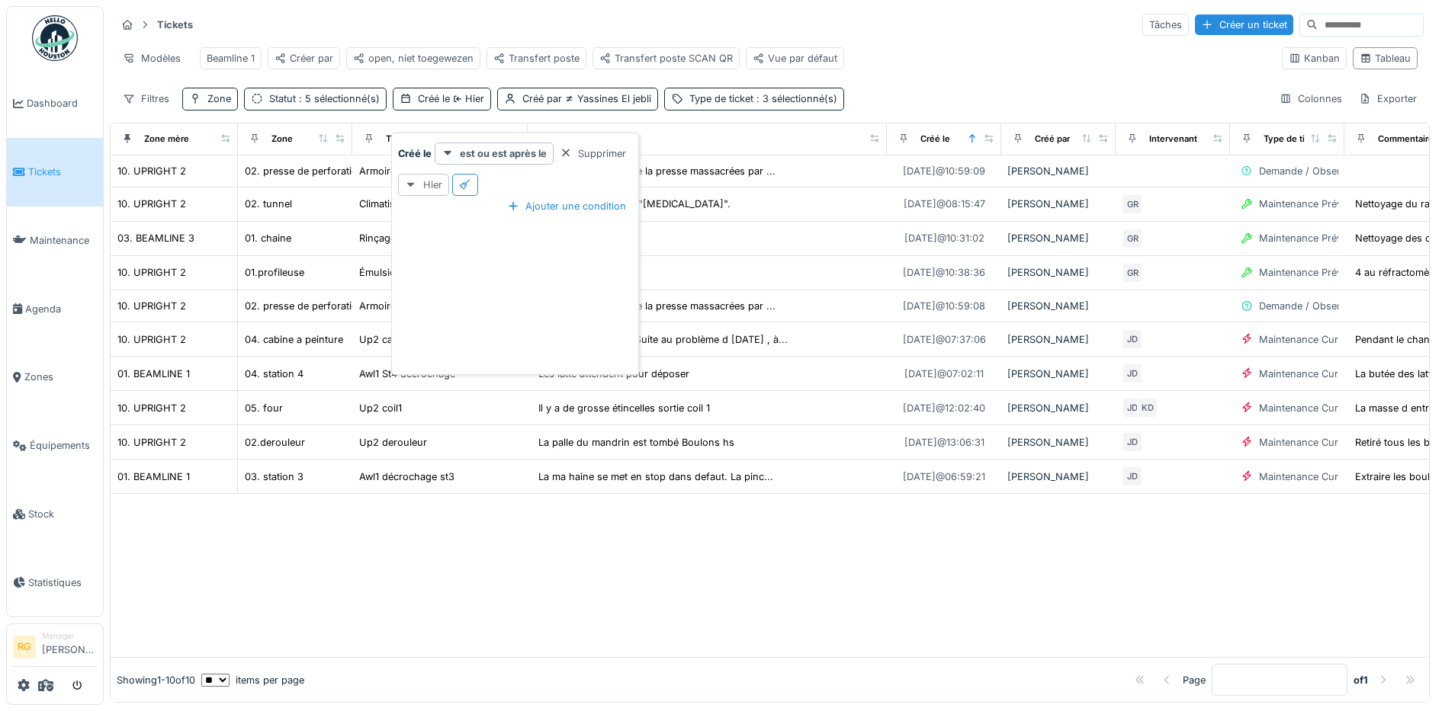
click at [411, 188] on icon at bounding box center [411, 185] width 12 height 10
click at [438, 287] on div "Aujourd'hui" at bounding box center [457, 286] width 110 height 23
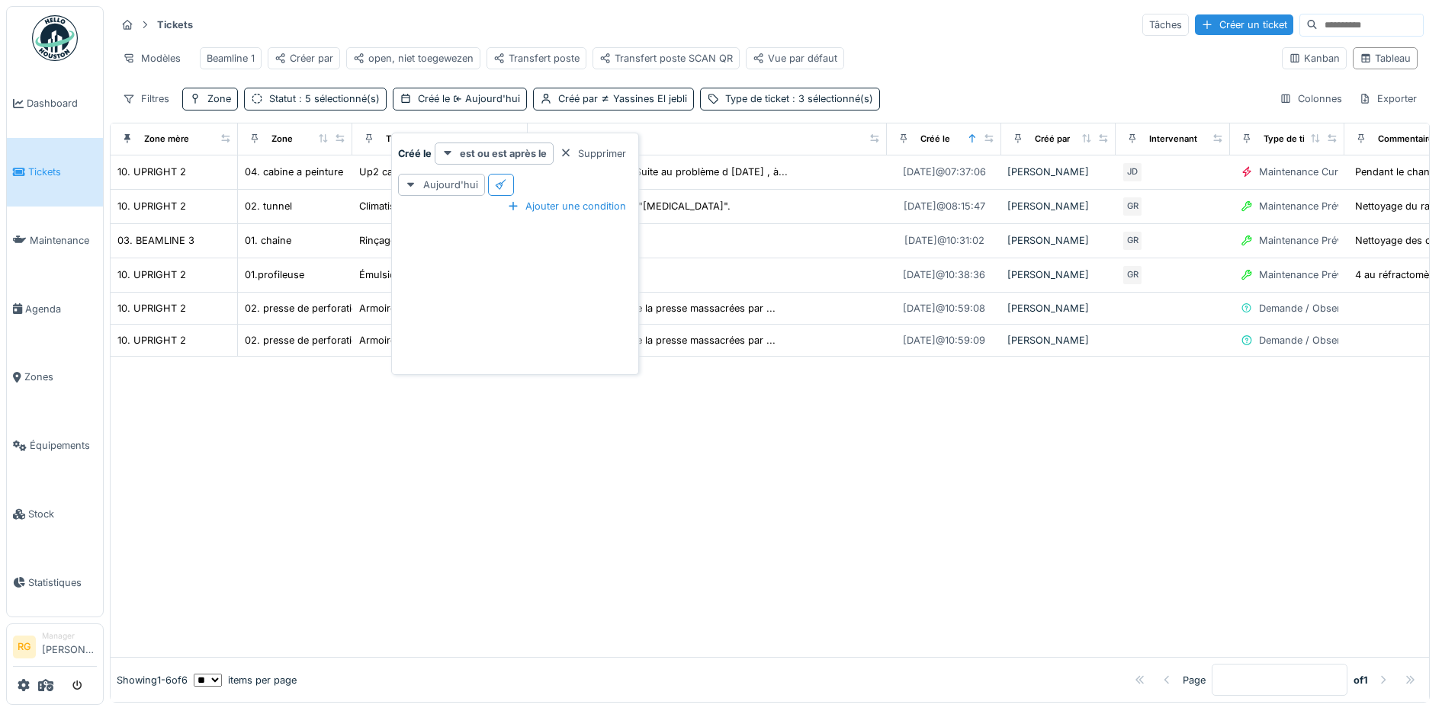
click at [515, 550] on div at bounding box center [770, 507] width 1318 height 300
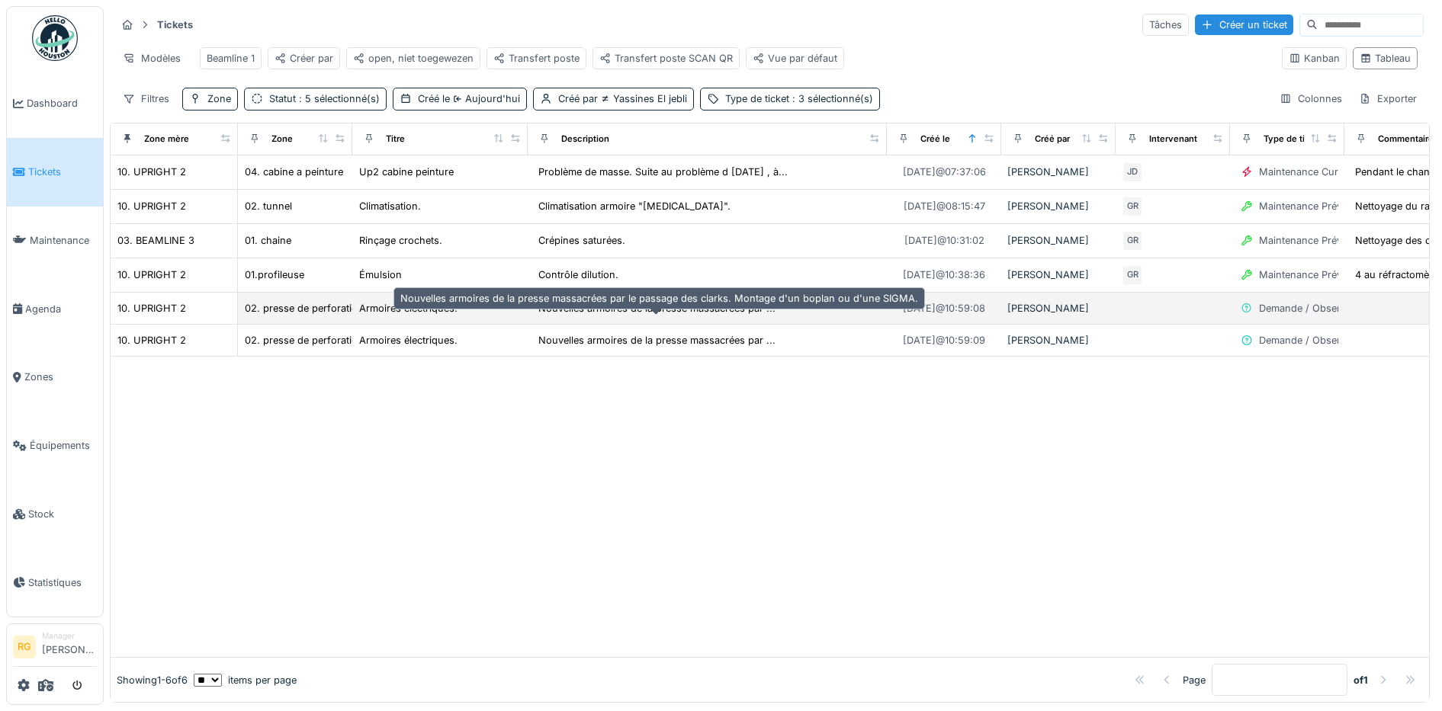
click at [659, 316] on div "Nouvelles armoires de la presse massacrées par ..." at bounding box center [656, 308] width 237 height 14
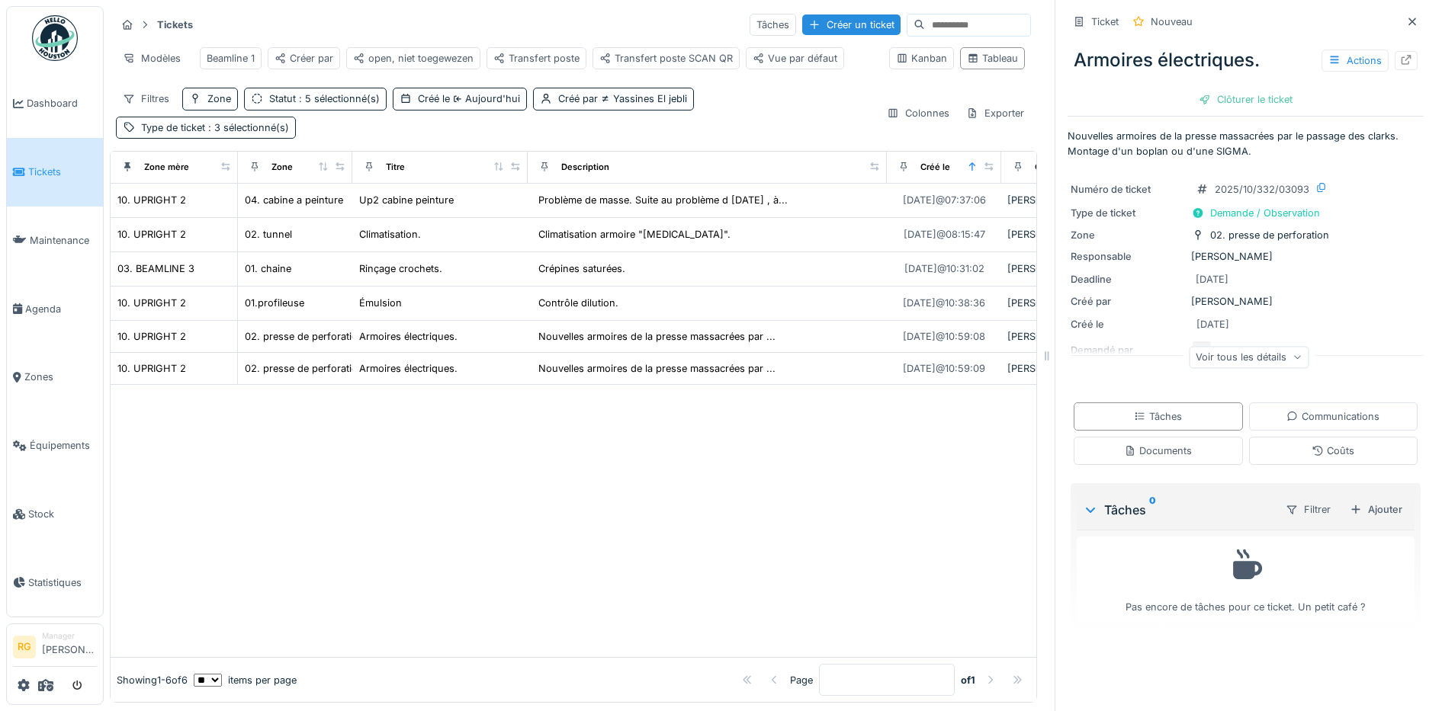
scroll to position [14, 0]
click at [1141, 444] on div "Documents" at bounding box center [1158, 451] width 68 height 14
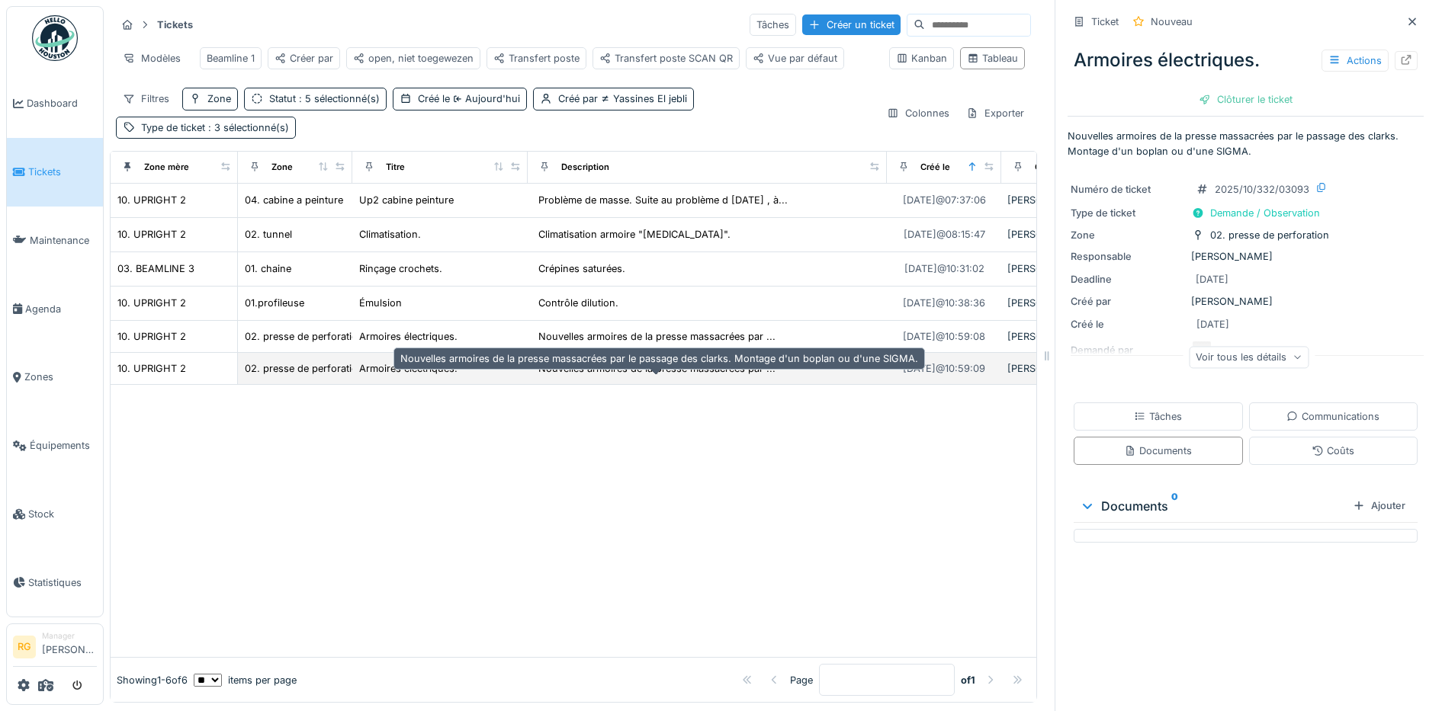
click at [654, 367] on div "Nouvelles armoires de la presse massacrées par ..." at bounding box center [656, 368] width 237 height 14
